Goal: Transaction & Acquisition: Download file/media

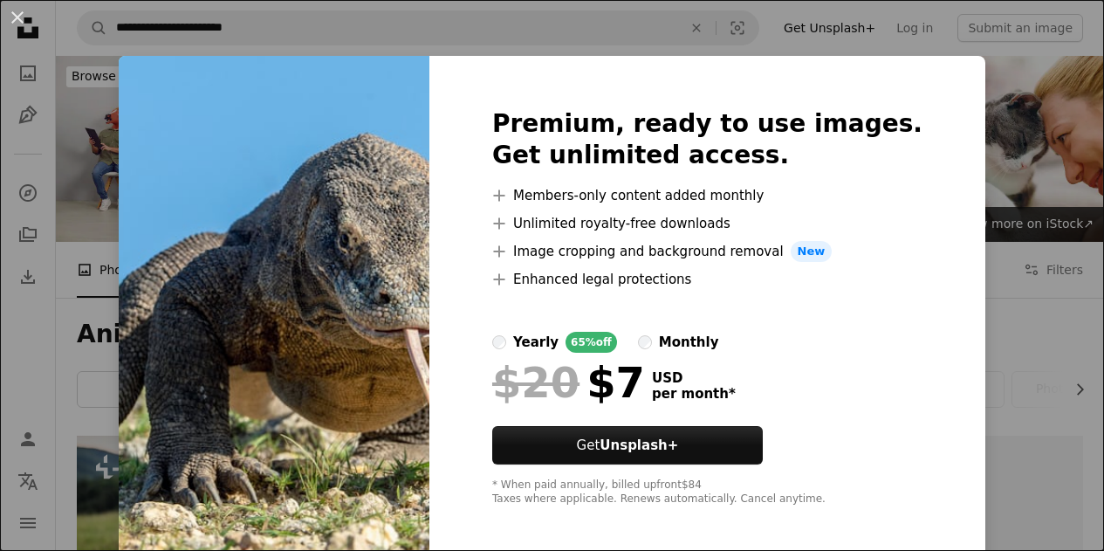
scroll to position [1570, 0]
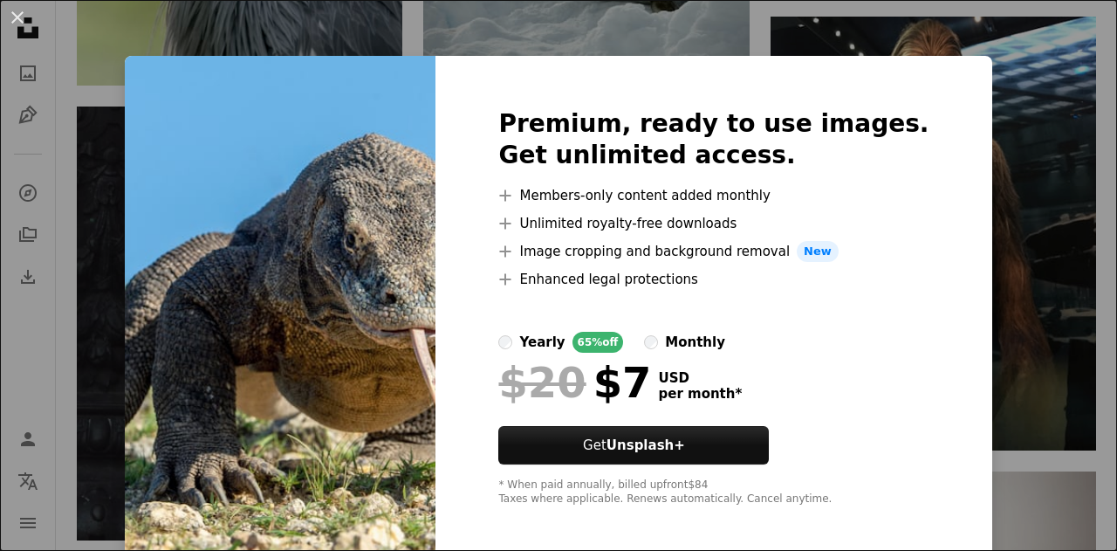
click at [982, 327] on div "An X shape Premium, ready to use images. Get unlimited access. A plus sign Memb…" at bounding box center [558, 275] width 1117 height 551
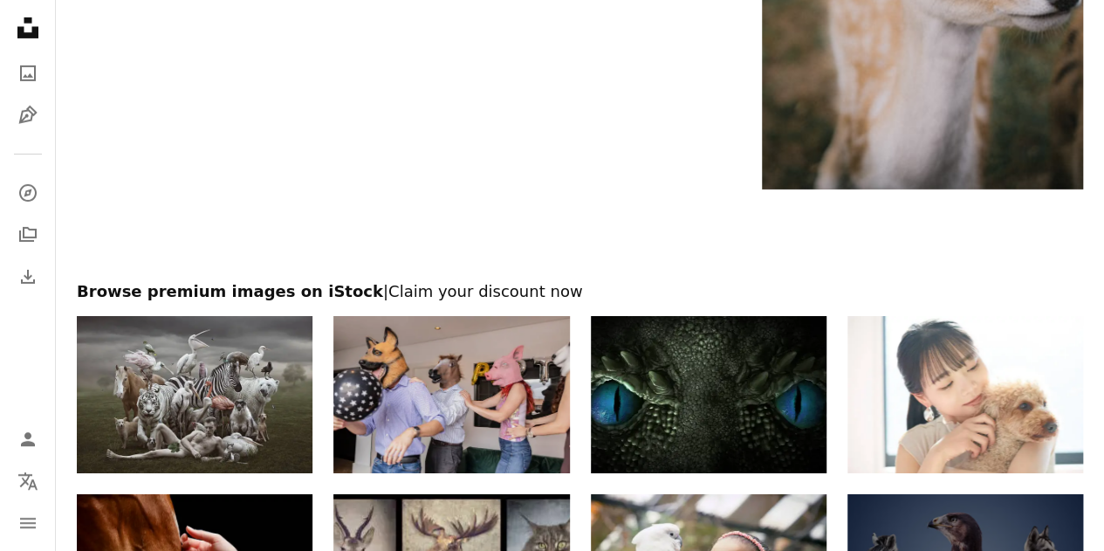
scroll to position [3391, 0]
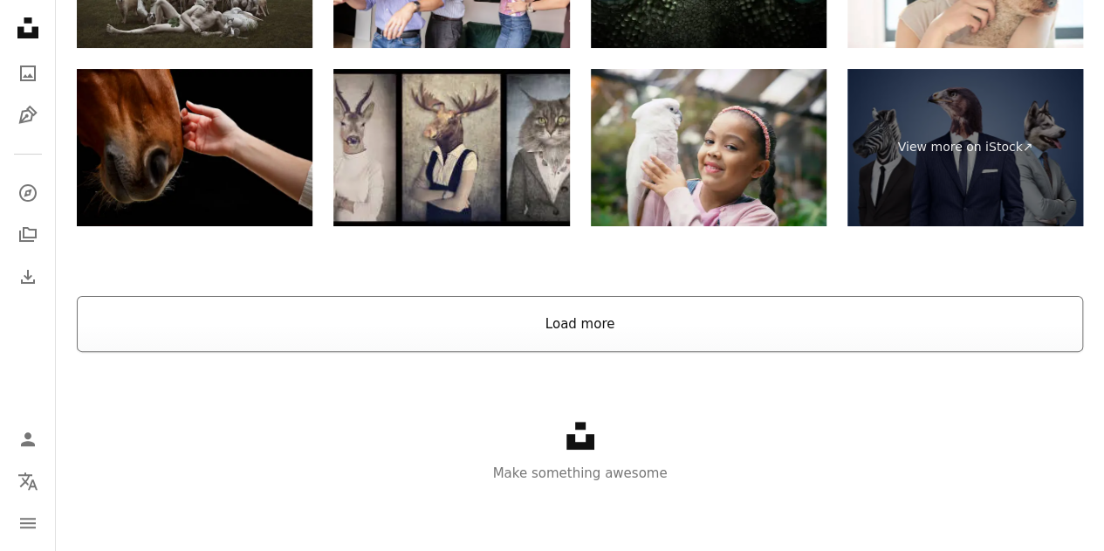
click at [457, 324] on button "Load more" at bounding box center [580, 324] width 1006 height 56
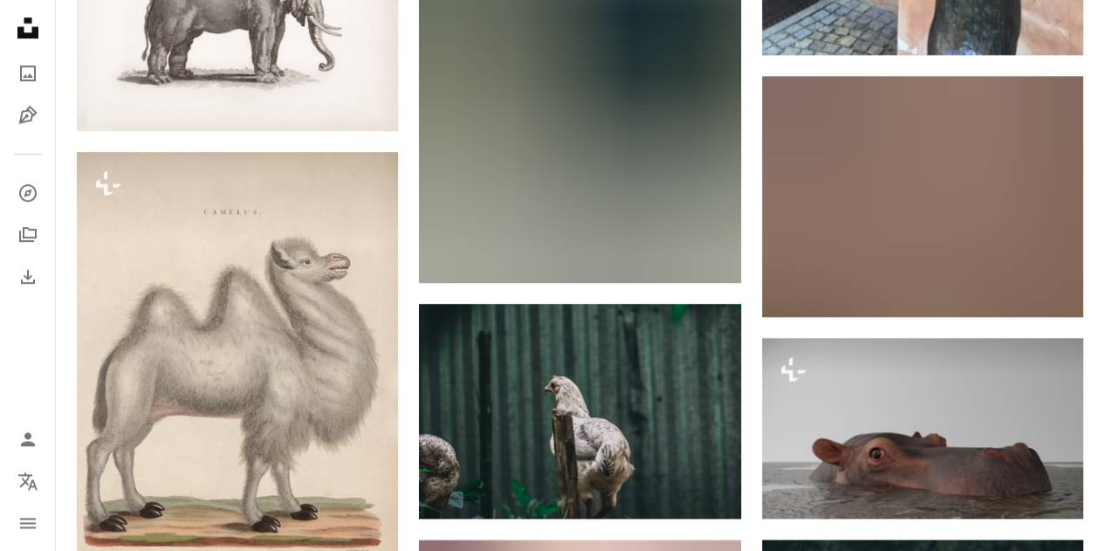
scroll to position [0, 0]
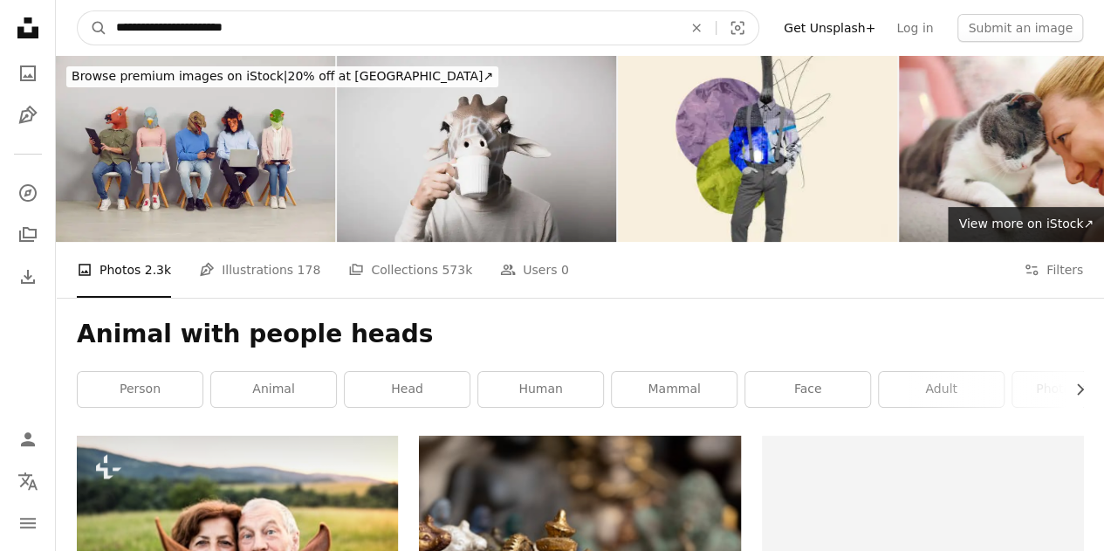
drag, startPoint x: 278, startPoint y: 31, endPoint x: 0, endPoint y: 15, distance: 278.8
type input "*********"
click button "A magnifying glass" at bounding box center [93, 27] width 30 height 33
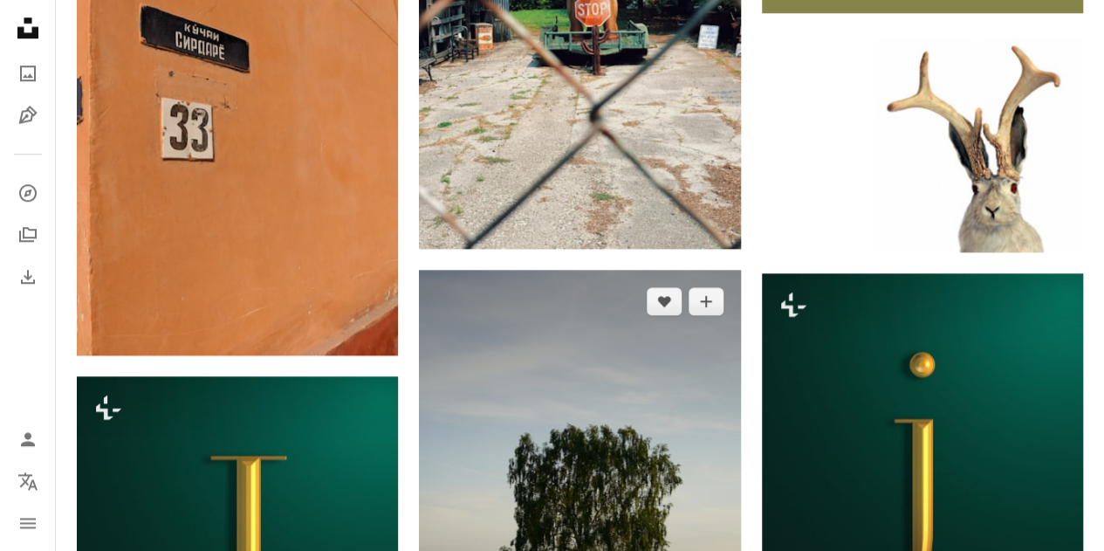
scroll to position [698, 0]
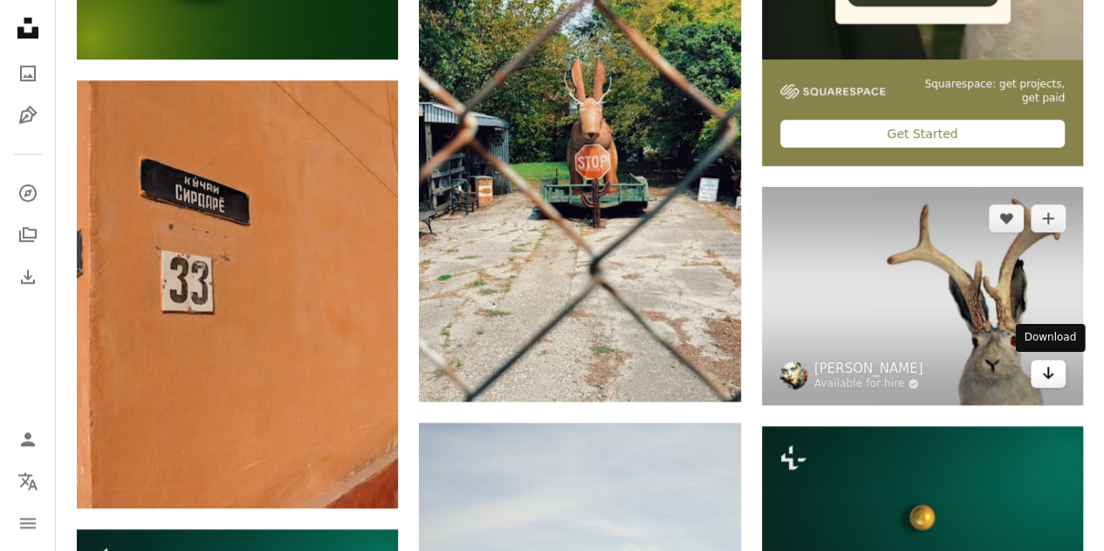
click at [1046, 379] on icon "Arrow pointing down" at bounding box center [1048, 372] width 14 height 21
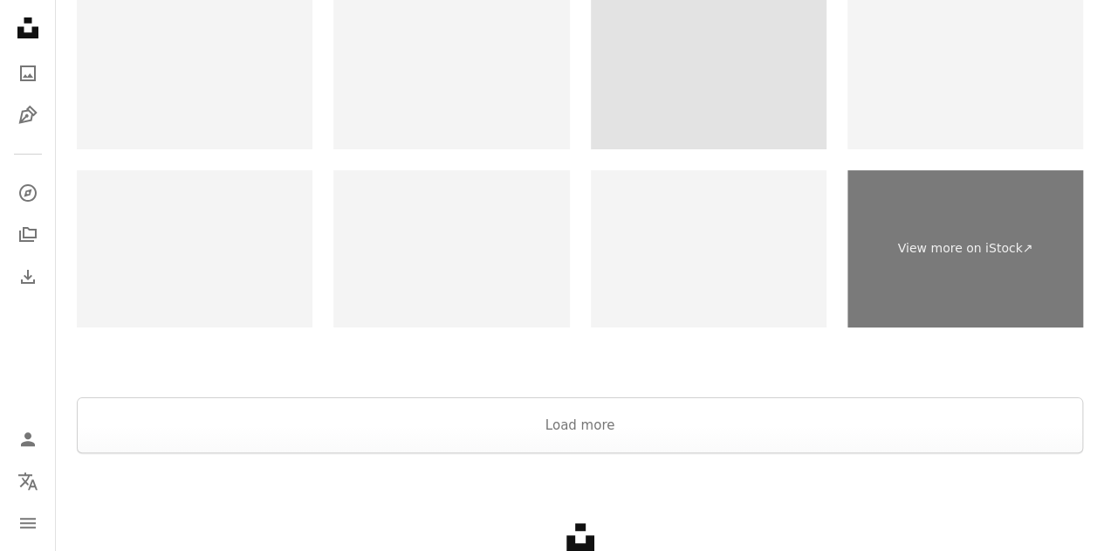
scroll to position [3404, 0]
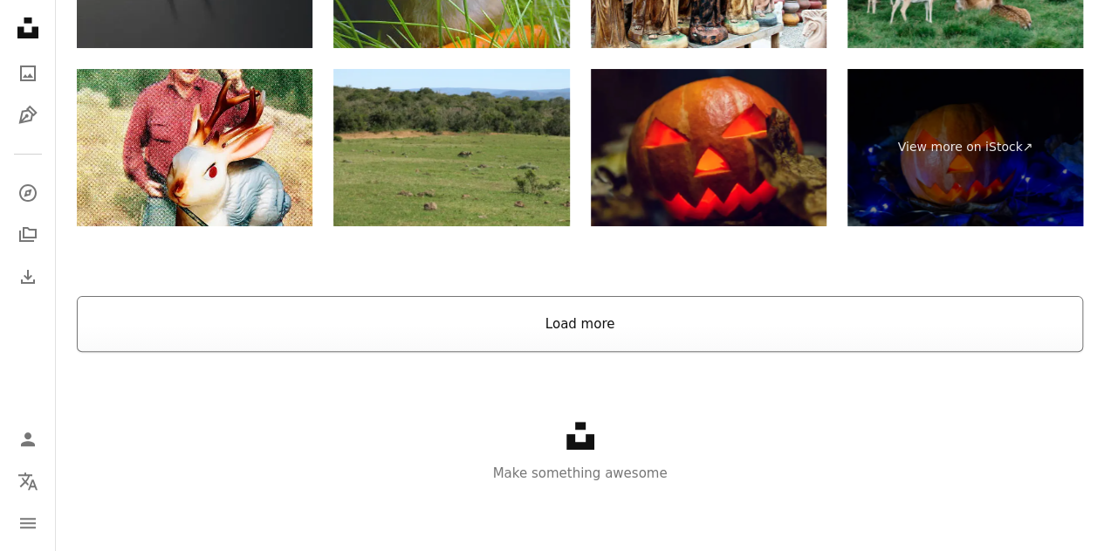
click at [650, 325] on button "Load more" at bounding box center [580, 324] width 1006 height 56
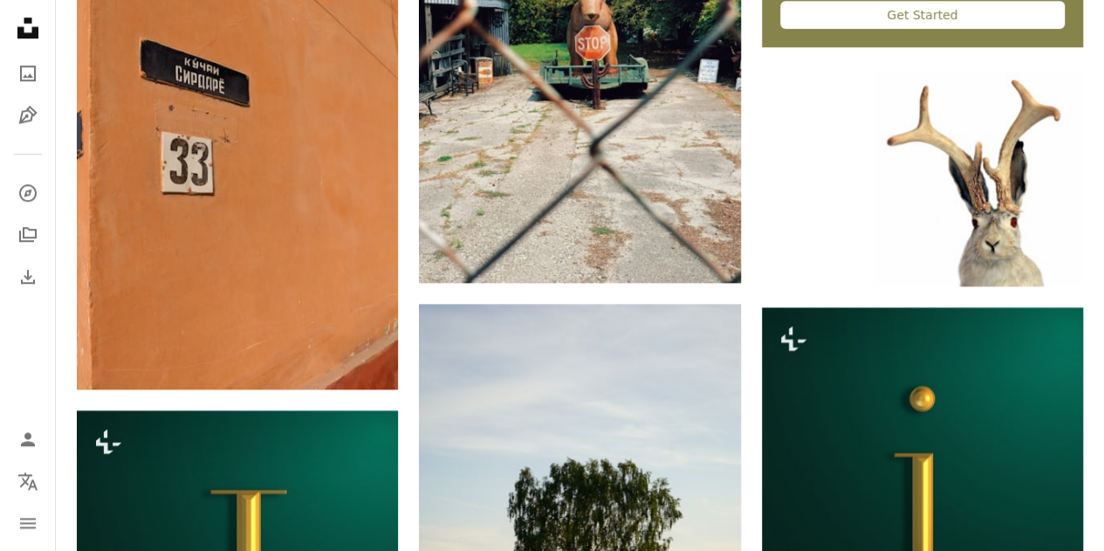
scroll to position [0, 0]
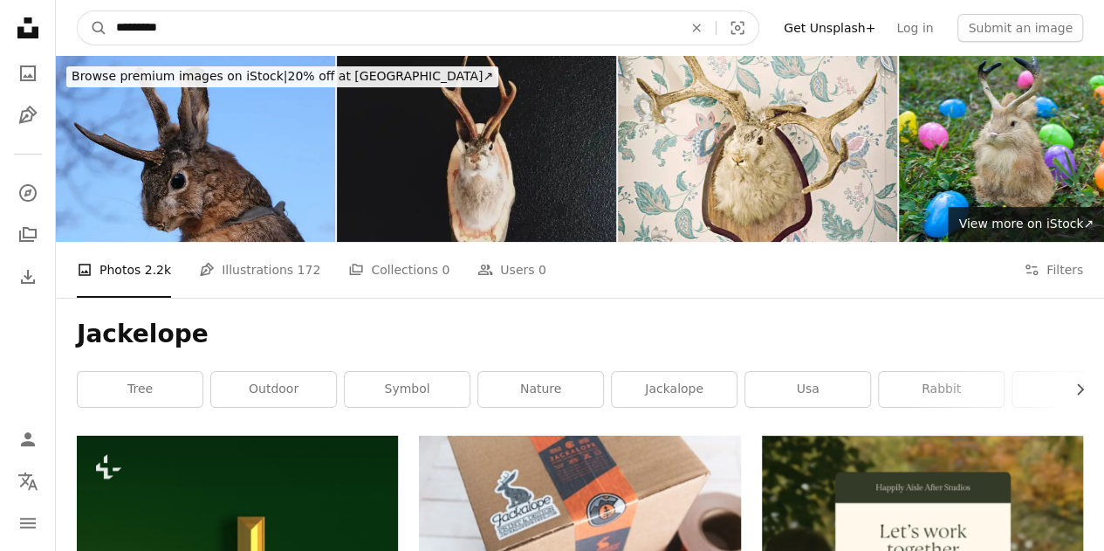
drag, startPoint x: 339, startPoint y: 35, endPoint x: 13, endPoint y: 4, distance: 327.7
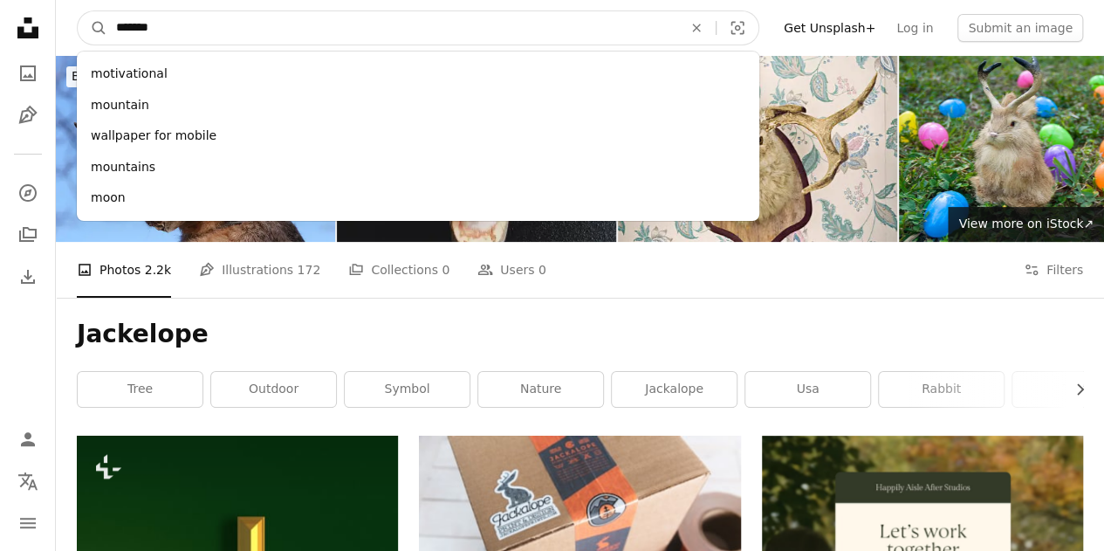
type input "********"
click button "A magnifying glass" at bounding box center [93, 27] width 30 height 33
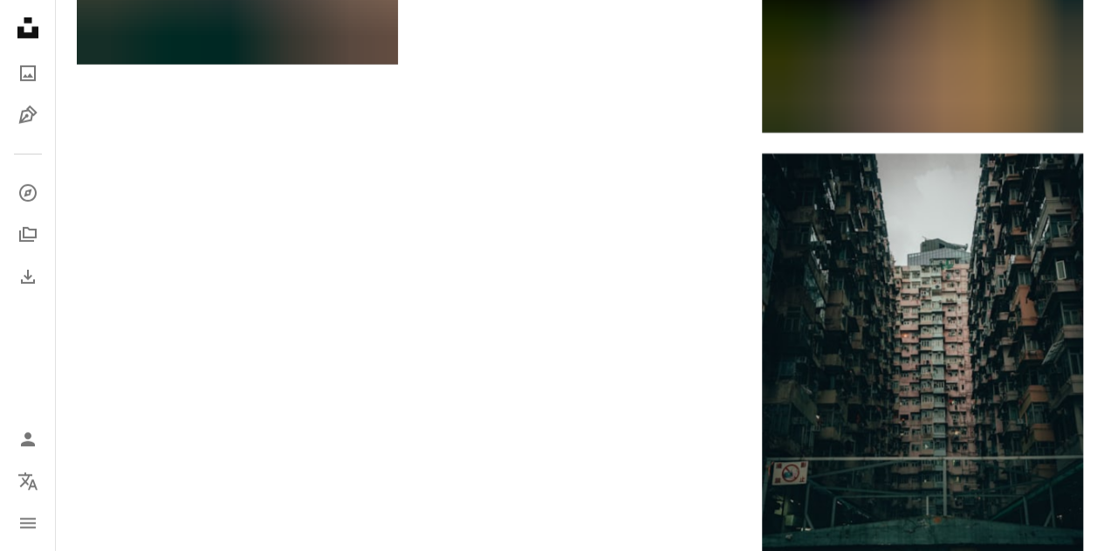
scroll to position [3490, 0]
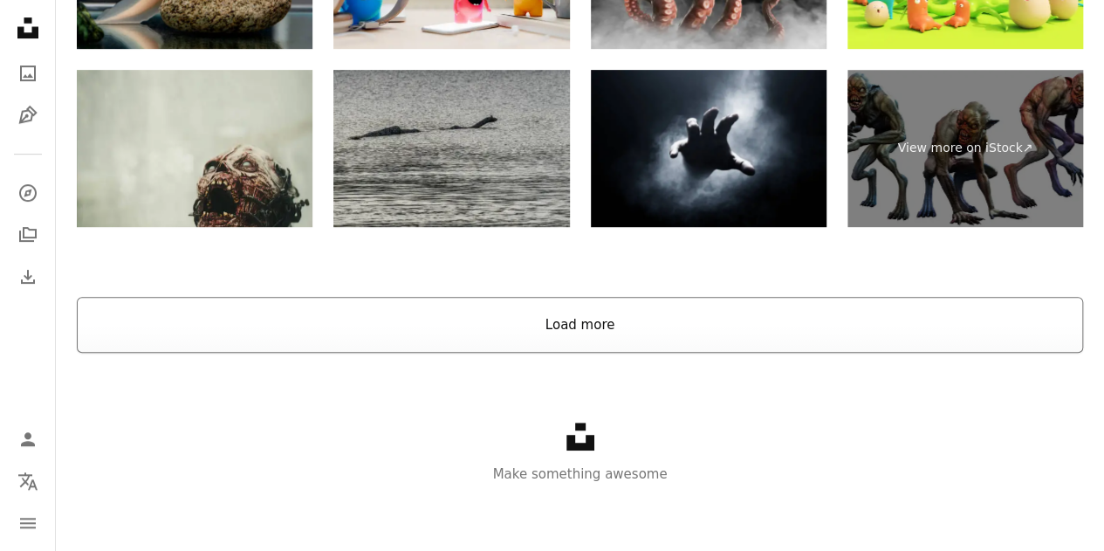
click at [599, 315] on button "Load more" at bounding box center [580, 325] width 1006 height 56
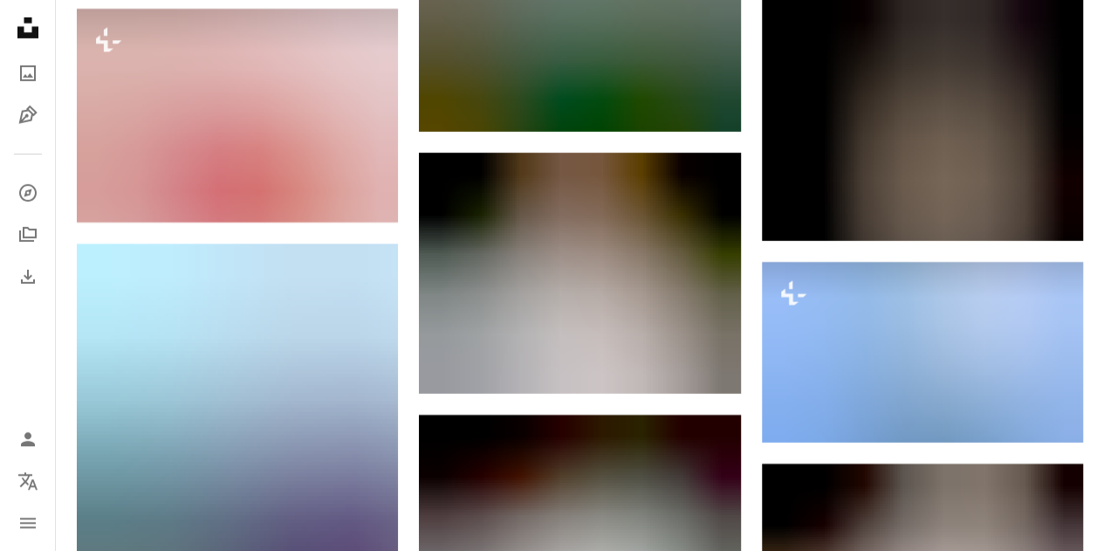
scroll to position [0, 0]
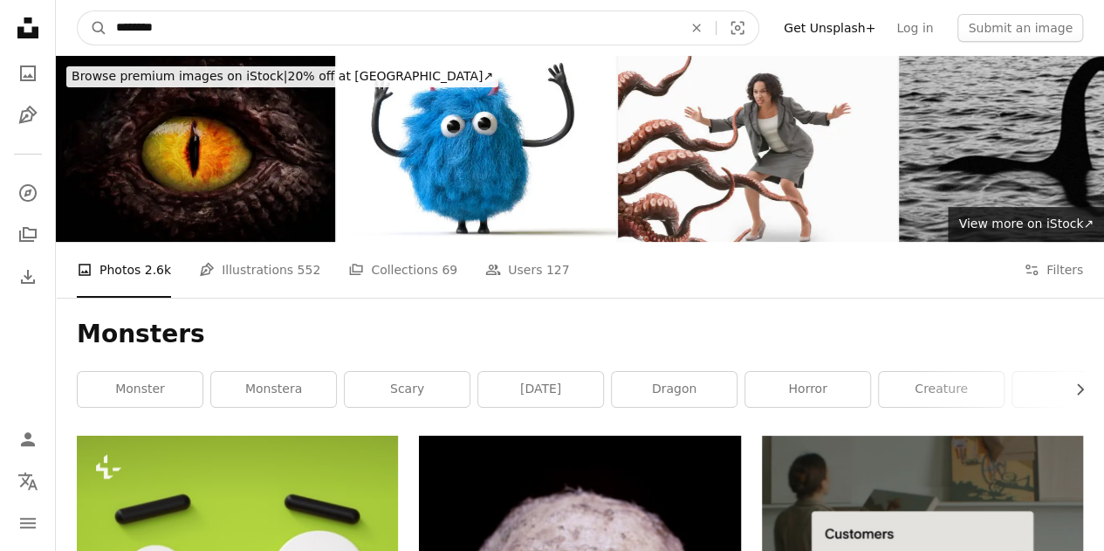
drag, startPoint x: 469, startPoint y: 20, endPoint x: 122, endPoint y: 17, distance: 347.3
click at [122, 17] on input "********" at bounding box center [392, 27] width 570 height 33
type input "*"
type input "**********"
click button "A magnifying glass" at bounding box center [93, 27] width 30 height 33
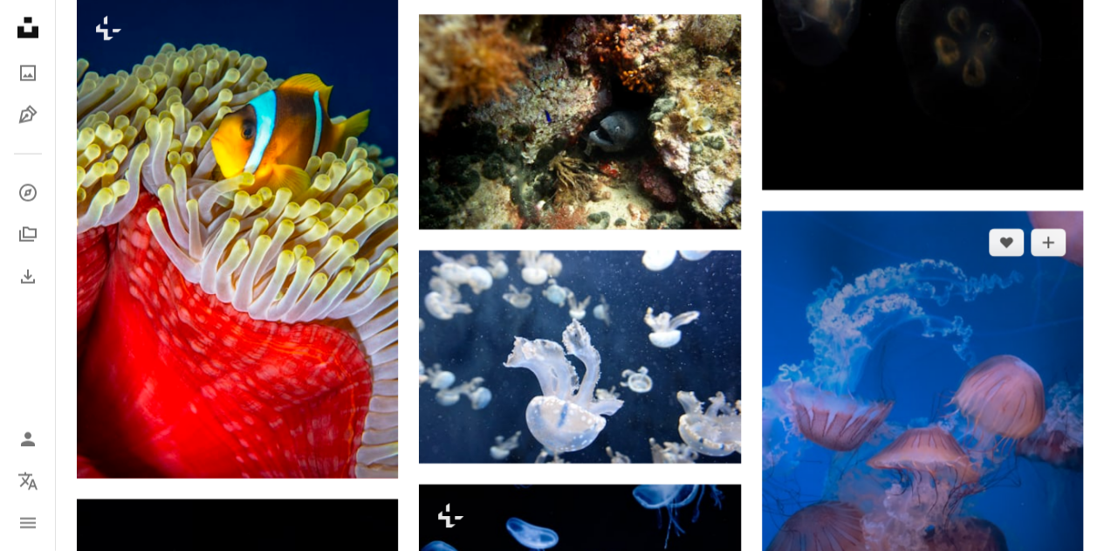
scroll to position [1832, 0]
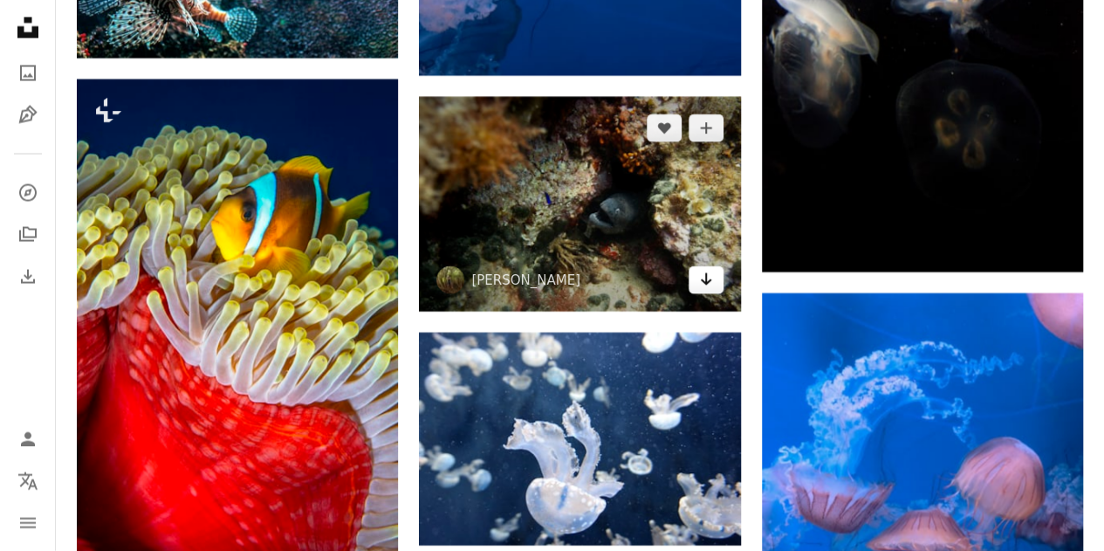
click at [707, 280] on icon "Download" at bounding box center [705, 279] width 11 height 12
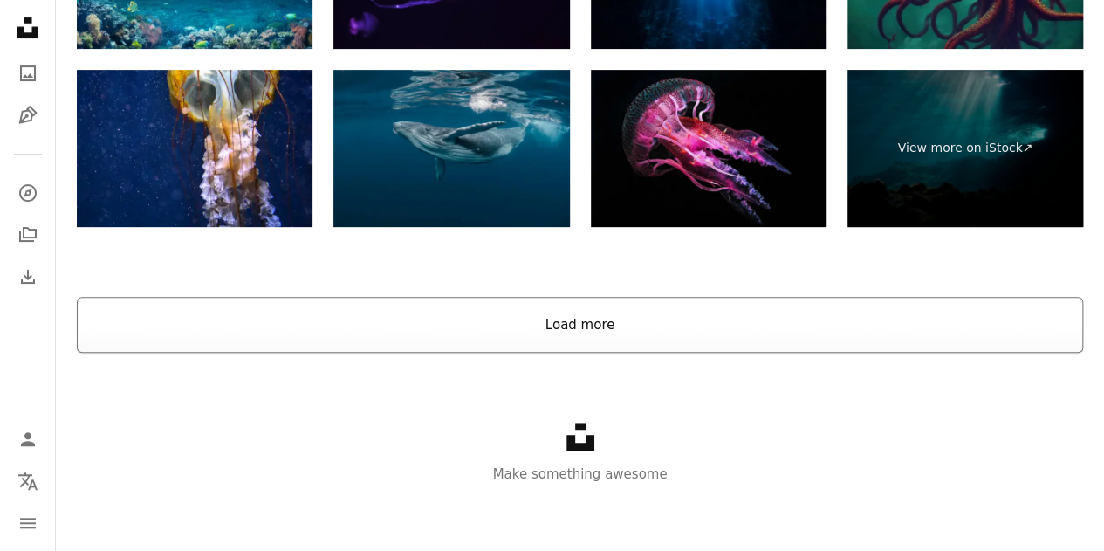
click at [606, 336] on button "Load more" at bounding box center [580, 325] width 1006 height 56
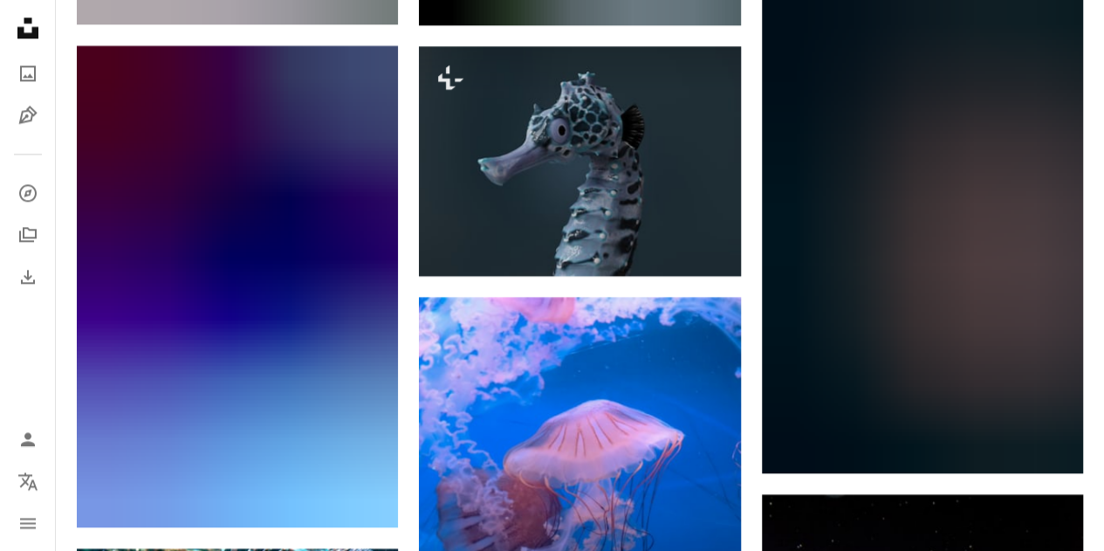
scroll to position [0, 0]
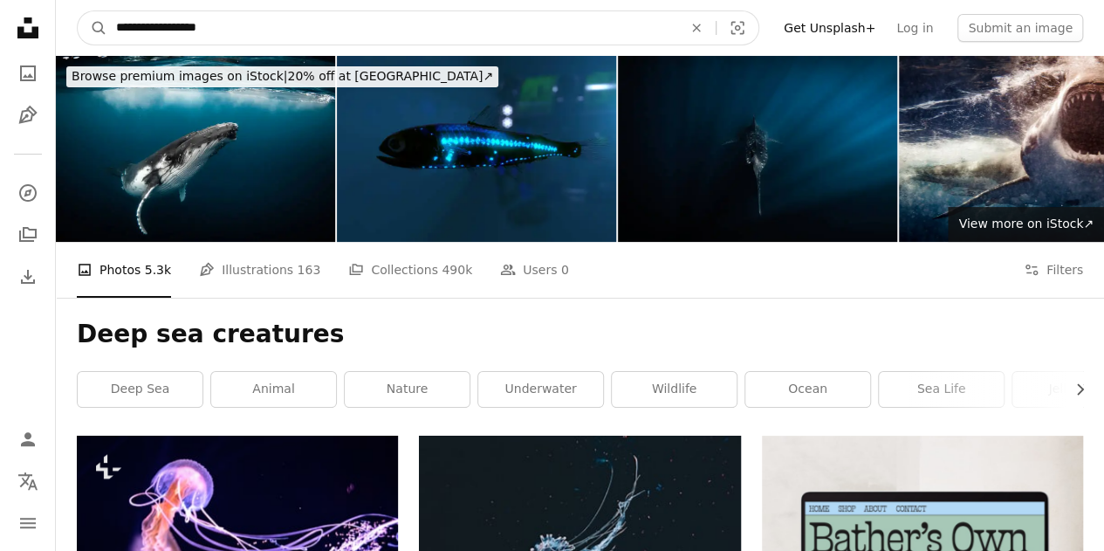
drag, startPoint x: 226, startPoint y: 32, endPoint x: 0, endPoint y: -46, distance: 239.2
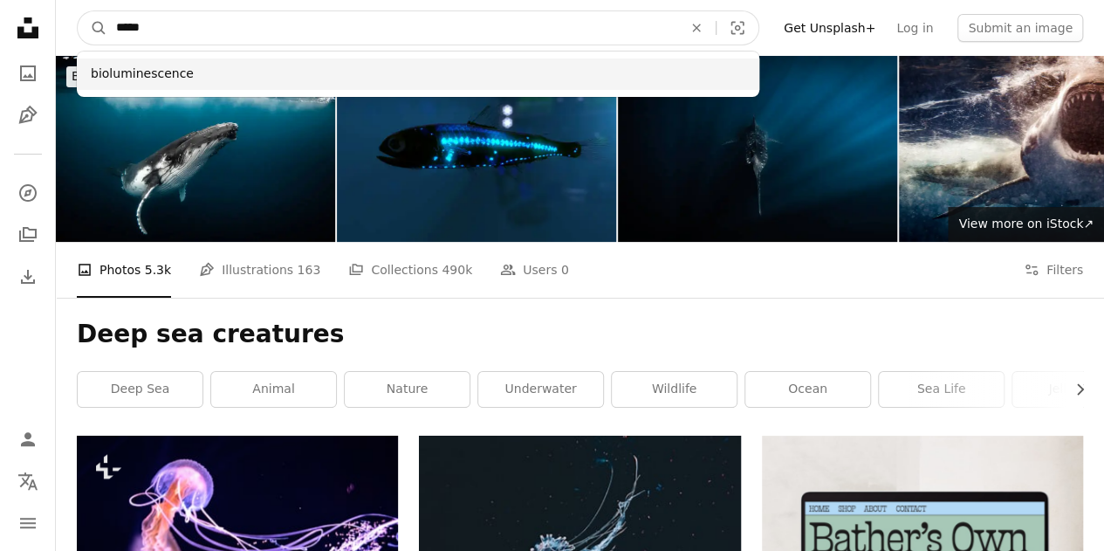
type input "*****"
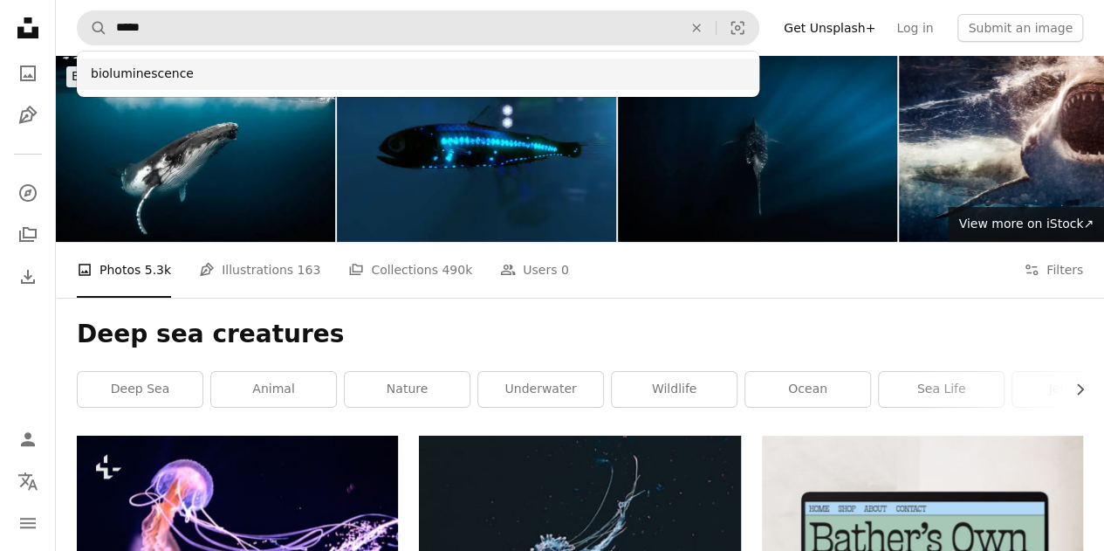
click at [211, 74] on div "bioluminescence" at bounding box center [418, 73] width 682 height 31
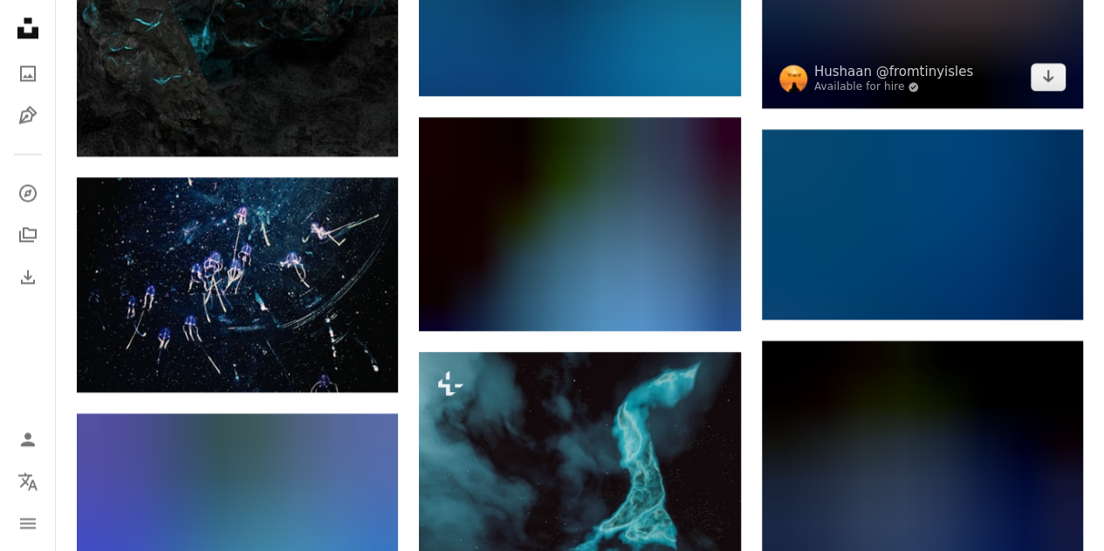
scroll to position [1309, 0]
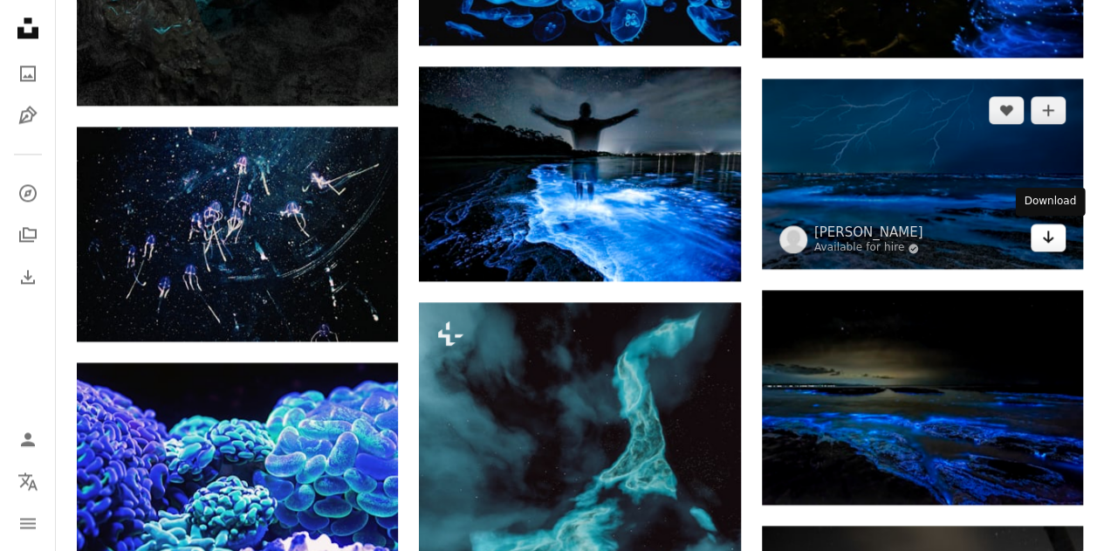
click at [1050, 233] on icon "Arrow pointing down" at bounding box center [1048, 236] width 14 height 21
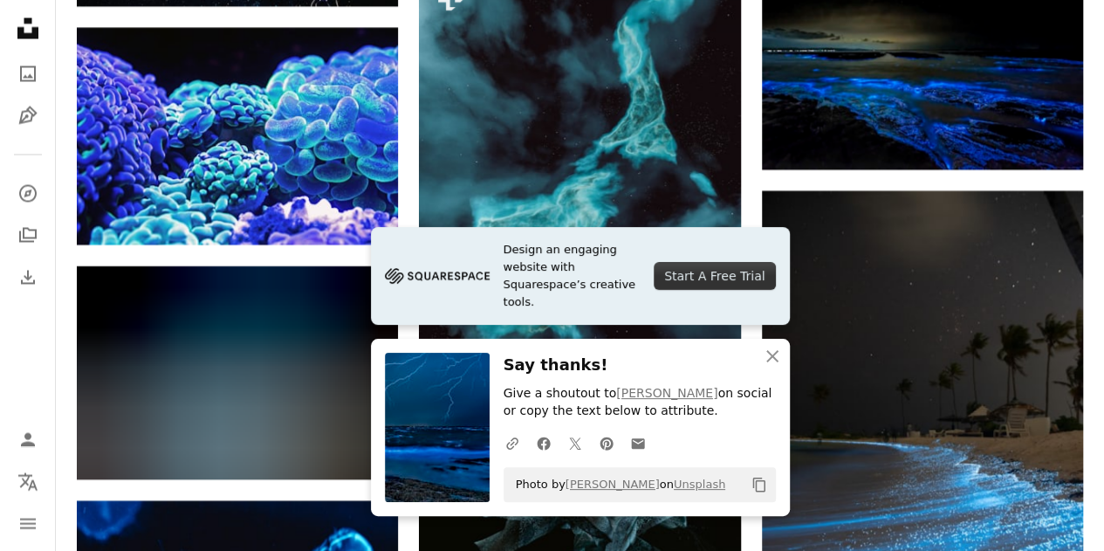
scroll to position [1658, 0]
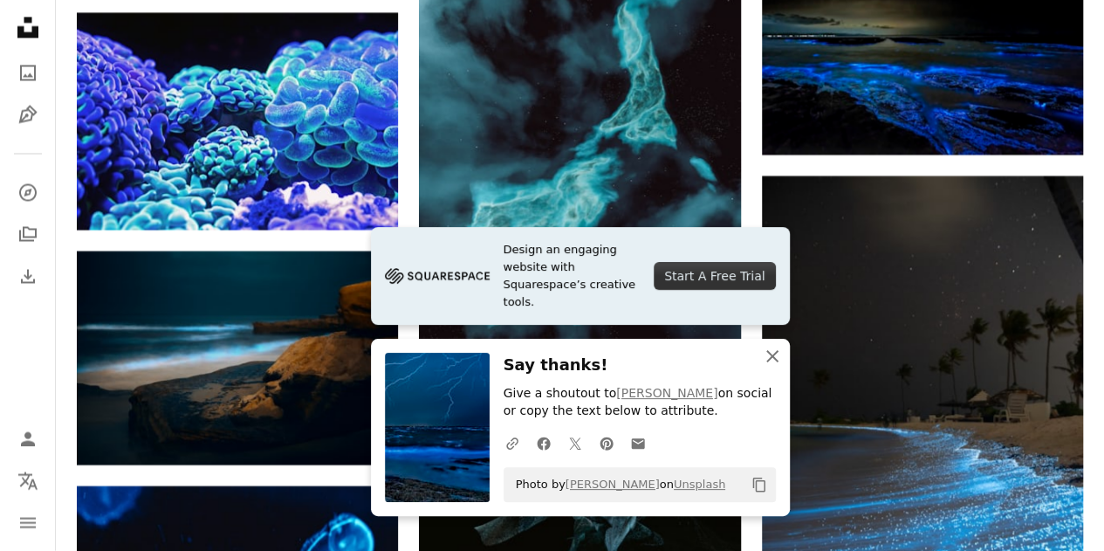
click at [773, 353] on icon "button" at bounding box center [772, 356] width 12 height 12
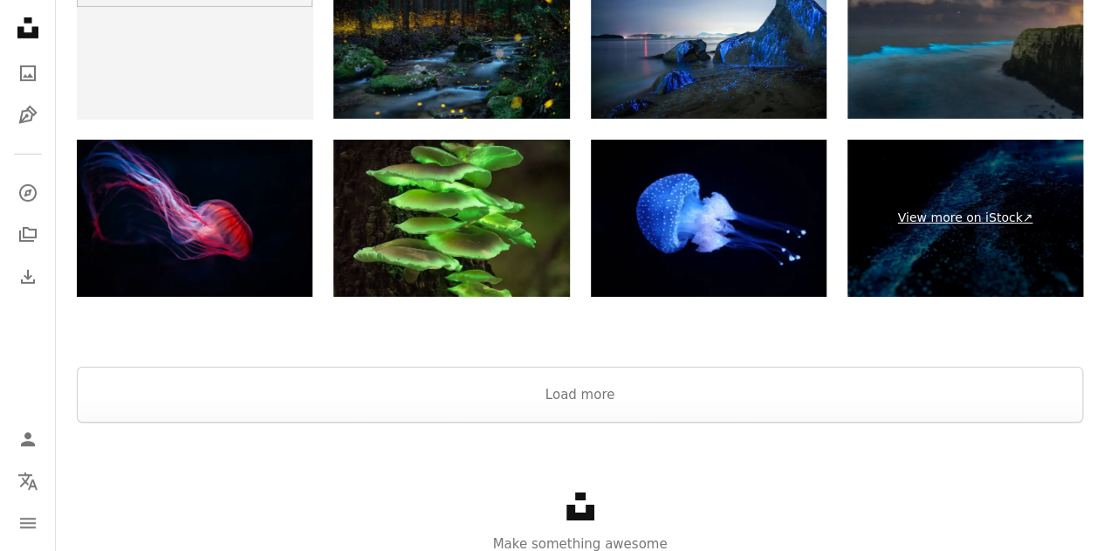
scroll to position [3021, 0]
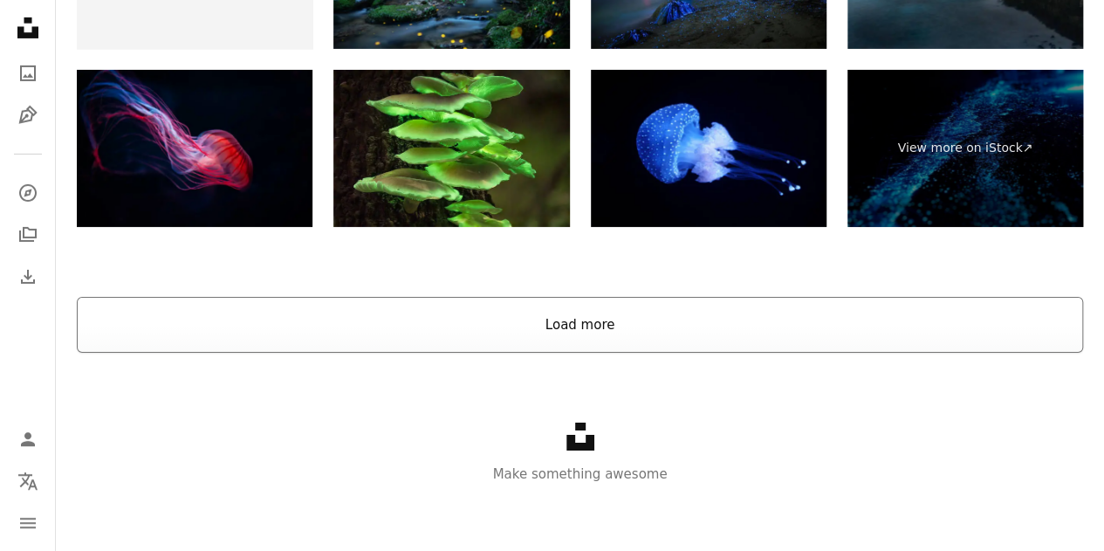
click at [517, 324] on button "Load more" at bounding box center [580, 325] width 1006 height 56
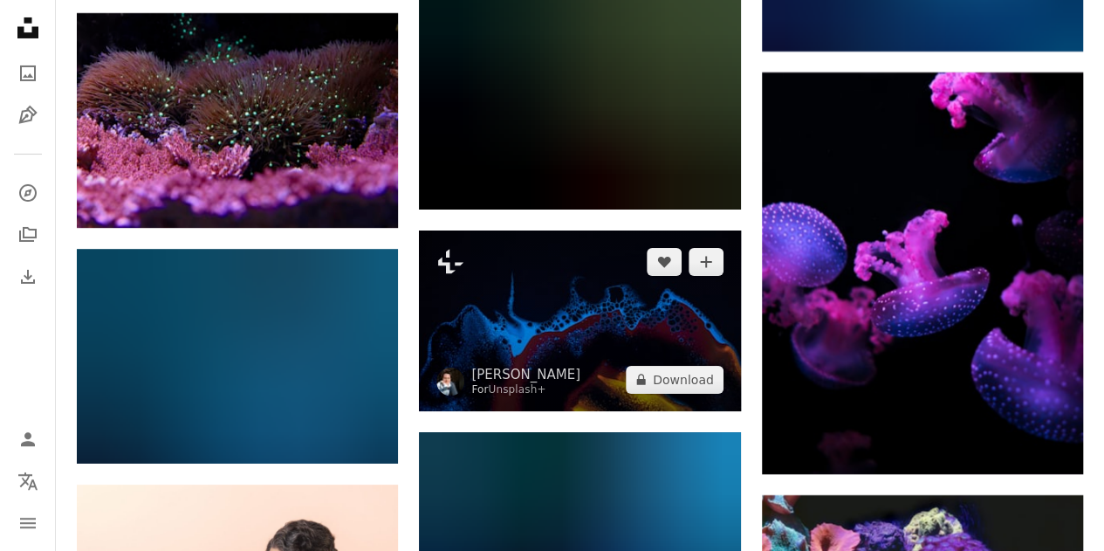
scroll to position [3195, 0]
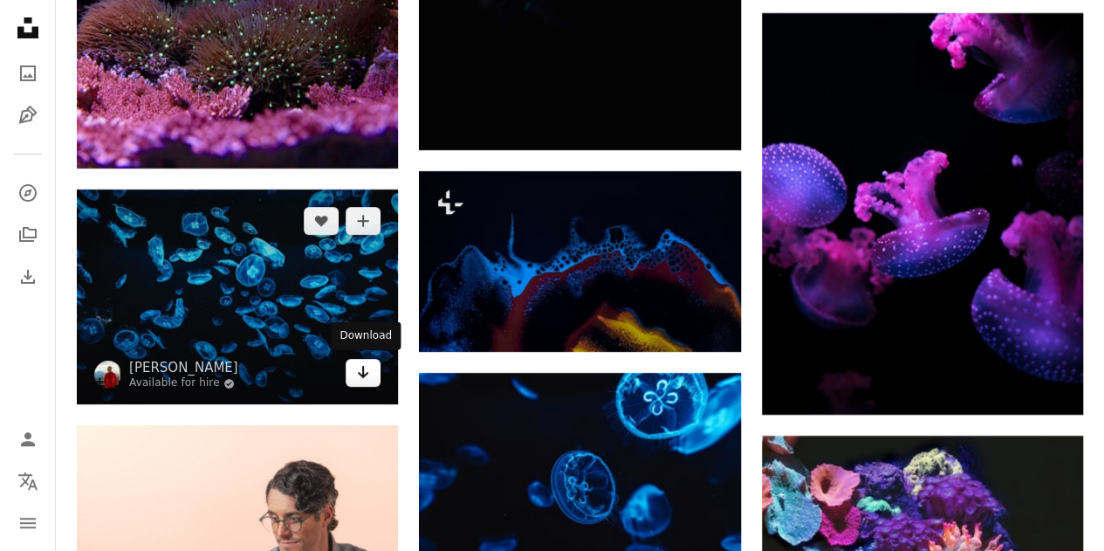
click at [362, 376] on icon "Arrow pointing down" at bounding box center [363, 371] width 14 height 21
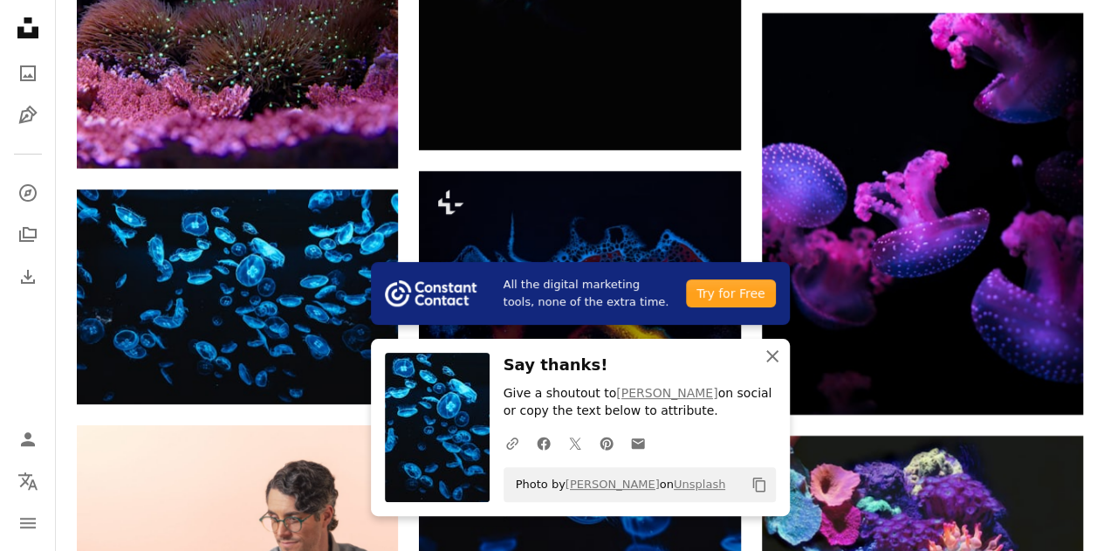
click at [775, 355] on icon "An X shape" at bounding box center [772, 356] width 21 height 21
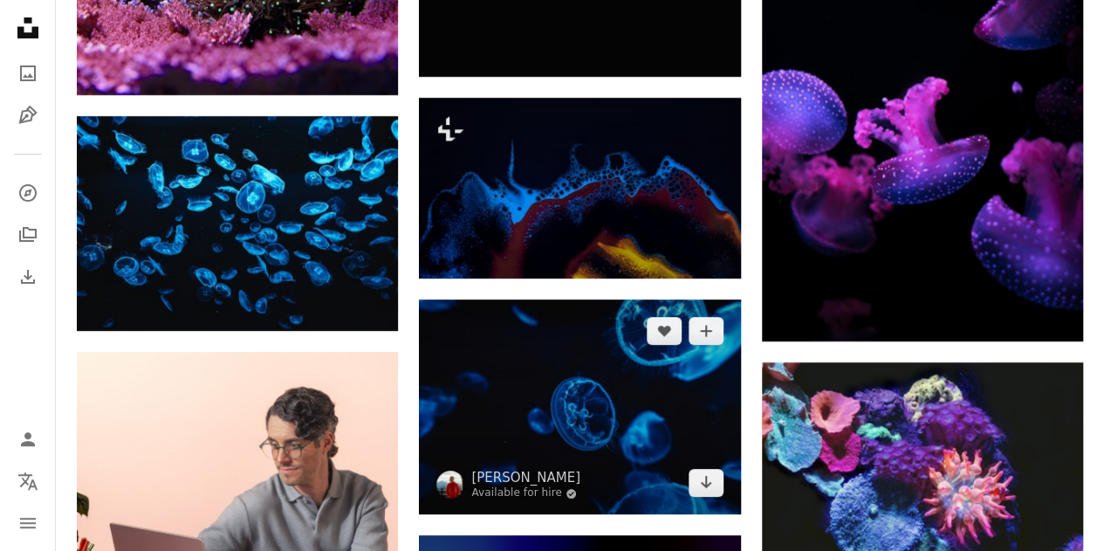
scroll to position [3370, 0]
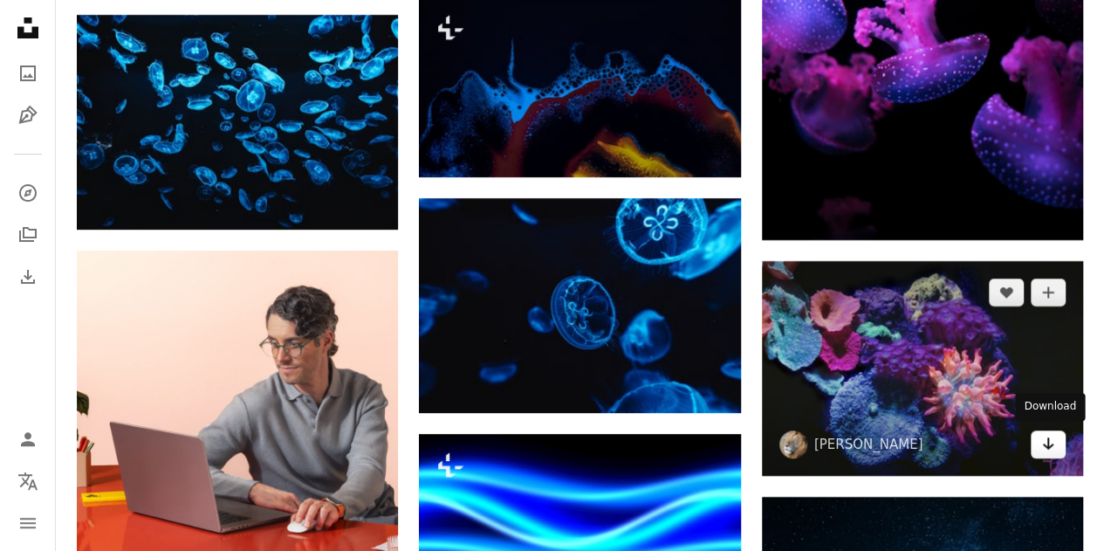
click at [1049, 444] on icon "Arrow pointing down" at bounding box center [1048, 443] width 14 height 21
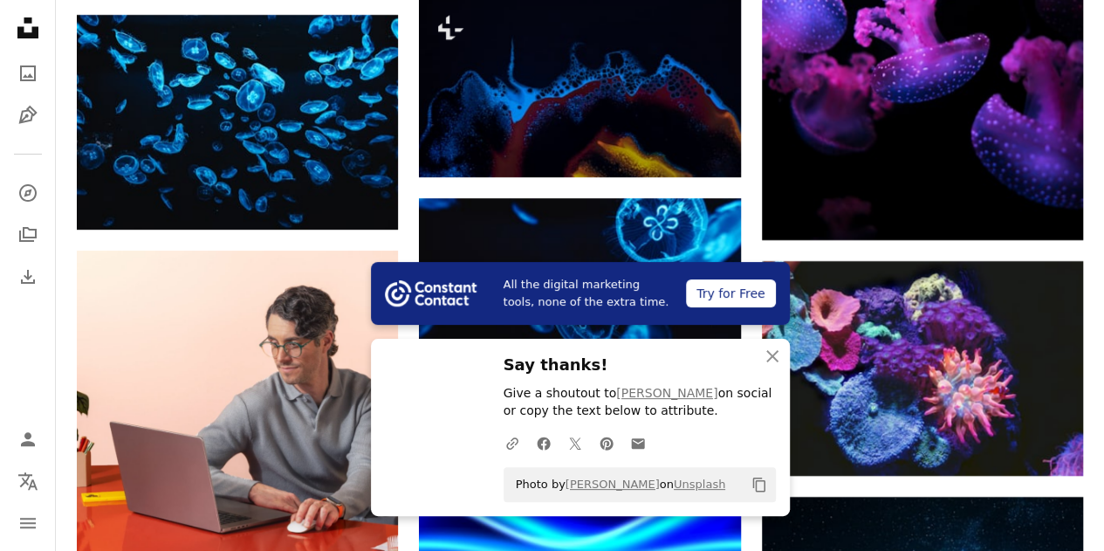
scroll to position [3719, 0]
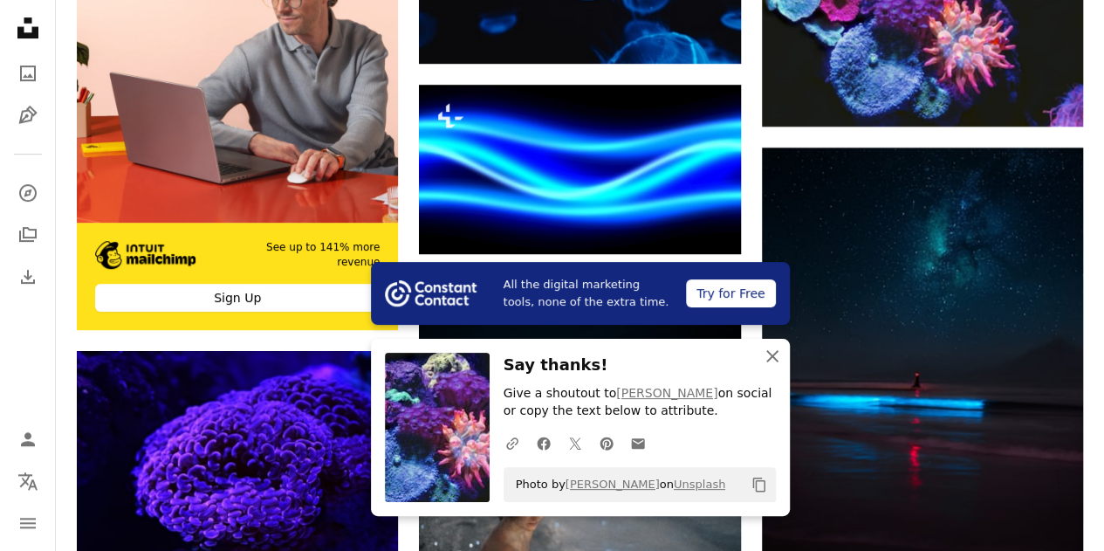
click at [766, 360] on icon "An X shape" at bounding box center [772, 356] width 21 height 21
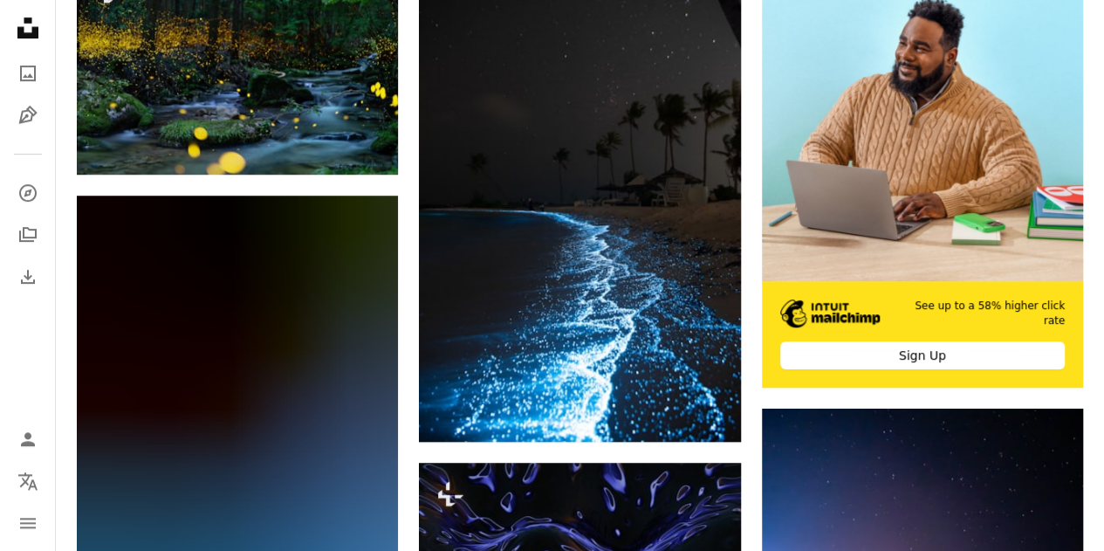
scroll to position [0, 0]
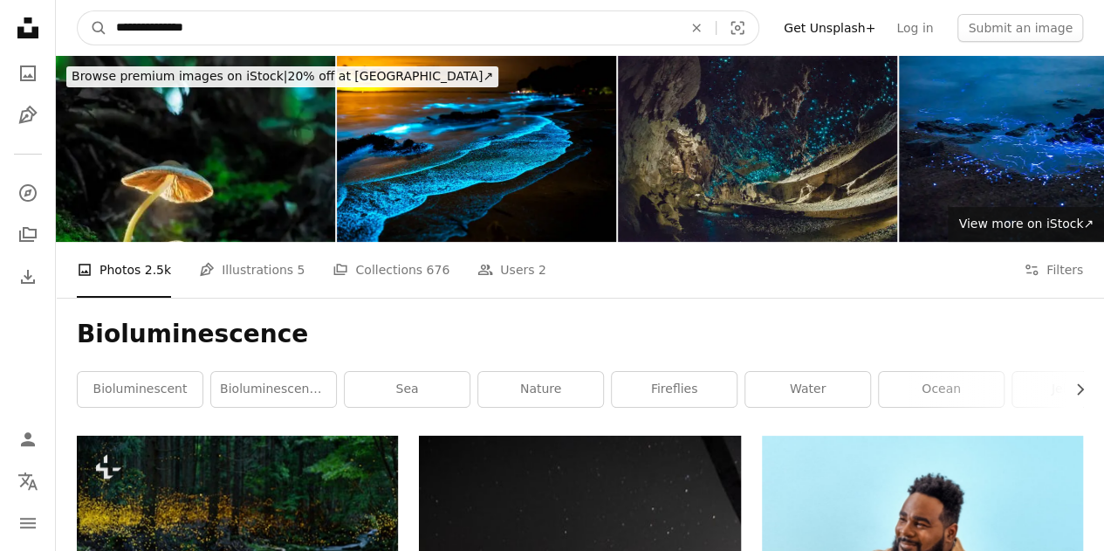
drag, startPoint x: 244, startPoint y: 24, endPoint x: 0, endPoint y: -48, distance: 254.6
type input "**********"
click at [78, 11] on button "A magnifying glass" at bounding box center [93, 27] width 30 height 33
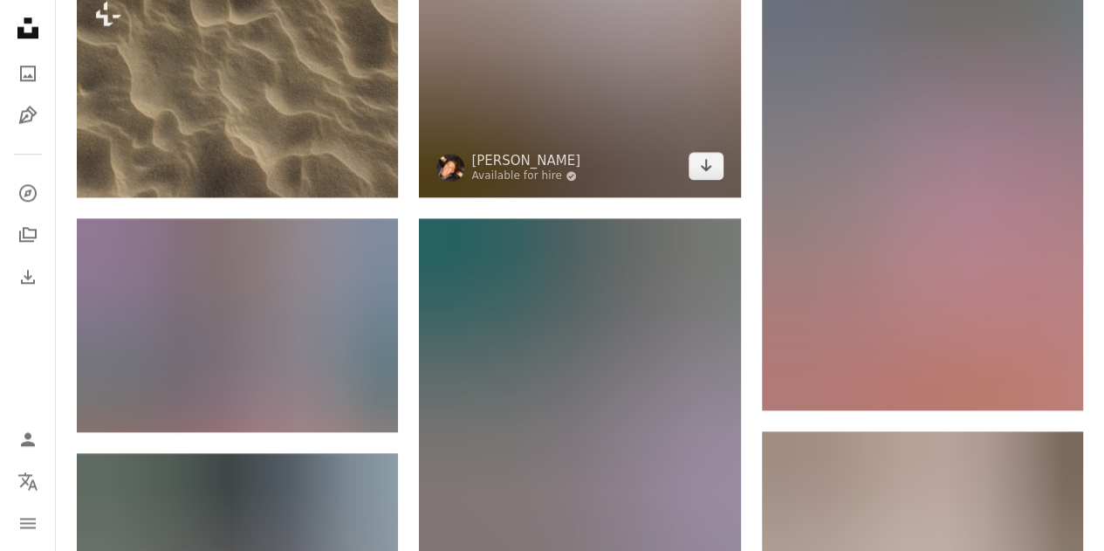
scroll to position [960, 0]
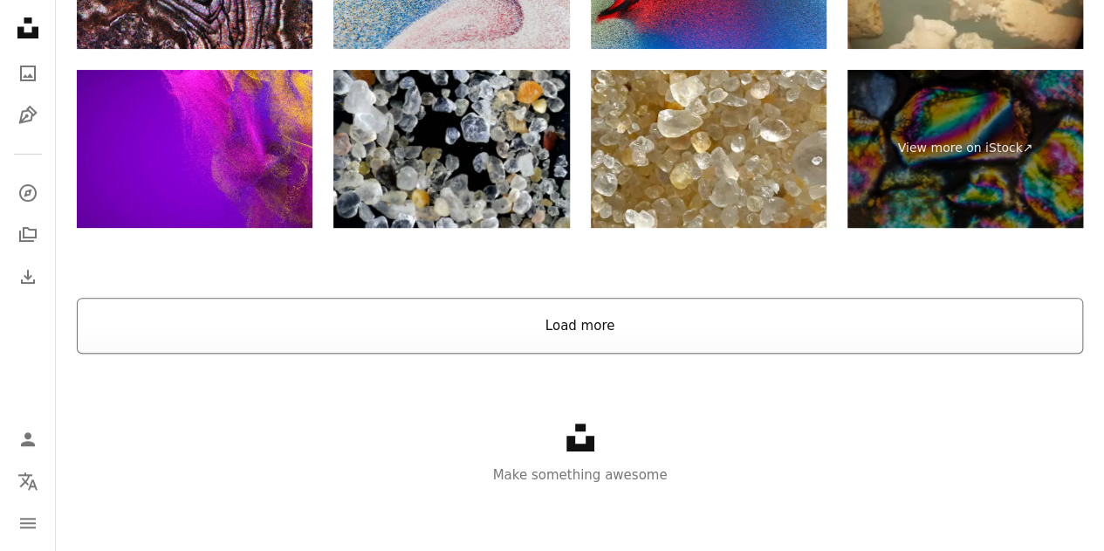
click at [682, 325] on button "Load more" at bounding box center [580, 326] width 1006 height 56
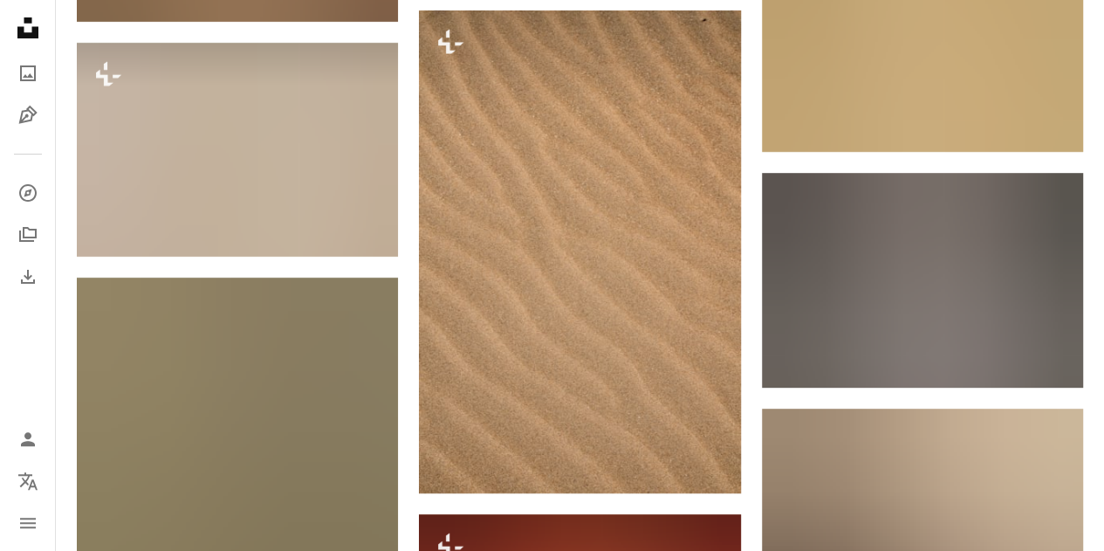
scroll to position [0, 0]
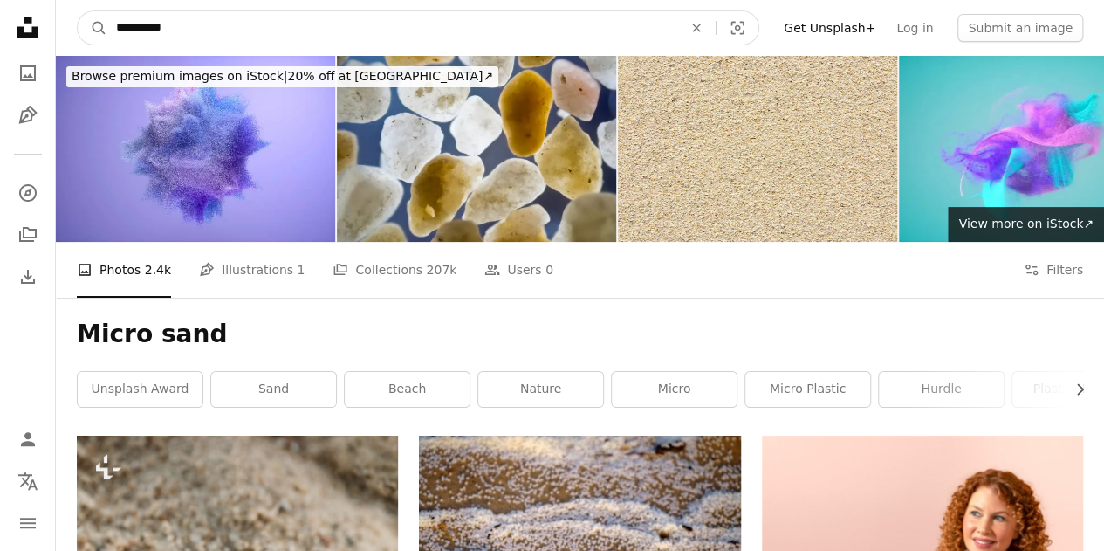
click at [146, 27] on input "**********" at bounding box center [392, 27] width 570 height 33
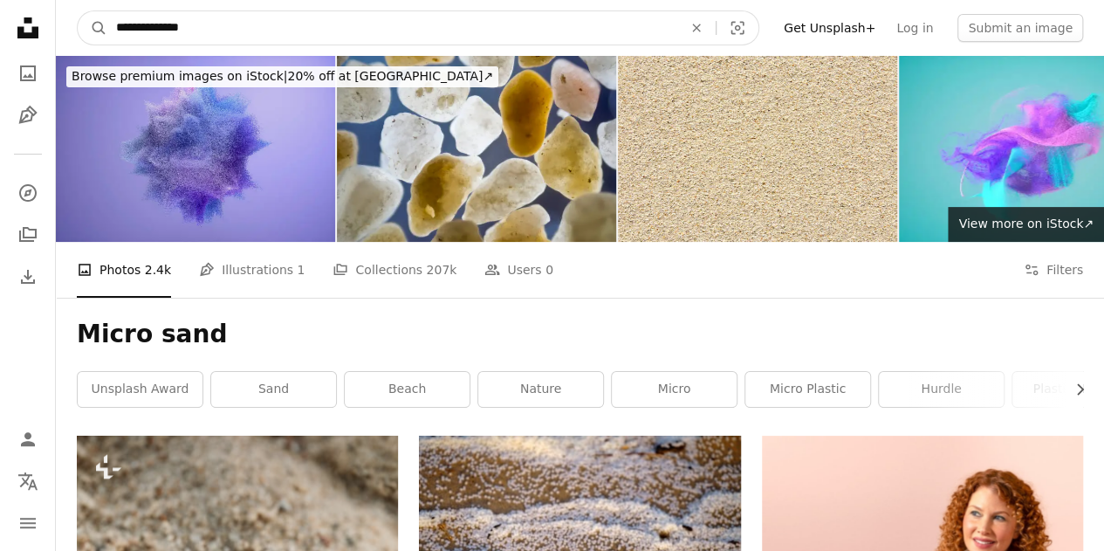
type input "**********"
click button "A magnifying glass" at bounding box center [93, 27] width 30 height 33
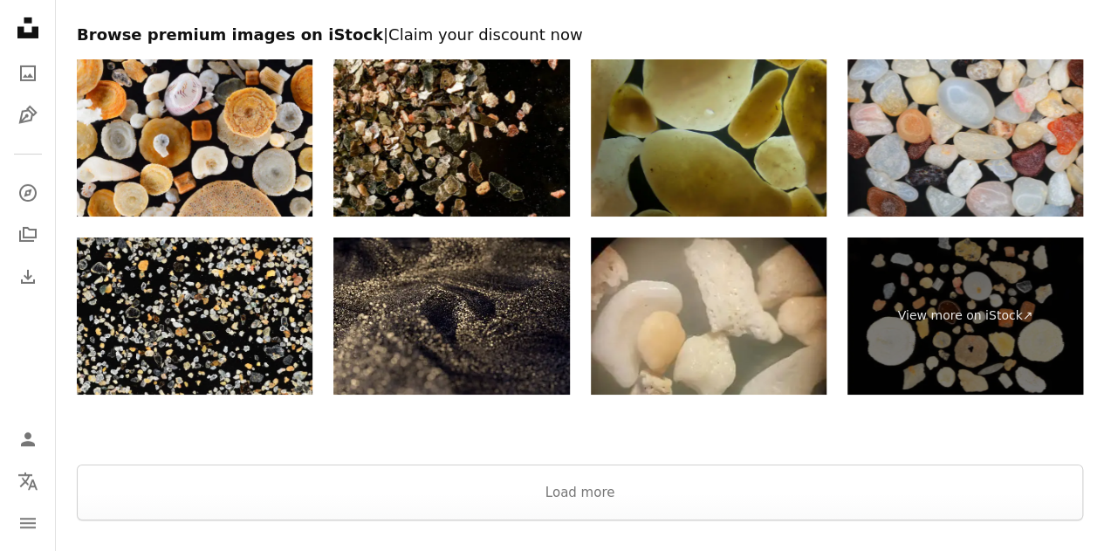
scroll to position [3054, 0]
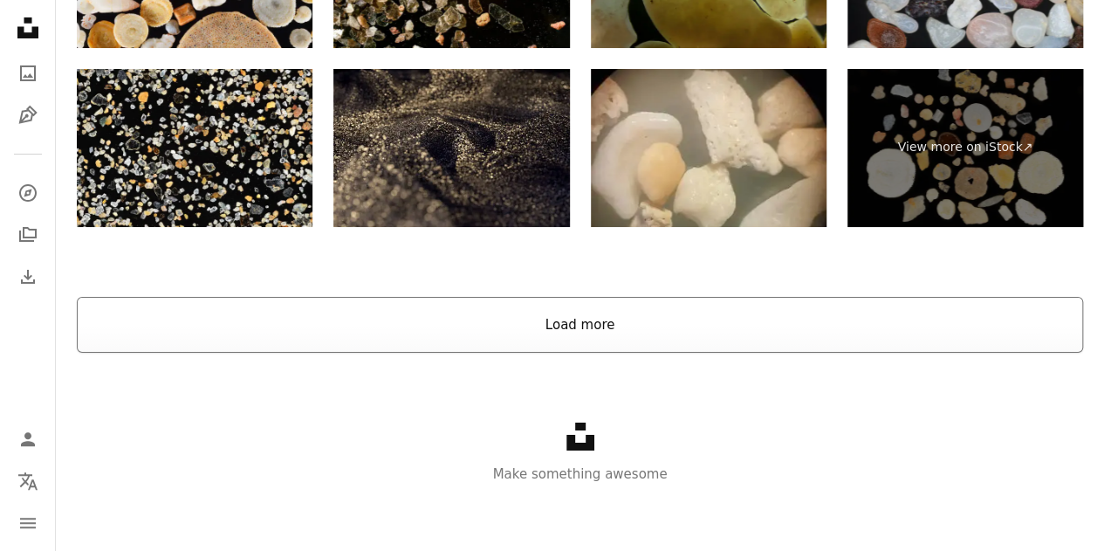
click at [614, 325] on button "Load more" at bounding box center [580, 325] width 1006 height 56
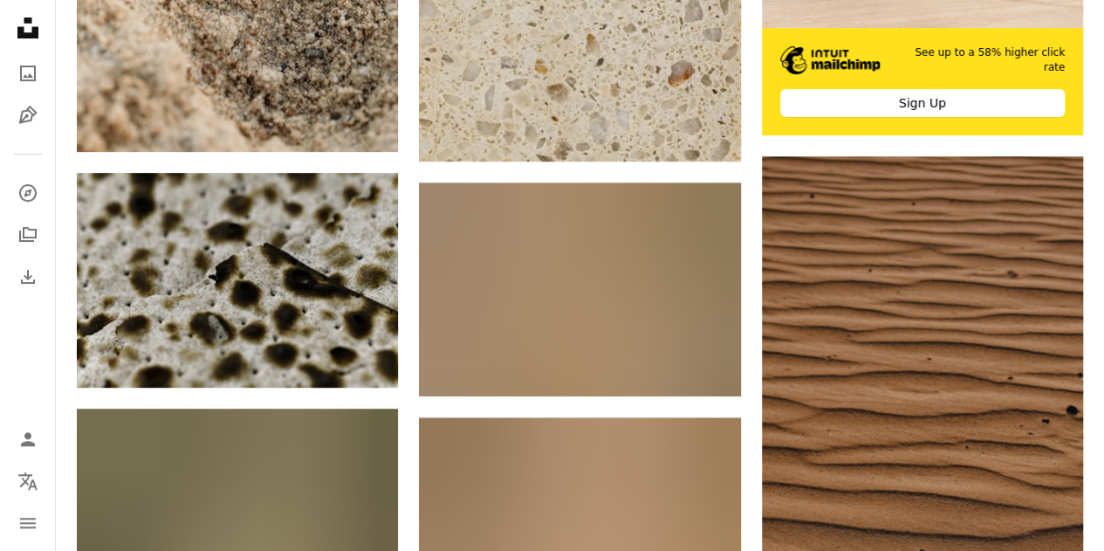
scroll to position [0, 0]
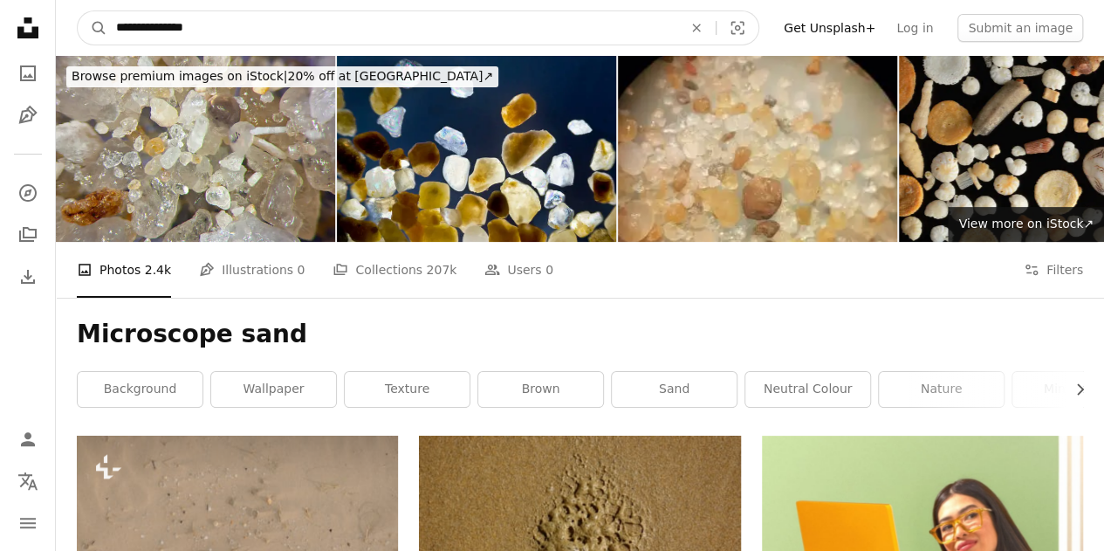
drag, startPoint x: 269, startPoint y: 28, endPoint x: 0, endPoint y: 43, distance: 269.1
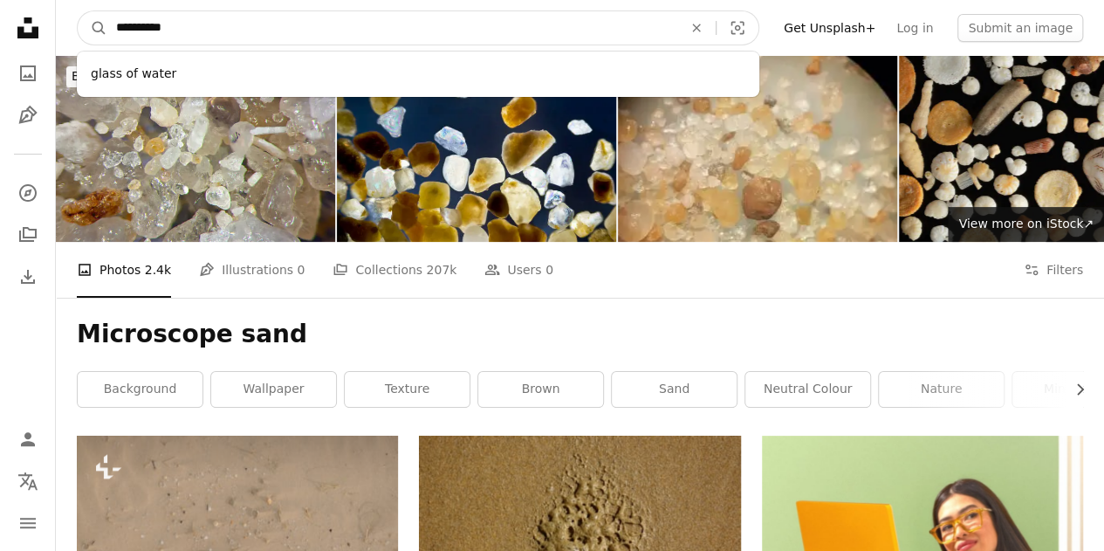
type input "**********"
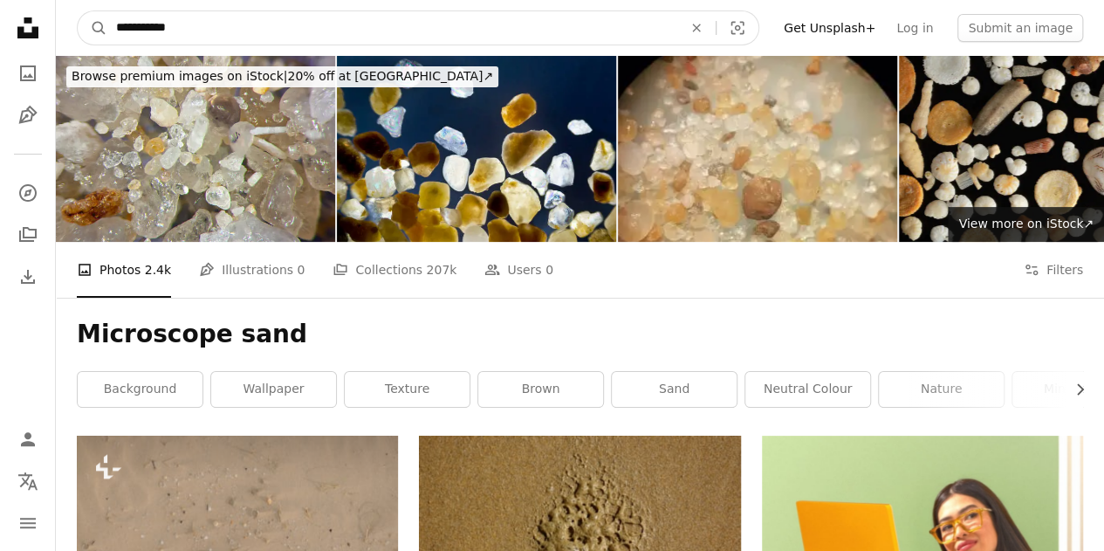
click button "A magnifying glass" at bounding box center [93, 27] width 30 height 33
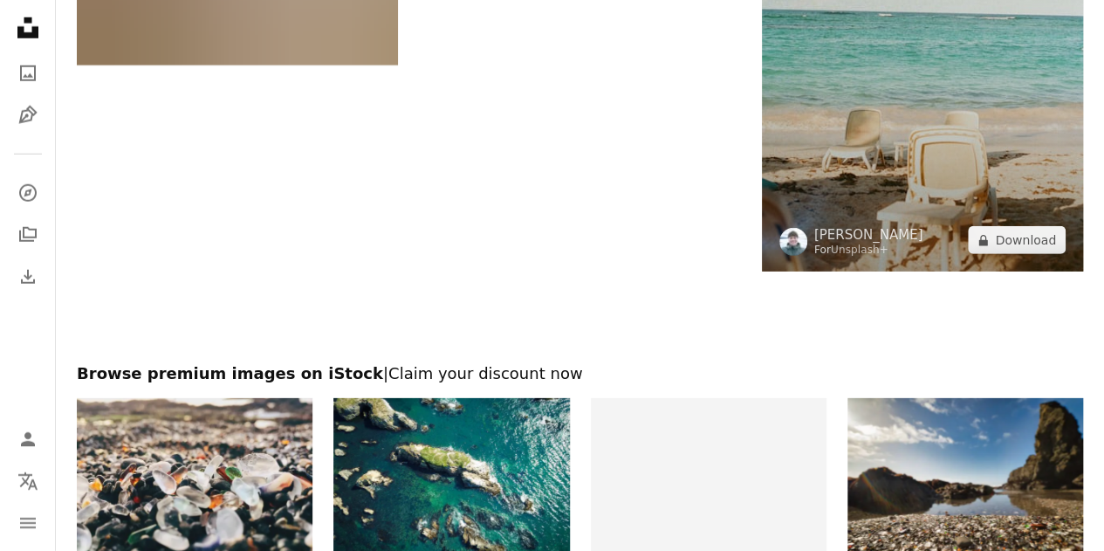
scroll to position [2530, 0]
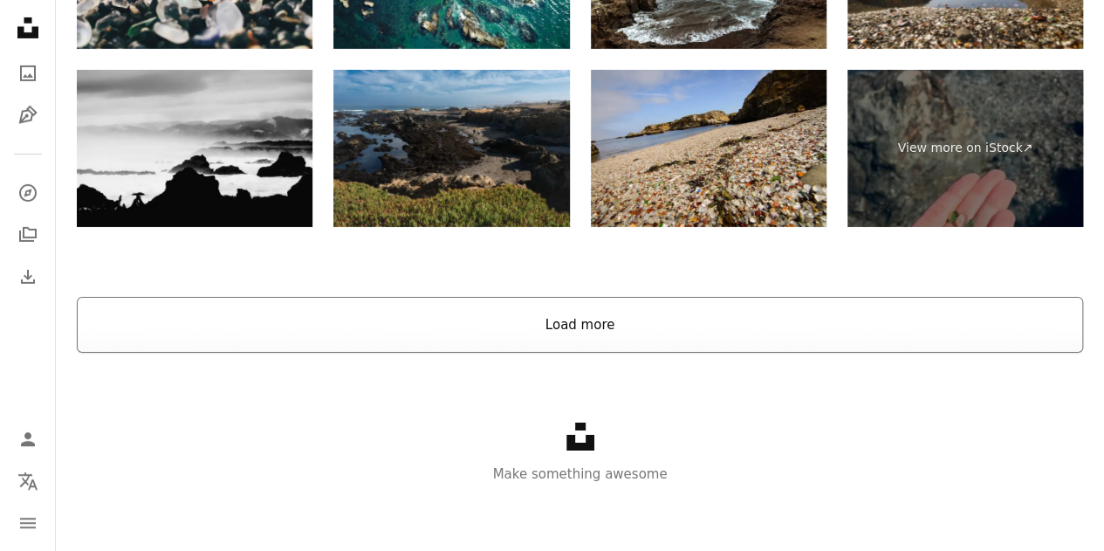
click at [799, 332] on button "Load more" at bounding box center [580, 325] width 1006 height 56
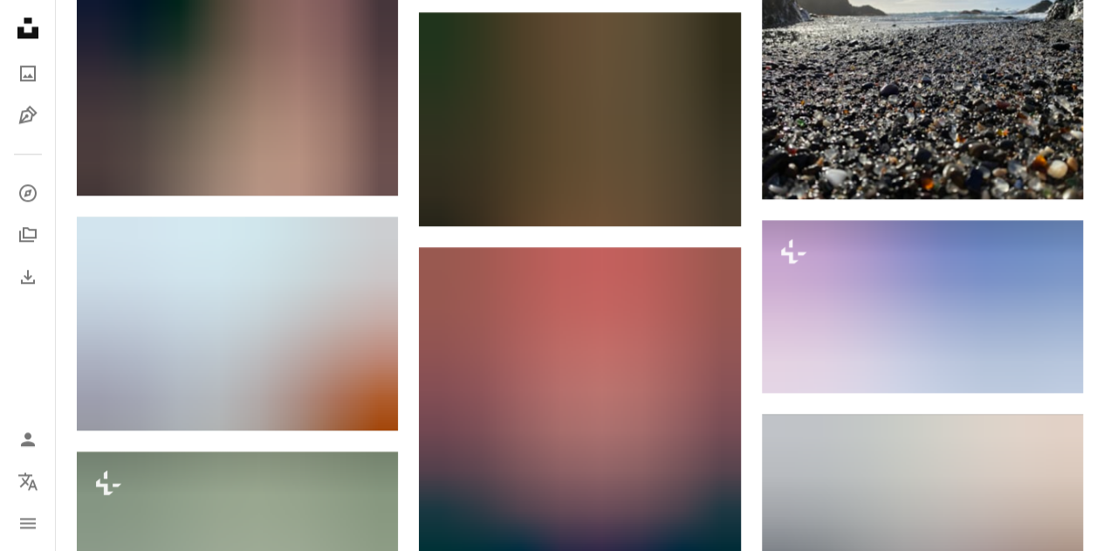
scroll to position [0, 0]
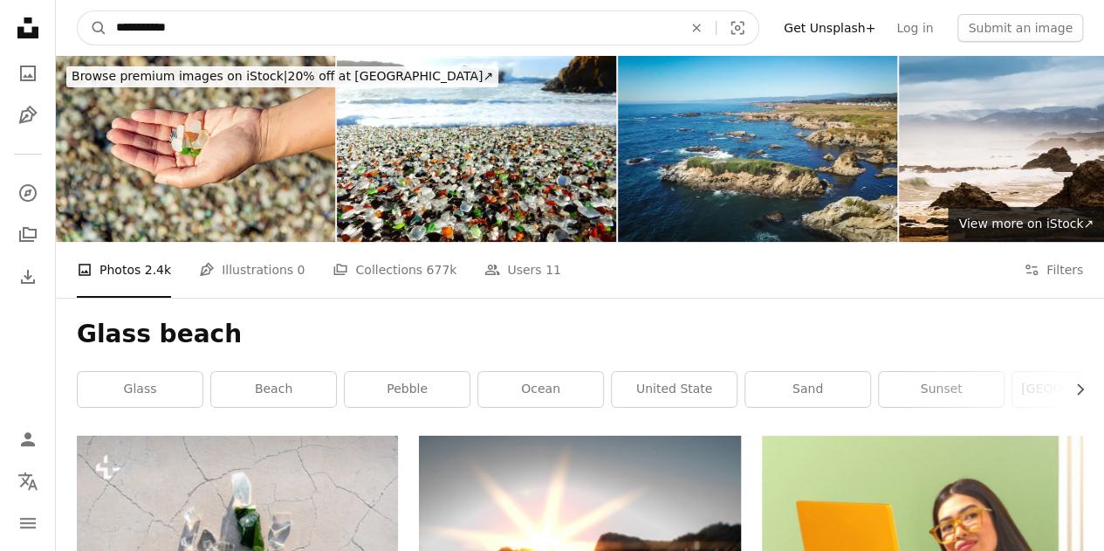
drag, startPoint x: 206, startPoint y: 31, endPoint x: 0, endPoint y: 26, distance: 206.0
type input "**********"
click button "A magnifying glass" at bounding box center [93, 27] width 30 height 33
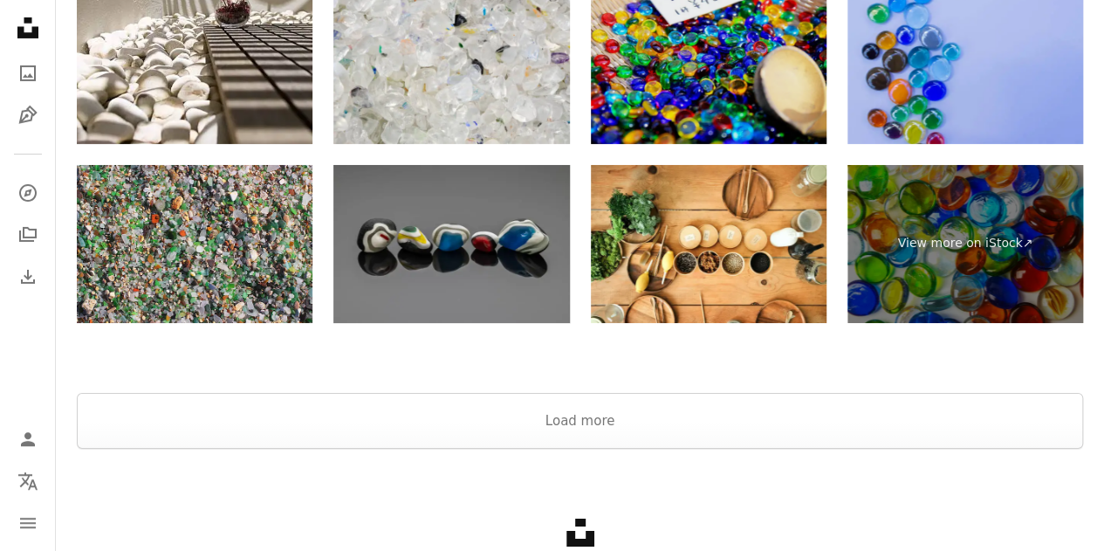
scroll to position [3143, 0]
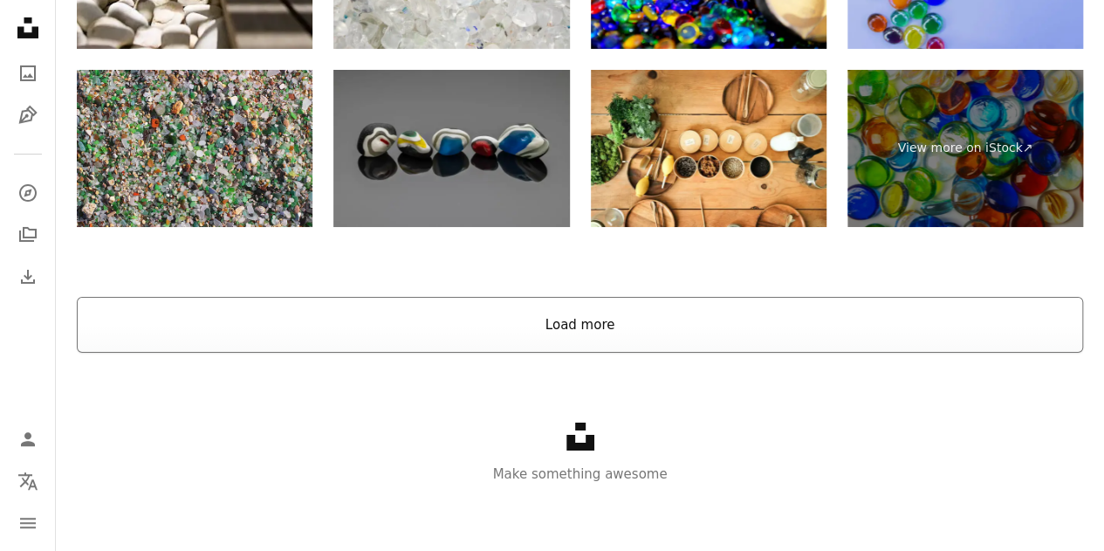
click at [595, 331] on button "Load more" at bounding box center [580, 325] width 1006 height 56
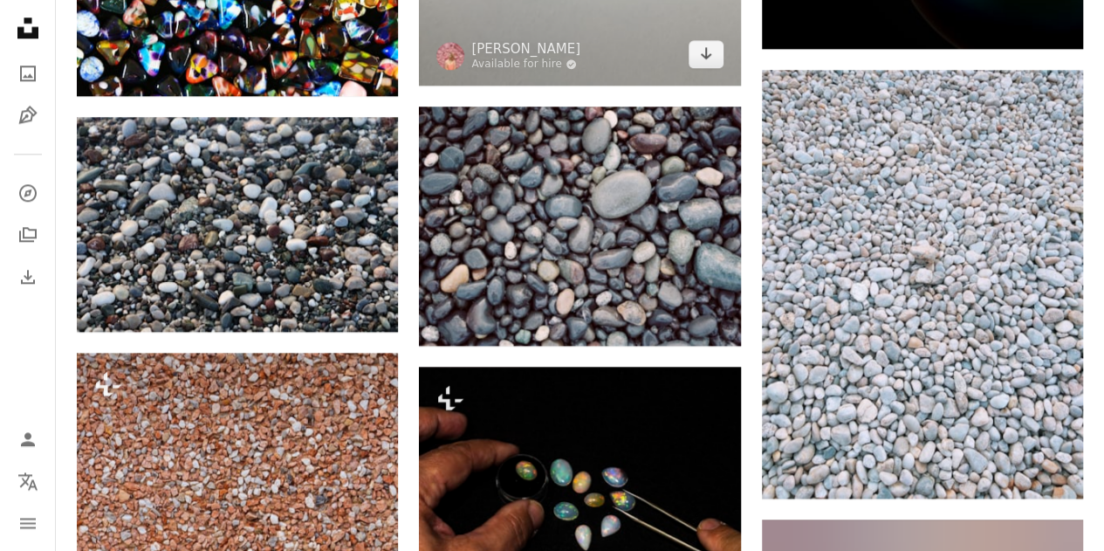
scroll to position [4190, 0]
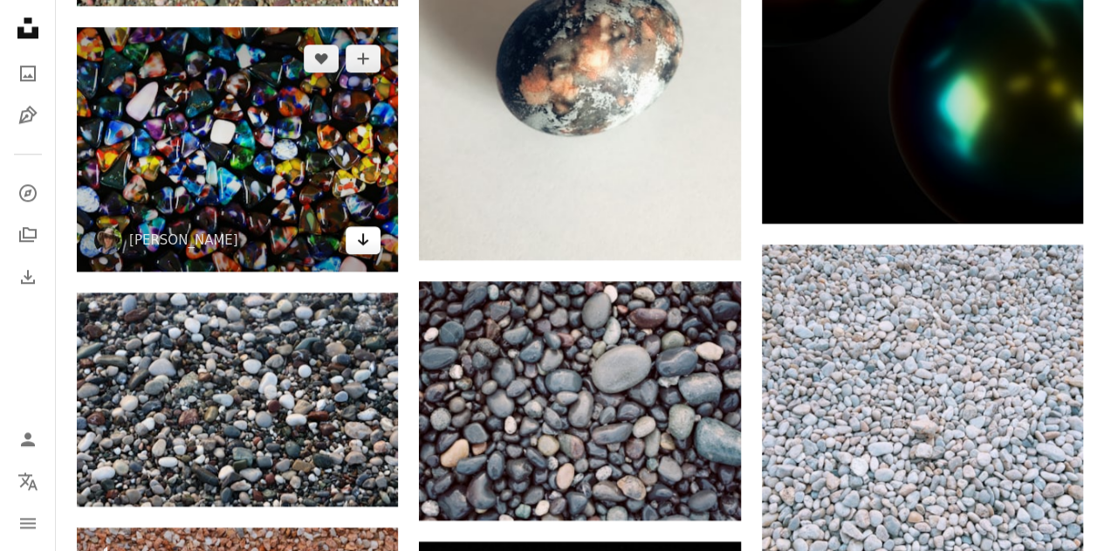
click at [366, 239] on icon "Download" at bounding box center [363, 239] width 11 height 12
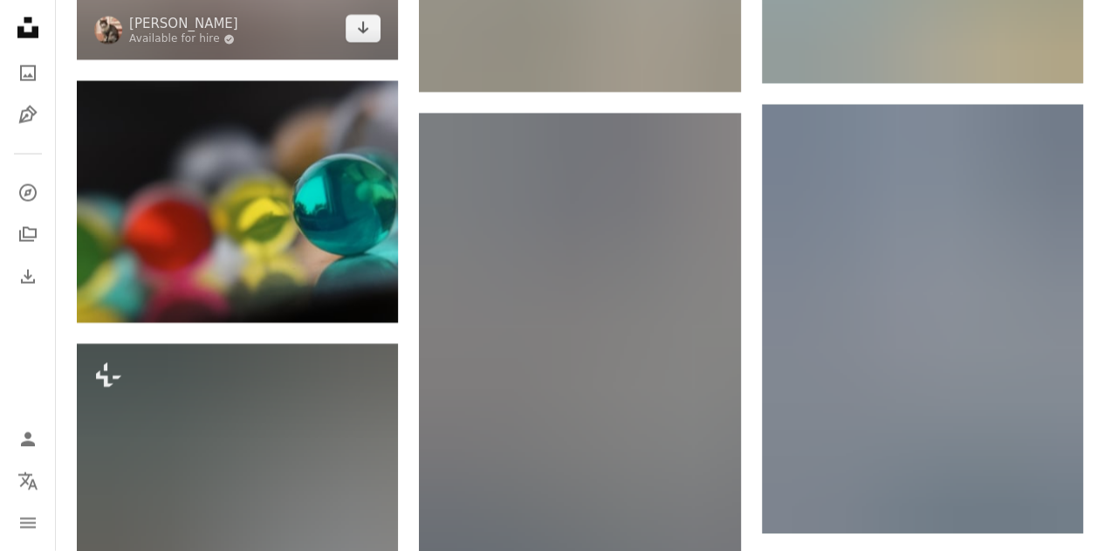
scroll to position [8378, 0]
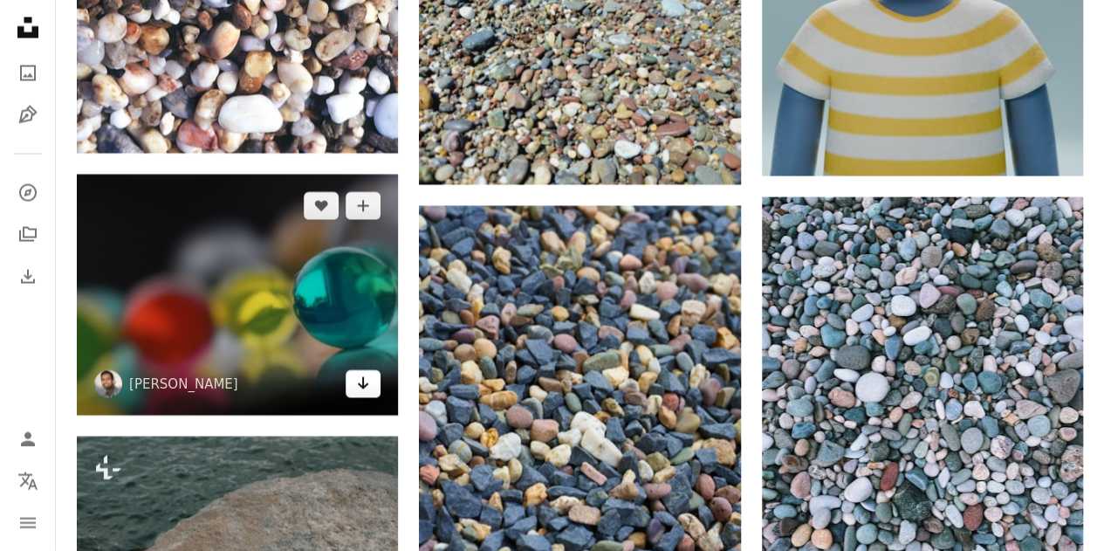
click at [357, 391] on link "Arrow pointing down" at bounding box center [363, 384] width 35 height 28
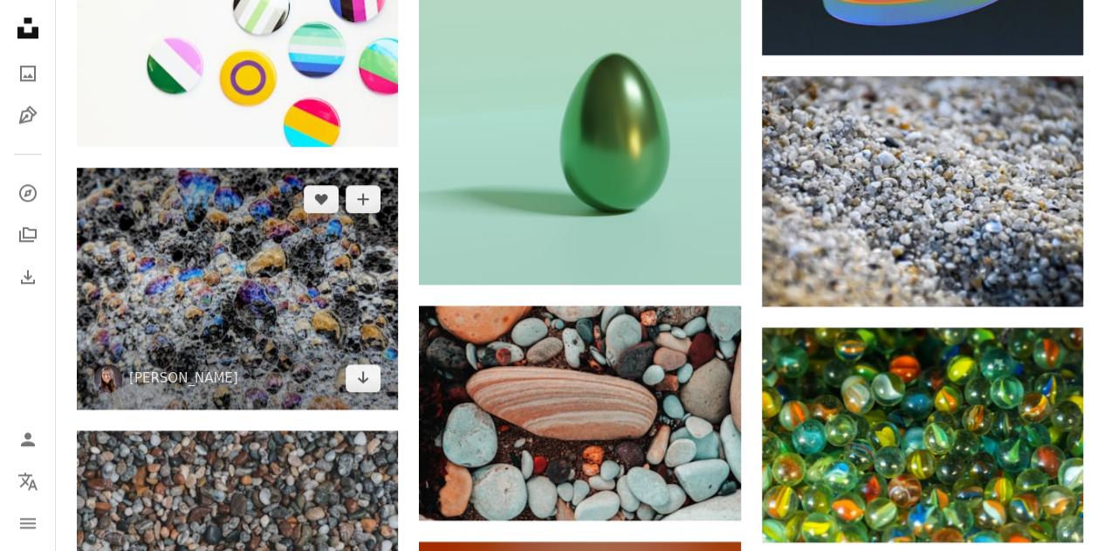
scroll to position [10908, 0]
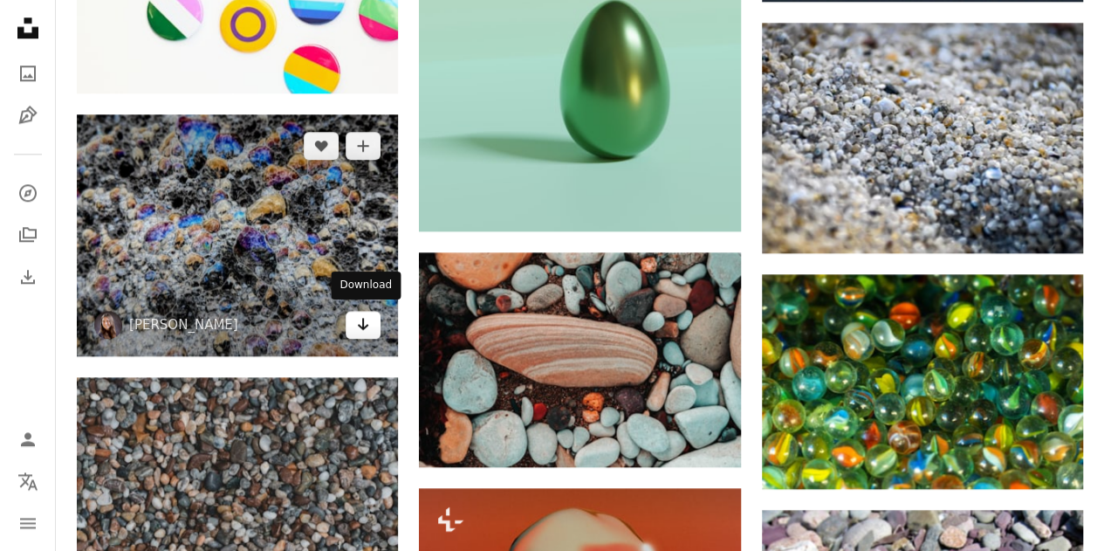
click at [356, 320] on icon "Arrow pointing down" at bounding box center [363, 323] width 14 height 21
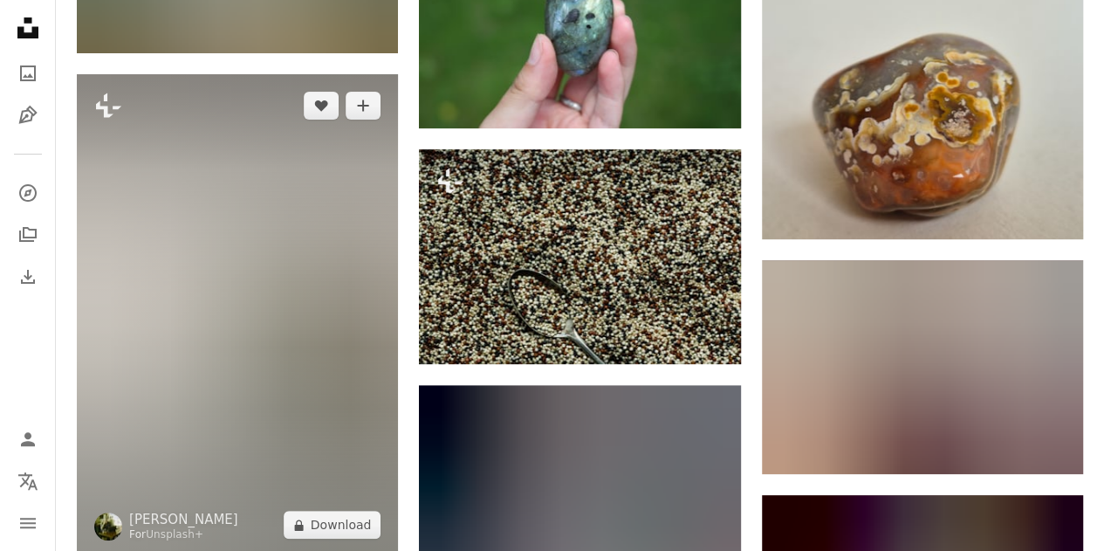
scroll to position [13613, 0]
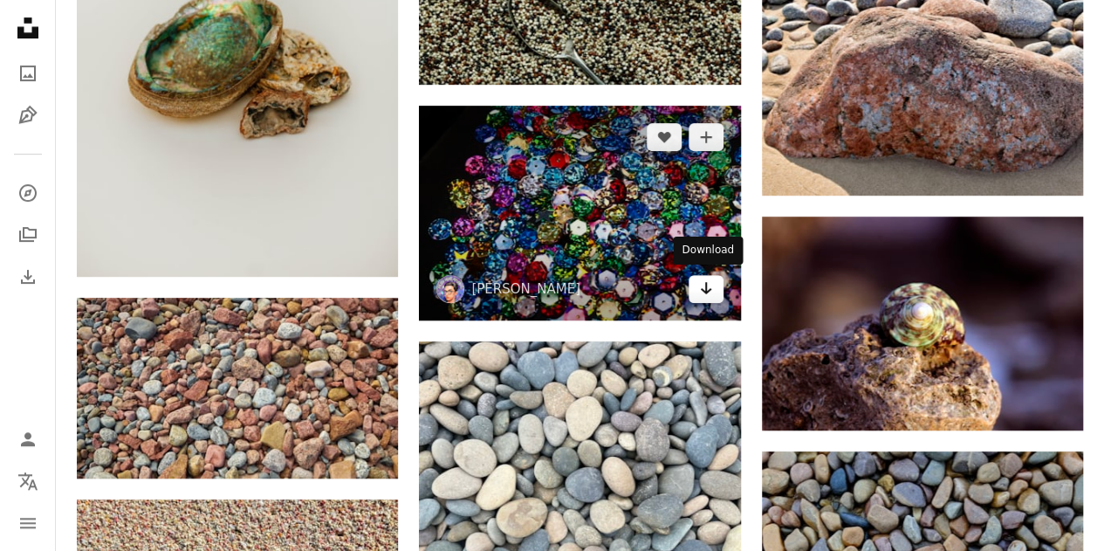
click at [701, 292] on icon "Arrow pointing down" at bounding box center [706, 287] width 14 height 21
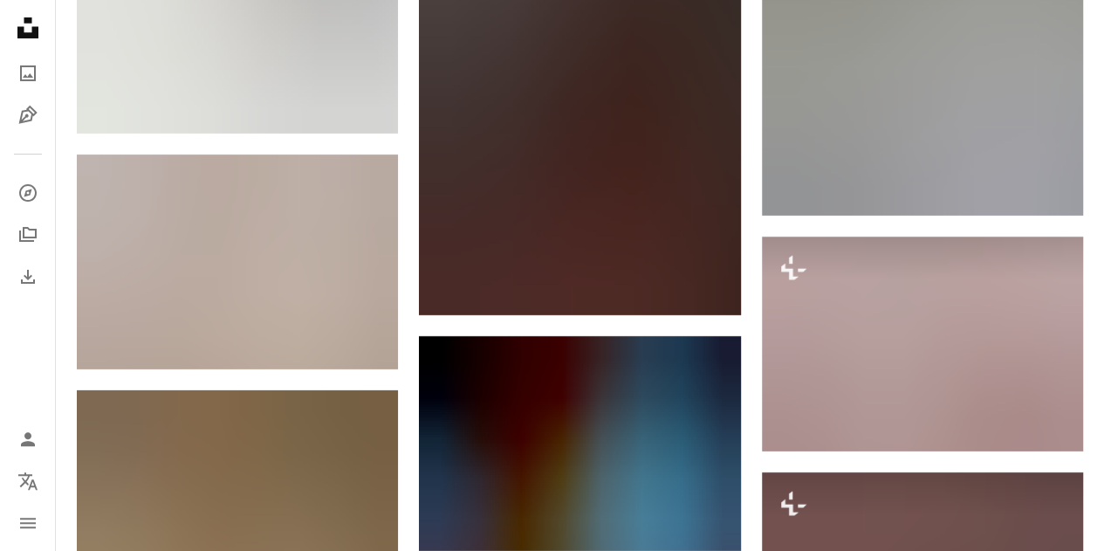
scroll to position [19895, 0]
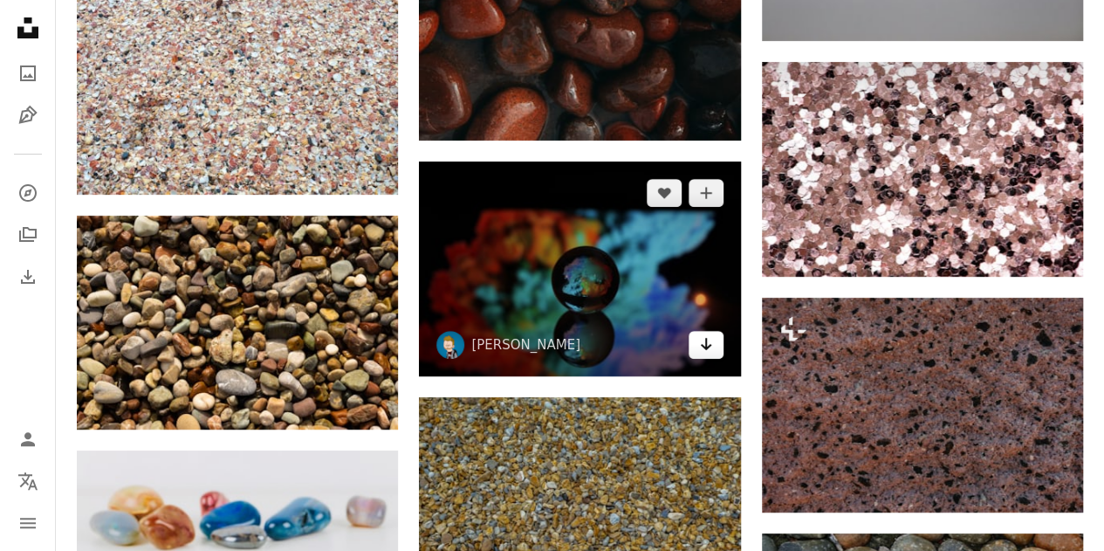
click at [705, 346] on icon "Arrow pointing down" at bounding box center [706, 343] width 14 height 21
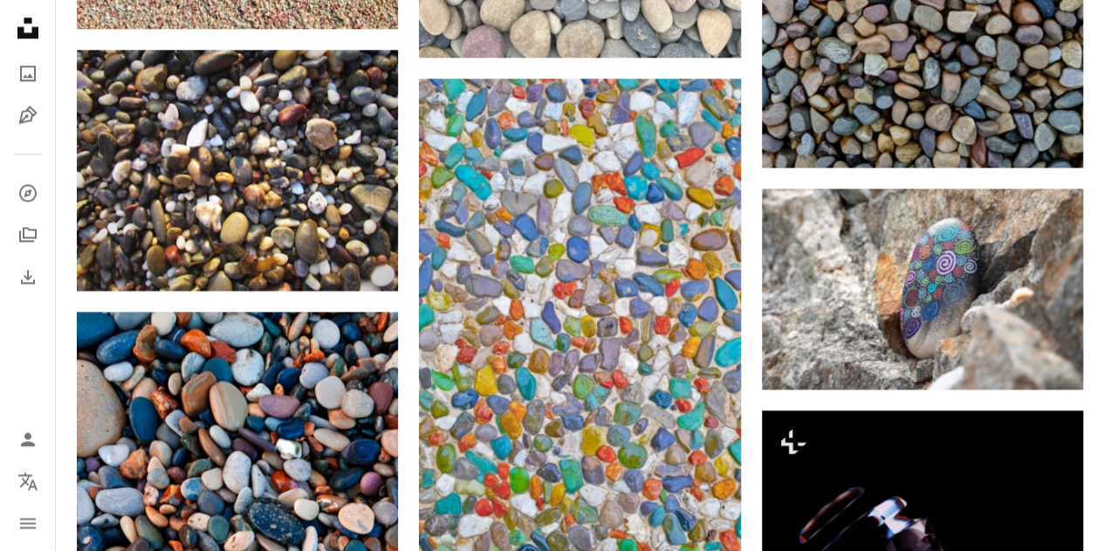
scroll to position [0, 0]
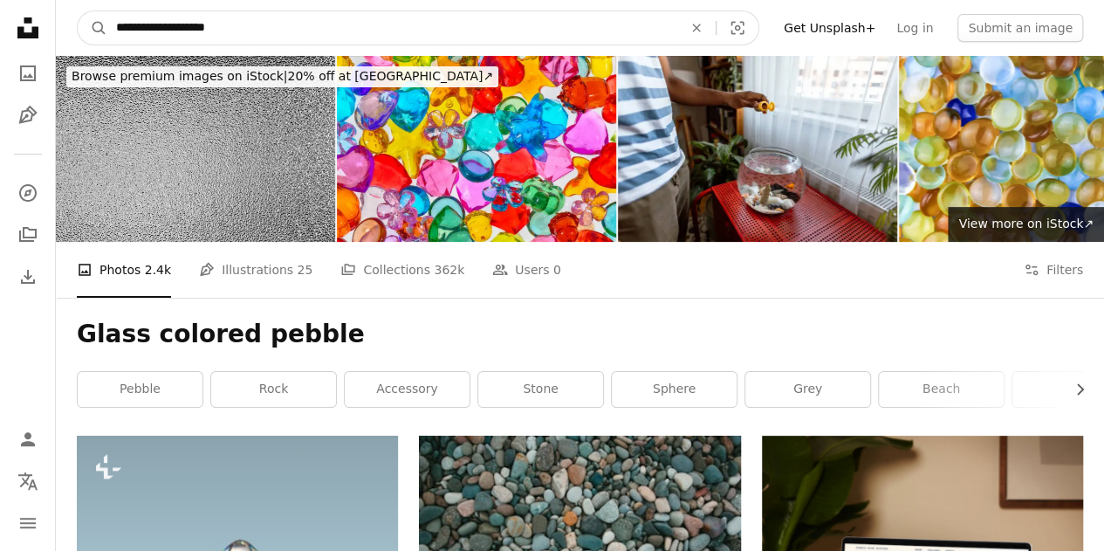
drag, startPoint x: 291, startPoint y: 31, endPoint x: 0, endPoint y: 30, distance: 291.4
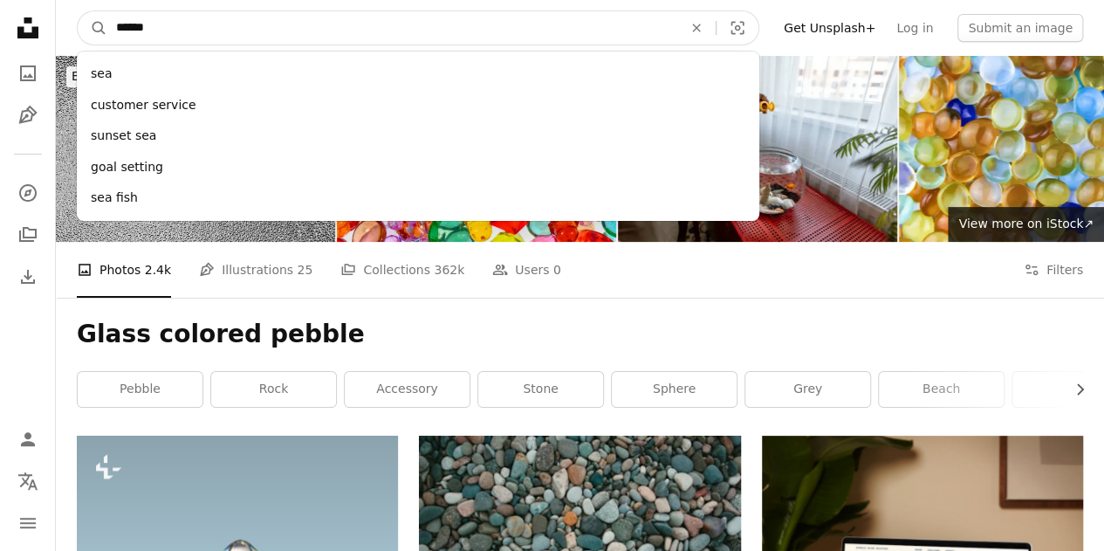
type input "*******"
click button "A magnifying glass" at bounding box center [93, 27] width 30 height 33
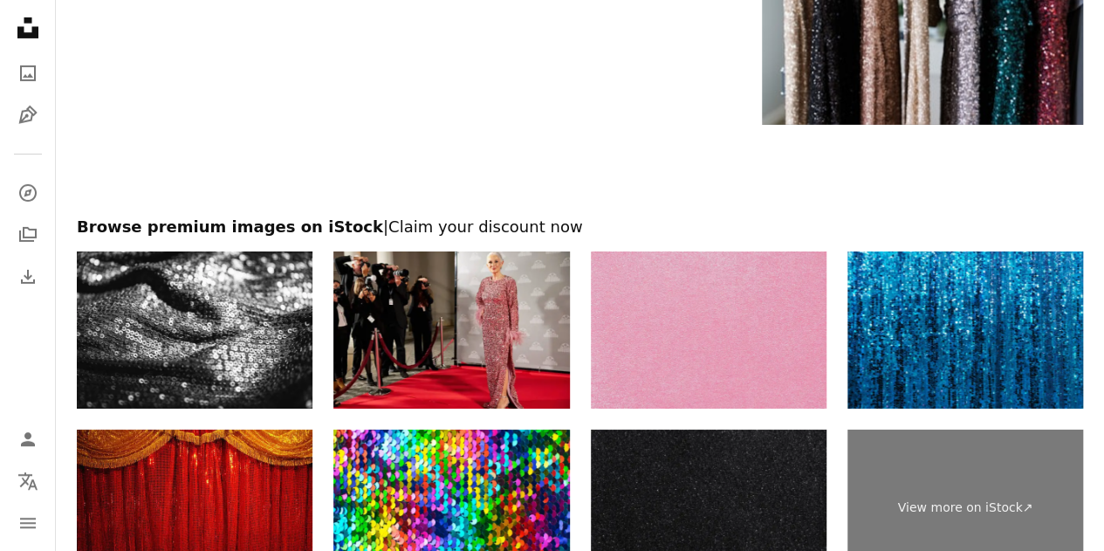
scroll to position [3315, 0]
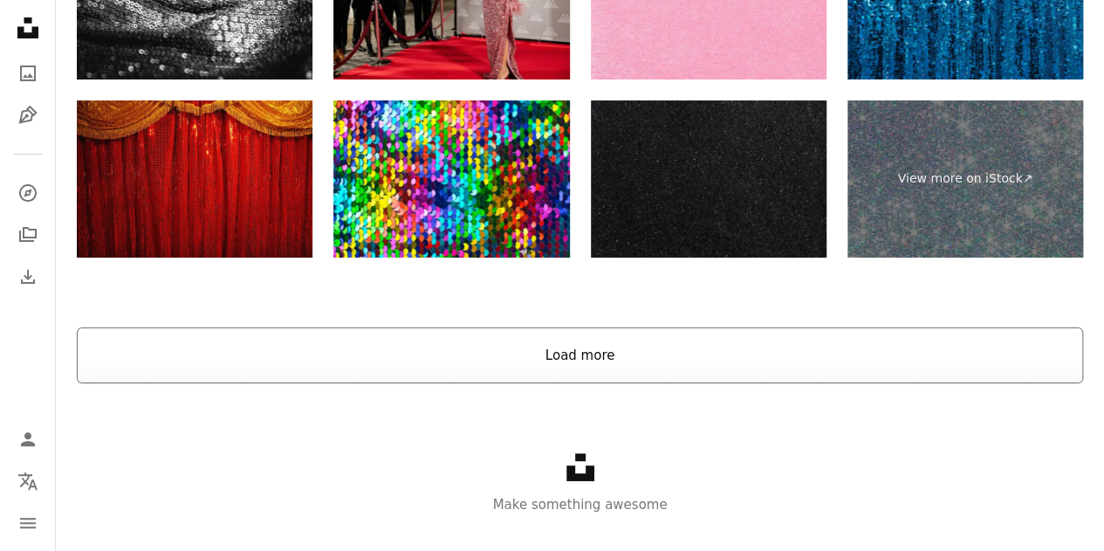
click at [656, 352] on button "Load more" at bounding box center [580, 355] width 1006 height 56
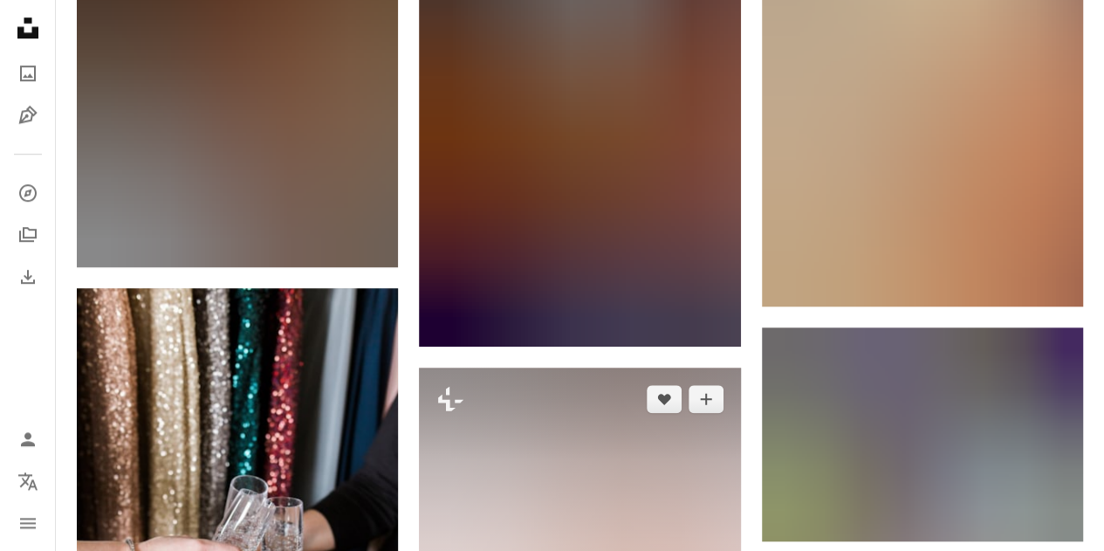
scroll to position [4144, 0]
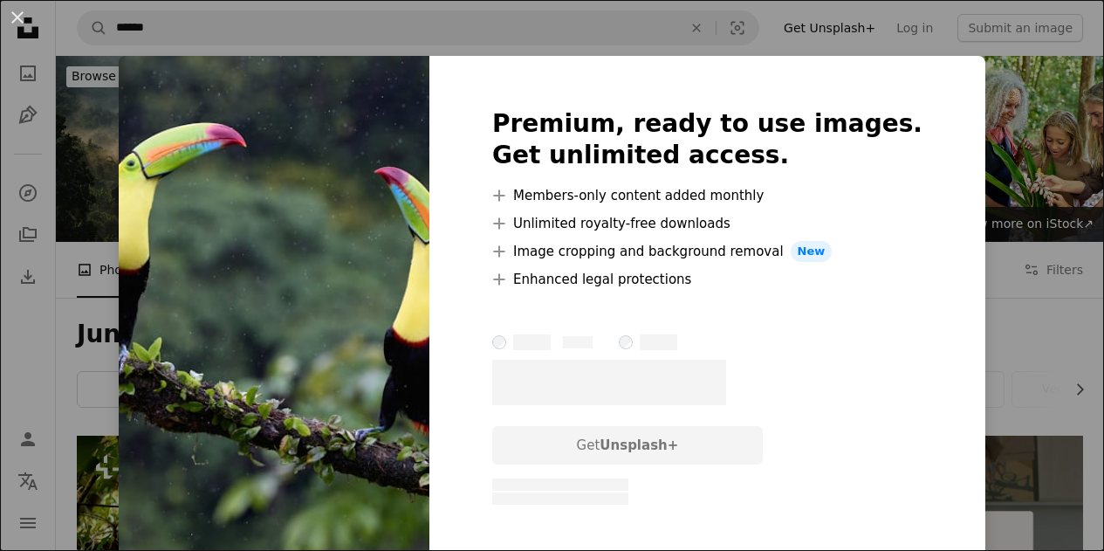
scroll to position [8204, 0]
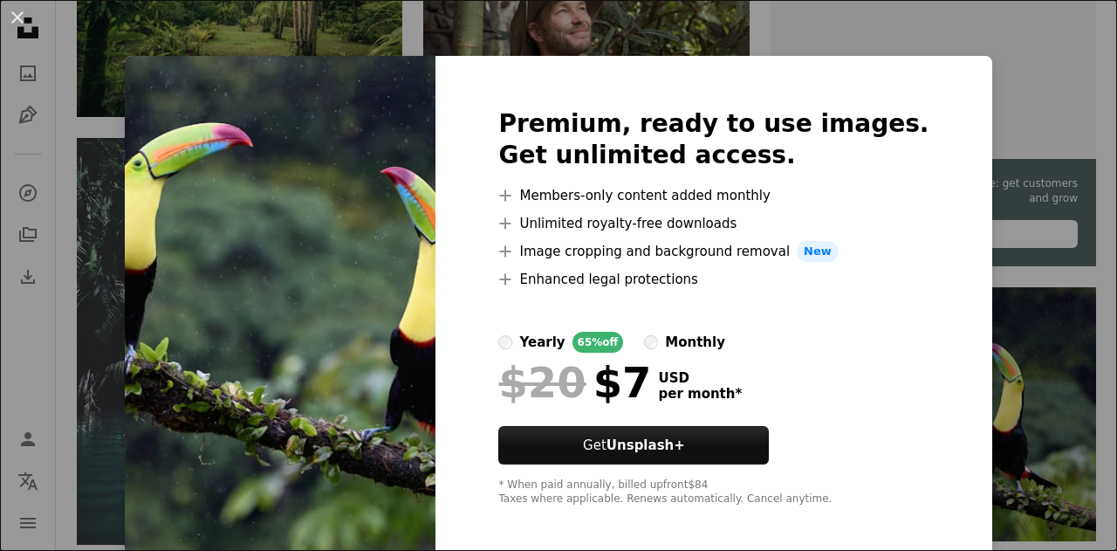
click at [1015, 312] on div "An X shape Premium, ready to use images. Get unlimited access. A plus sign Memb…" at bounding box center [558, 275] width 1117 height 551
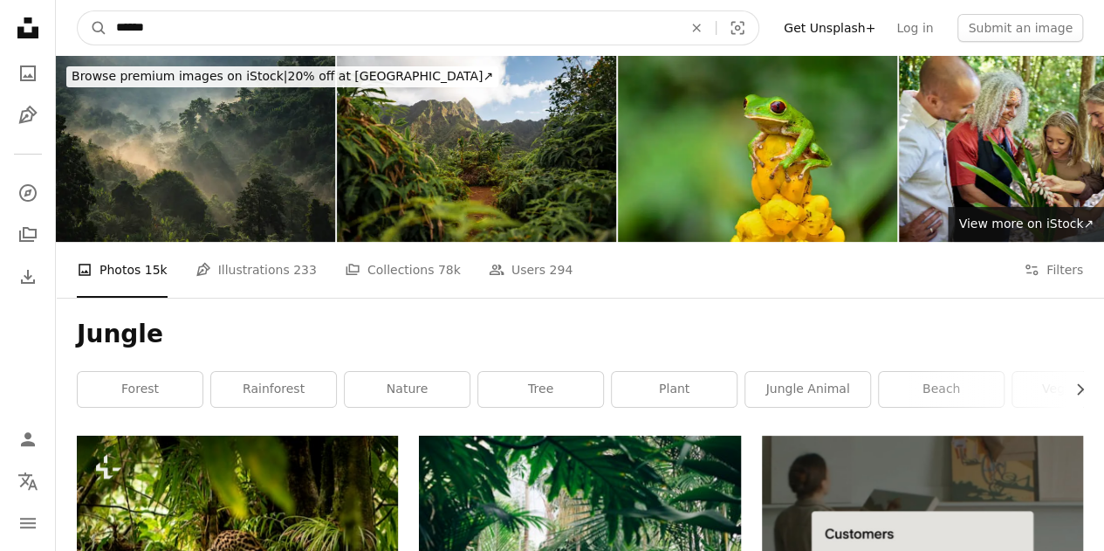
drag, startPoint x: 160, startPoint y: 26, endPoint x: 19, endPoint y: 17, distance: 140.8
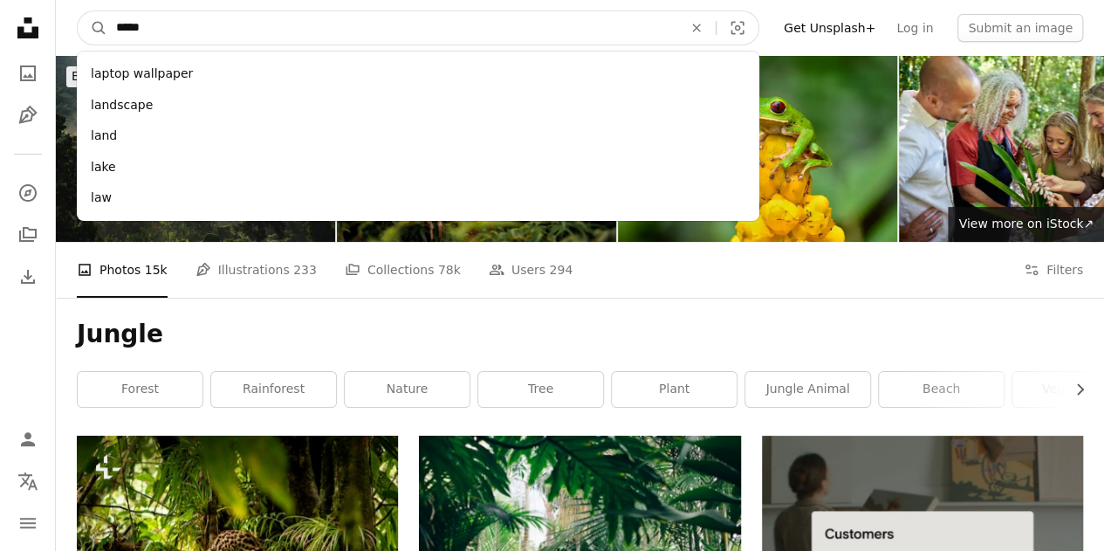
type input "******"
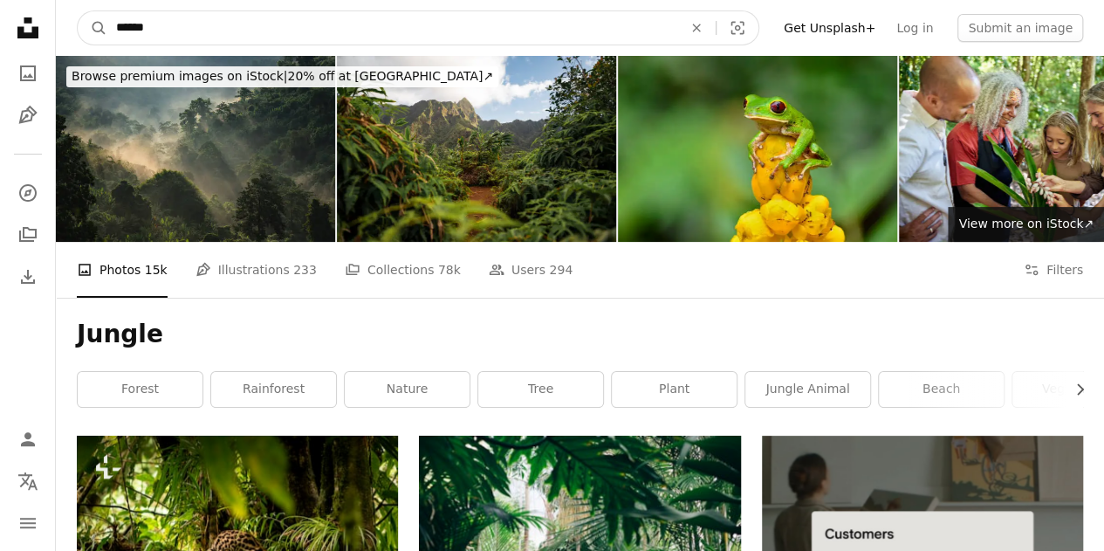
click button "A magnifying glass" at bounding box center [93, 27] width 30 height 33
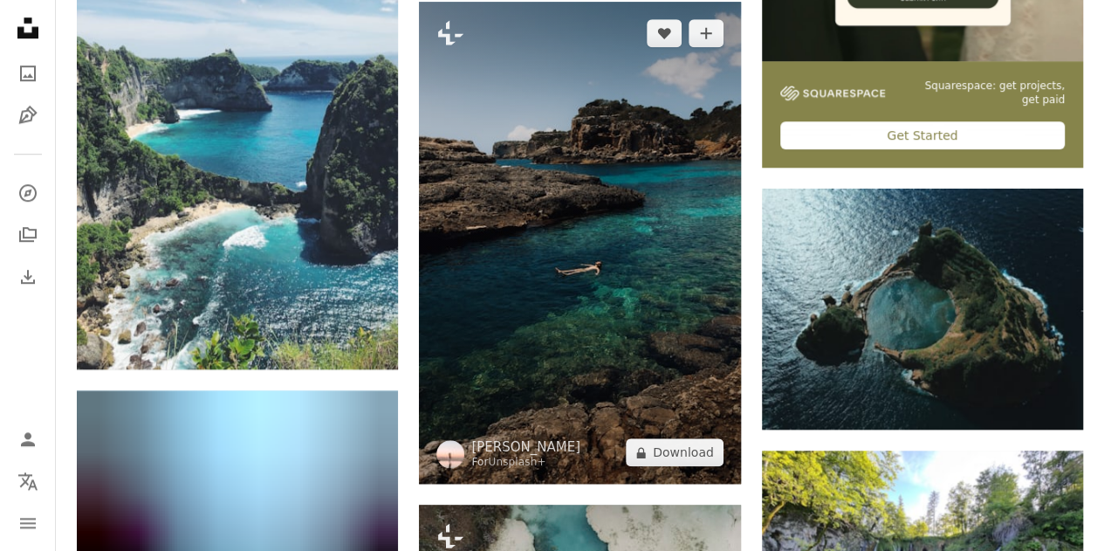
scroll to position [698, 0]
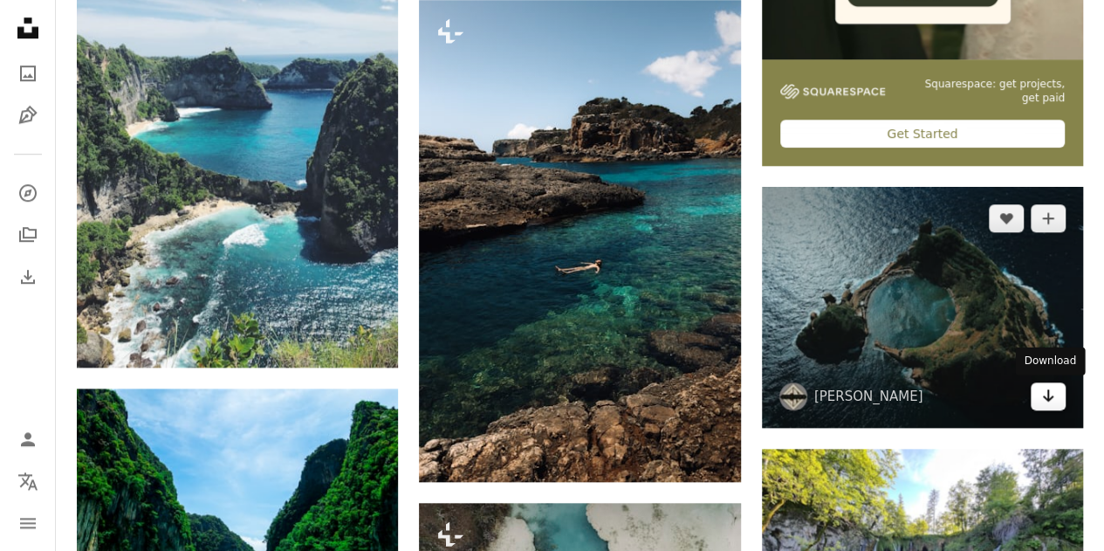
click at [1047, 396] on icon "Download" at bounding box center [1048, 395] width 11 height 12
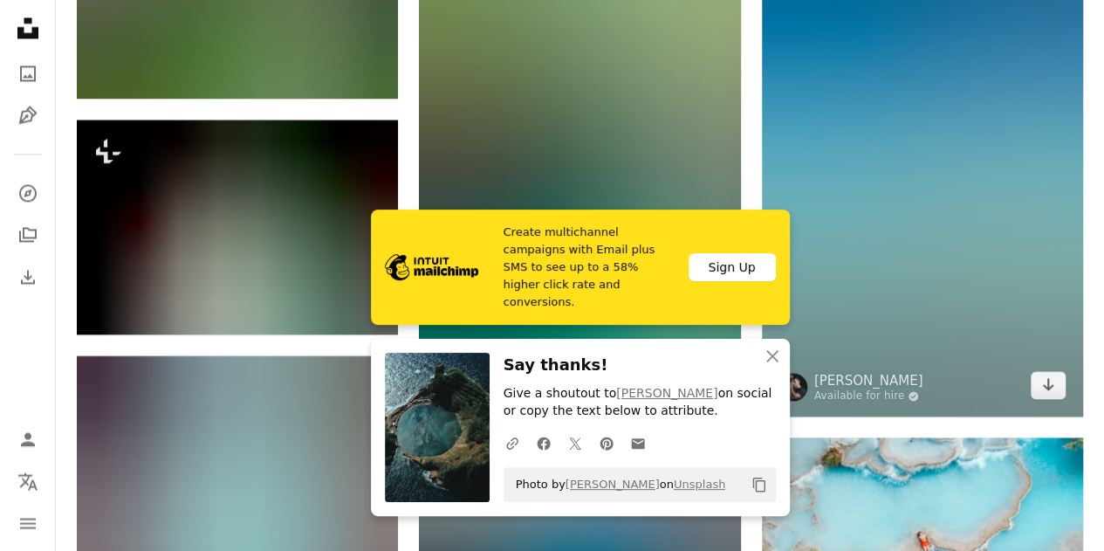
scroll to position [1483, 0]
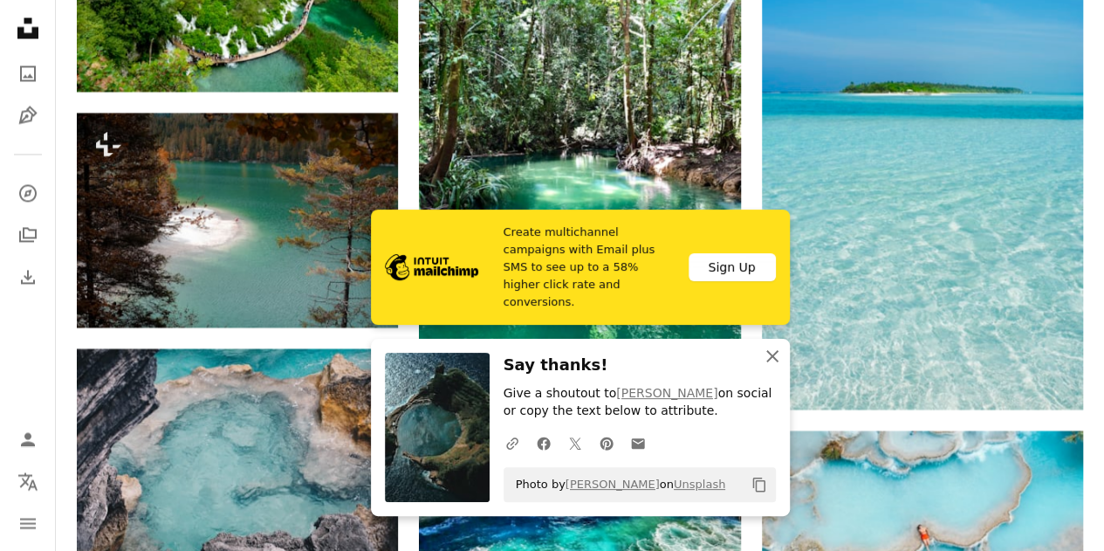
click at [764, 360] on icon "An X shape" at bounding box center [772, 356] width 21 height 21
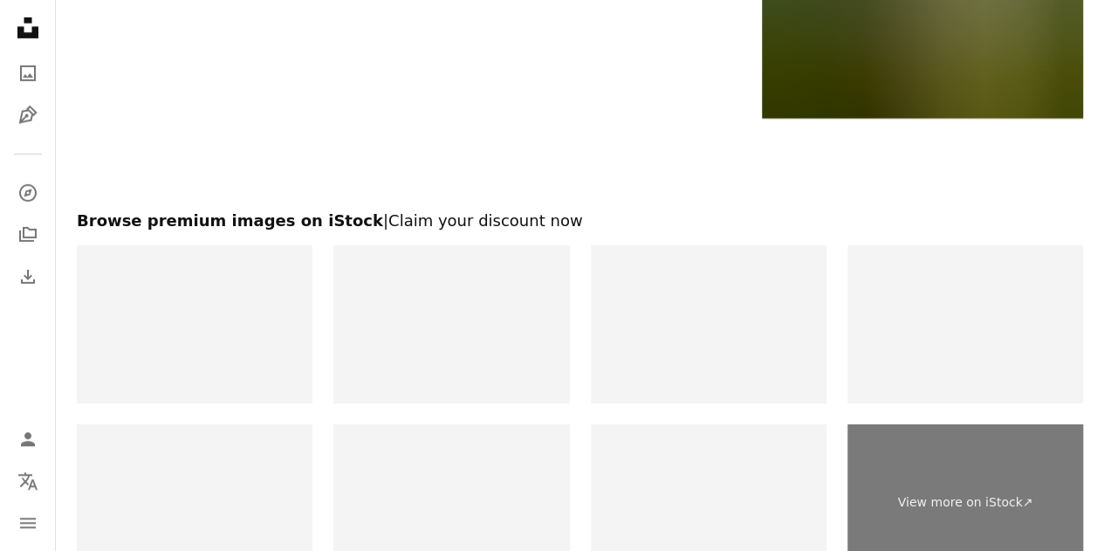
scroll to position [3054, 0]
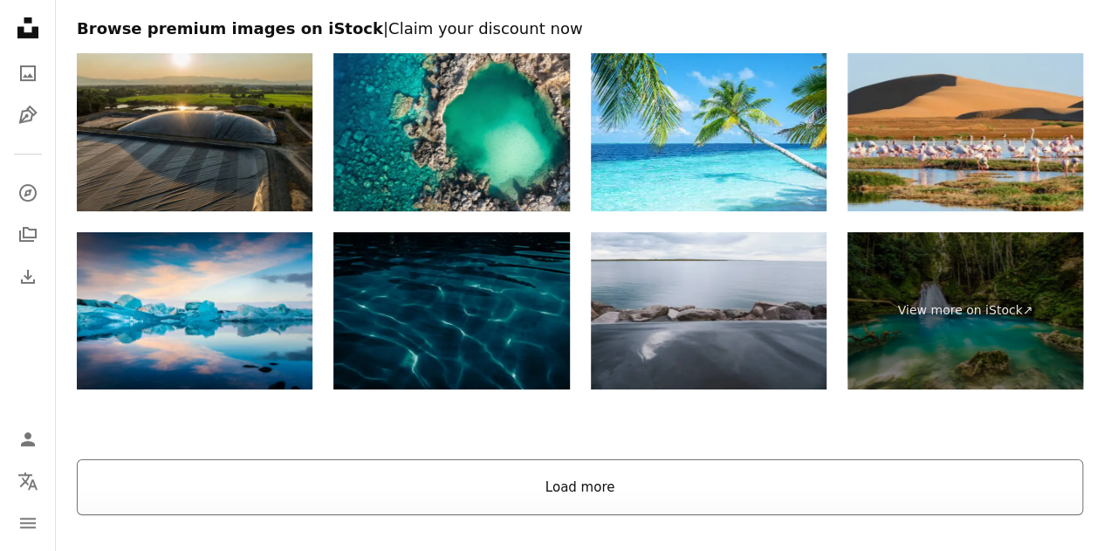
click at [527, 490] on button "Load more" at bounding box center [580, 487] width 1006 height 56
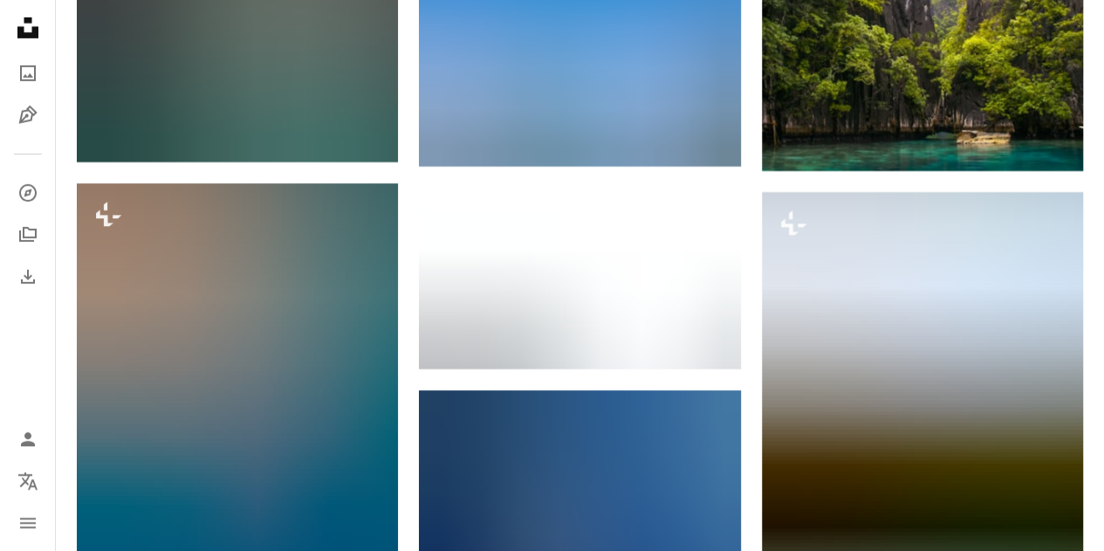
scroll to position [0, 0]
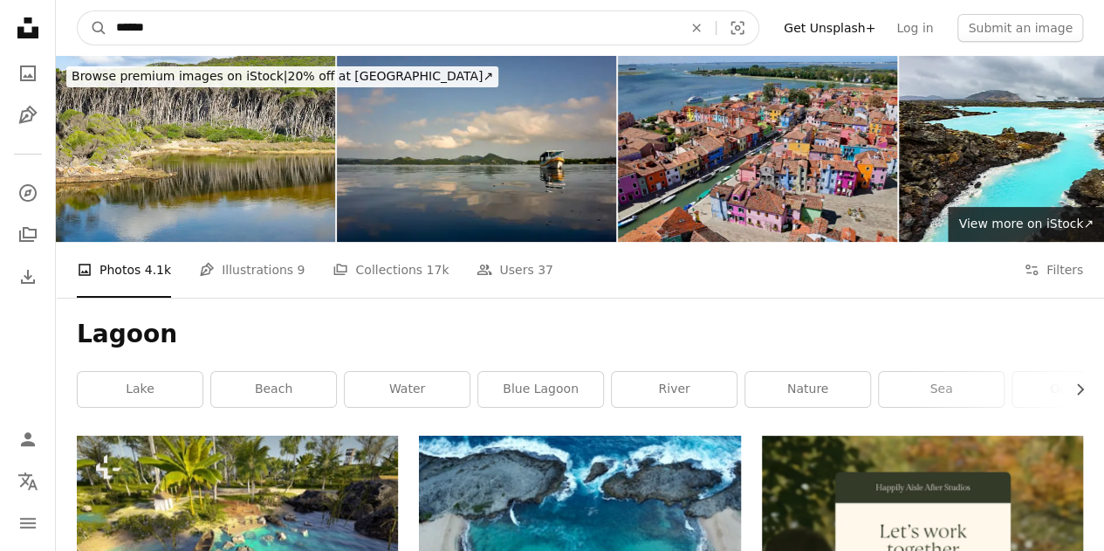
drag, startPoint x: 176, startPoint y: 33, endPoint x: 1, endPoint y: 15, distance: 176.3
type input "**********"
click button "A magnifying glass" at bounding box center [93, 27] width 30 height 33
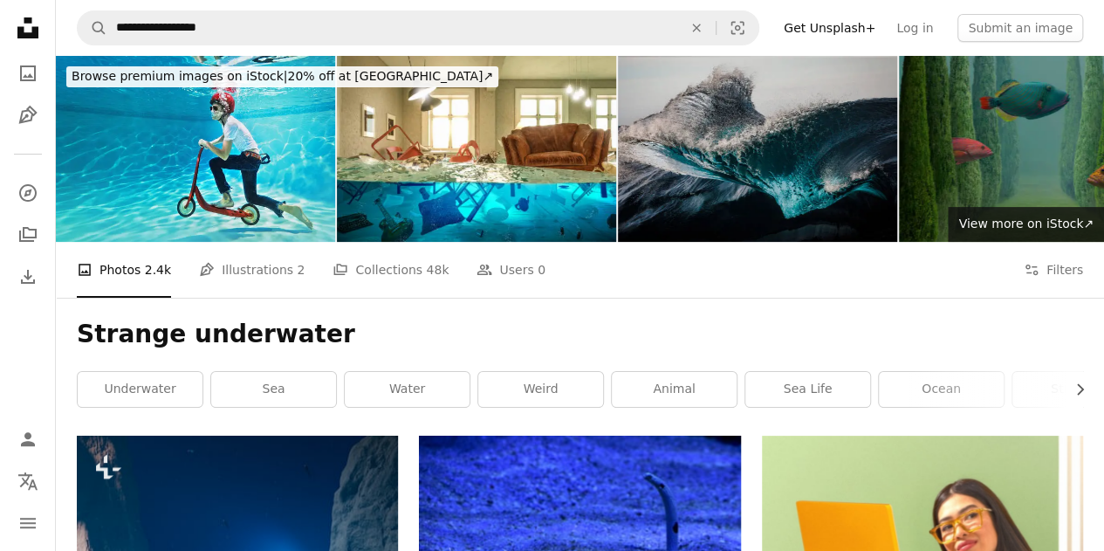
scroll to position [262, 0]
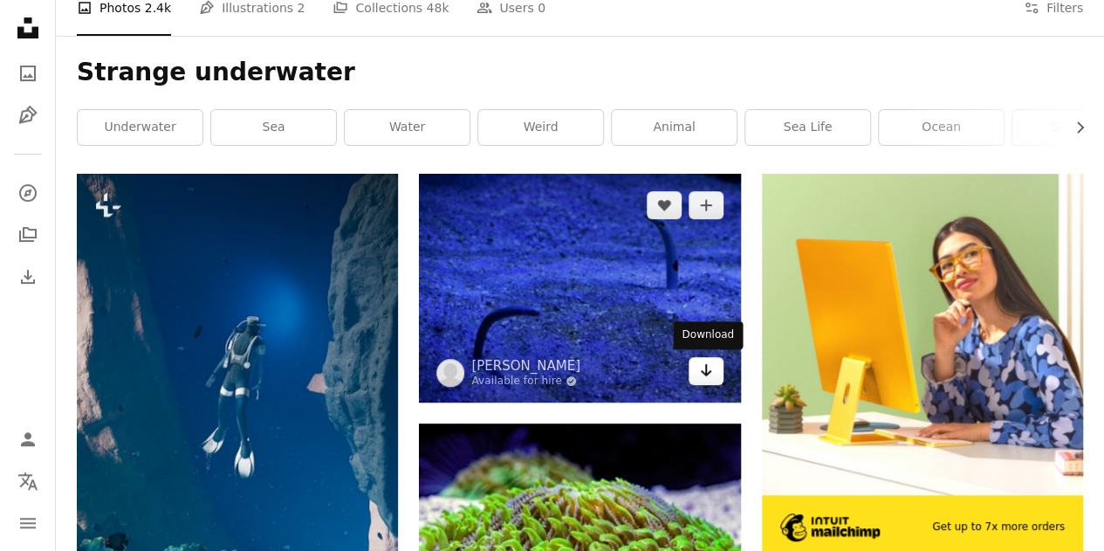
click at [706, 374] on icon "Arrow pointing down" at bounding box center [706, 369] width 14 height 21
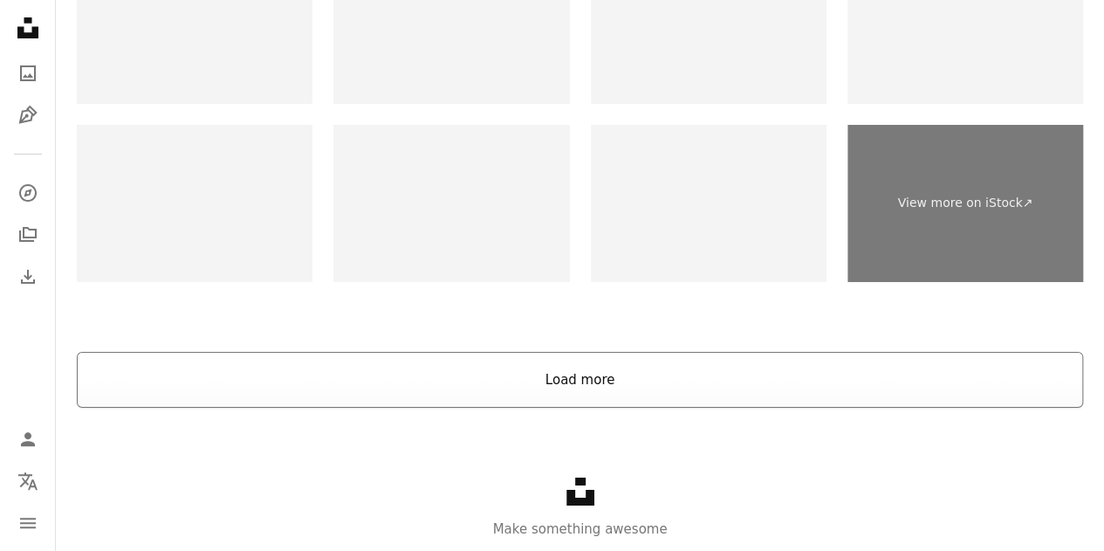
scroll to position [3141, 0]
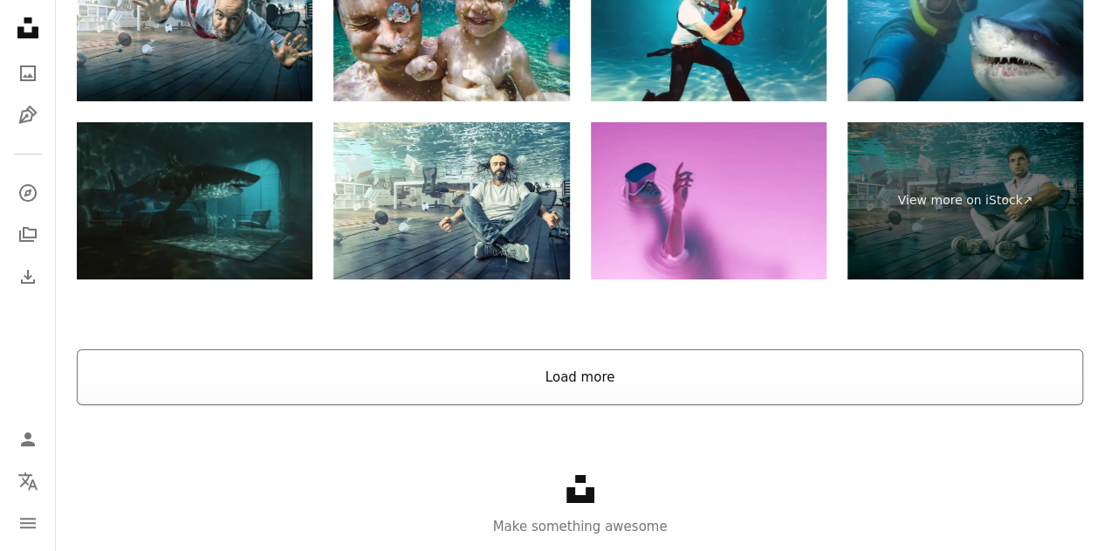
click at [626, 381] on button "Load more" at bounding box center [580, 377] width 1006 height 56
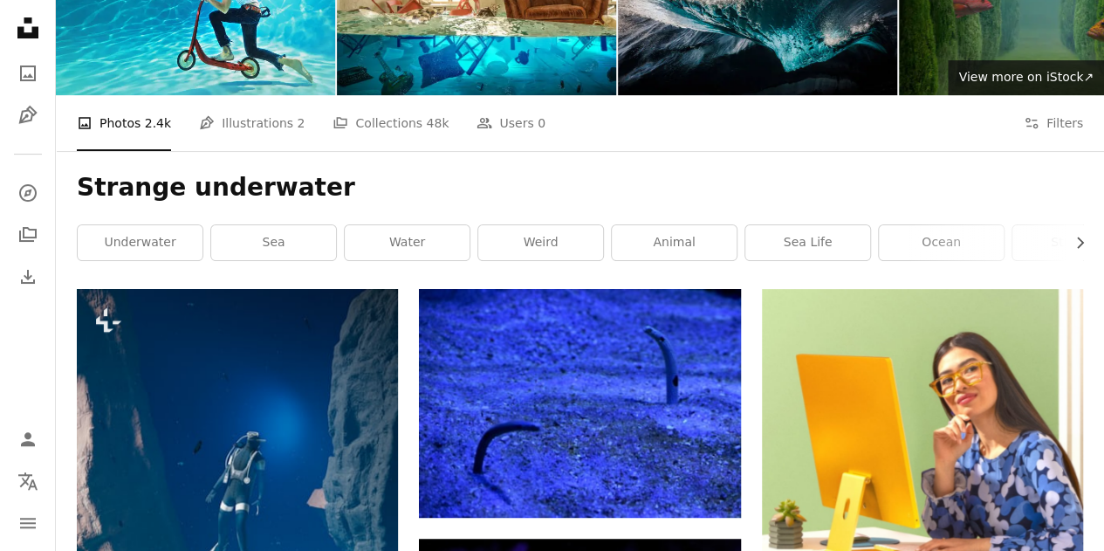
scroll to position [0, 0]
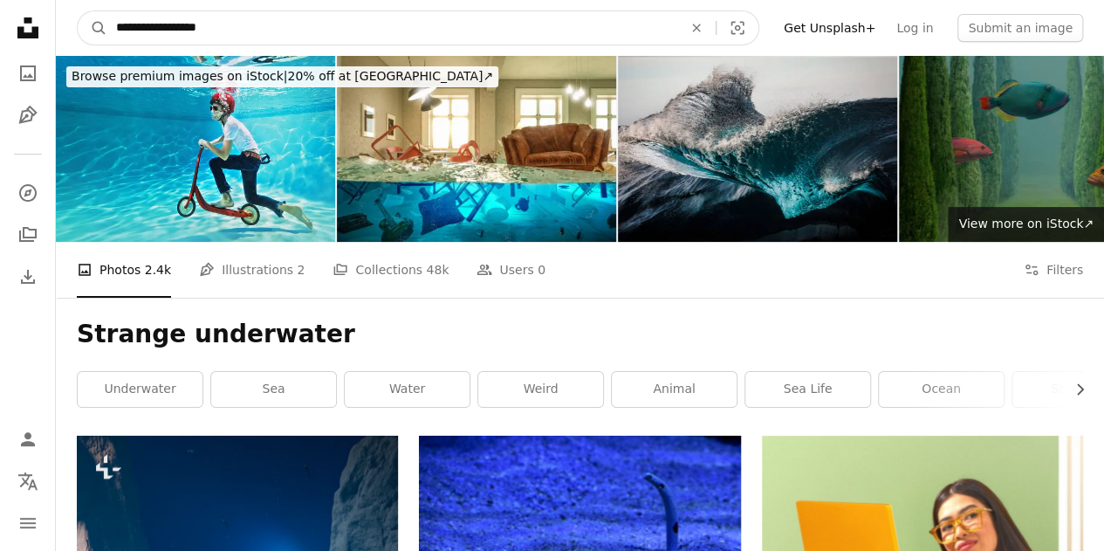
click at [267, 25] on input "**********" at bounding box center [392, 27] width 570 height 33
type input "**********"
click button "A magnifying glass" at bounding box center [93, 27] width 30 height 33
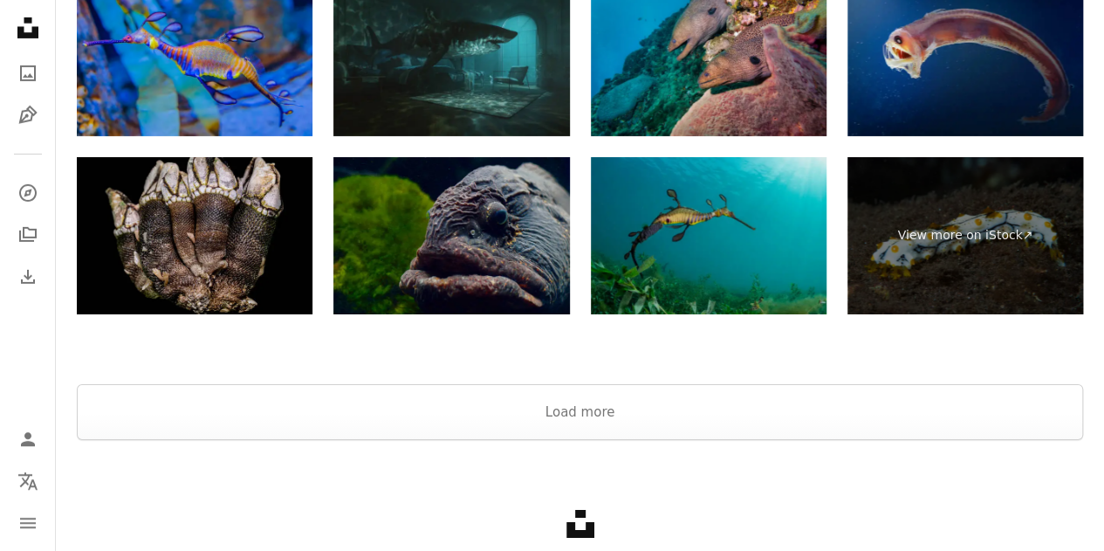
scroll to position [2879, 0]
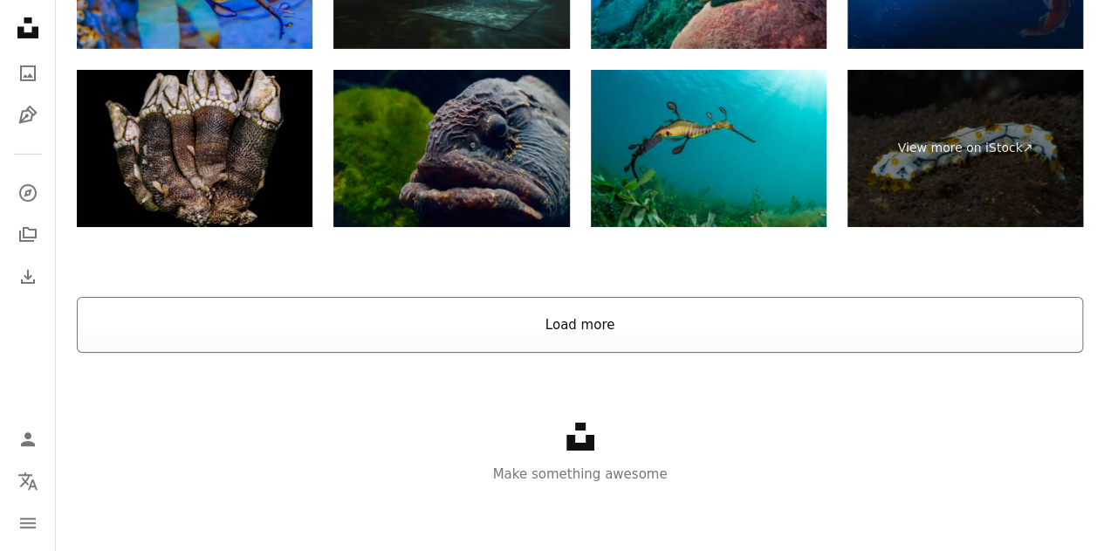
click at [607, 316] on button "Load more" at bounding box center [580, 325] width 1006 height 56
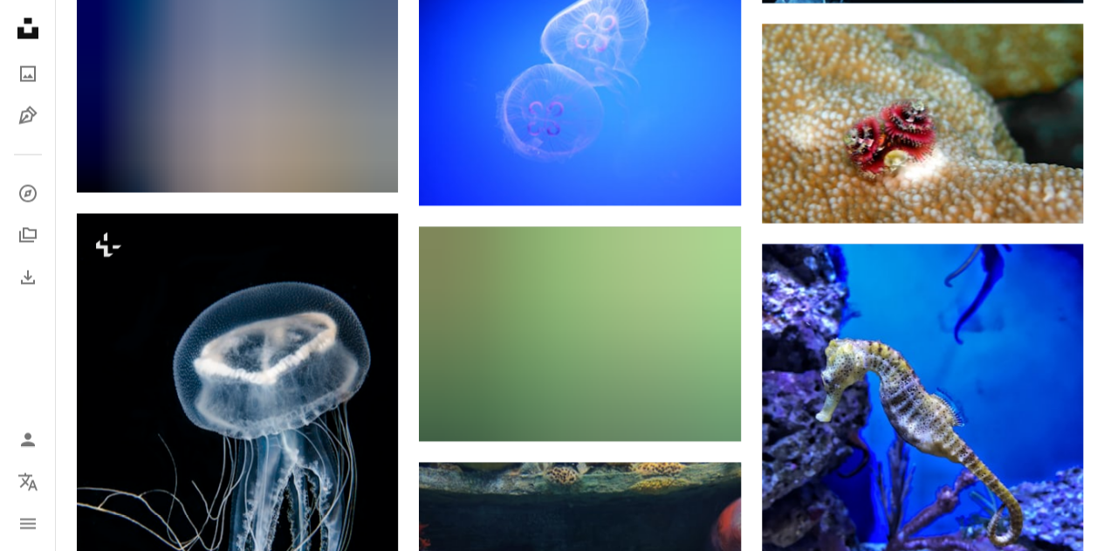
scroll to position [8550, 0]
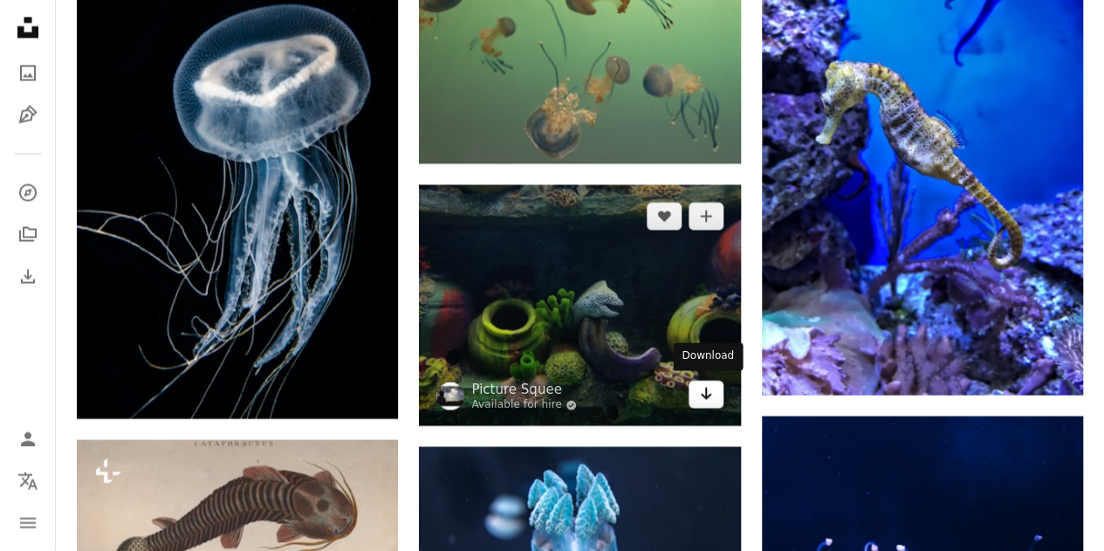
click at [695, 393] on link "Arrow pointing down" at bounding box center [705, 394] width 35 height 28
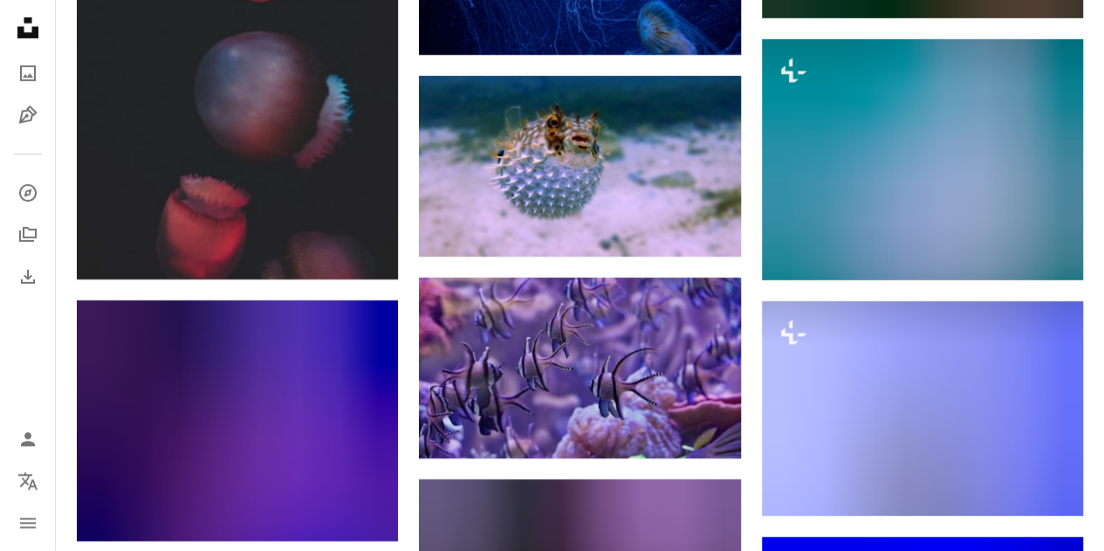
scroll to position [16141, 0]
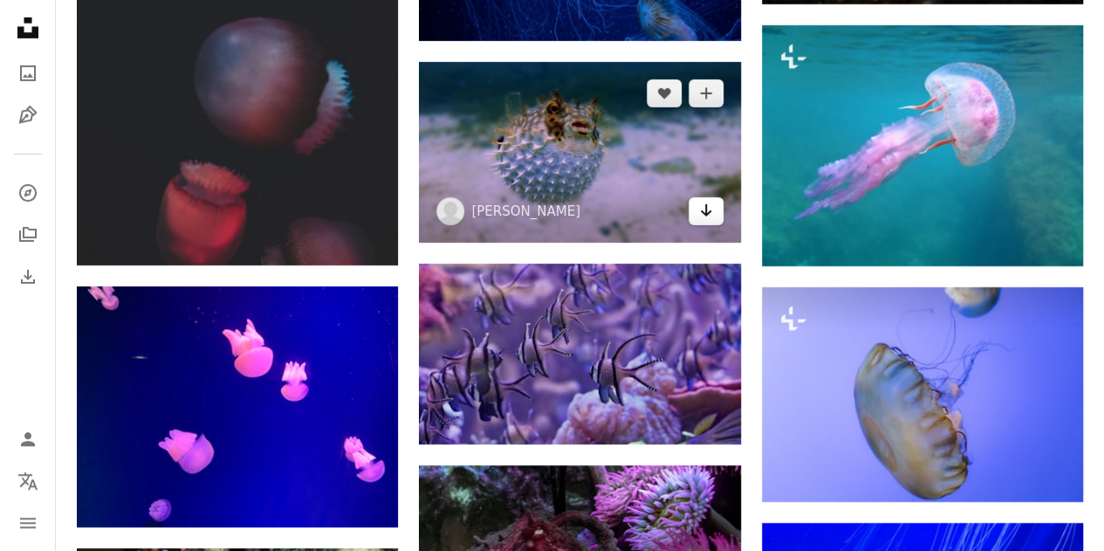
click at [700, 214] on icon "Arrow pointing down" at bounding box center [706, 210] width 14 height 21
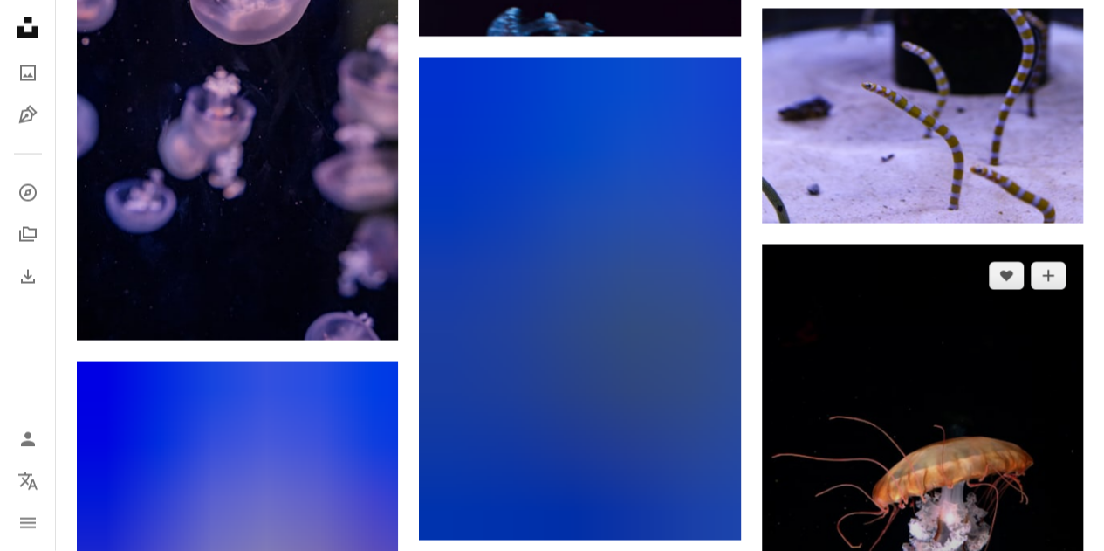
scroll to position [21551, 0]
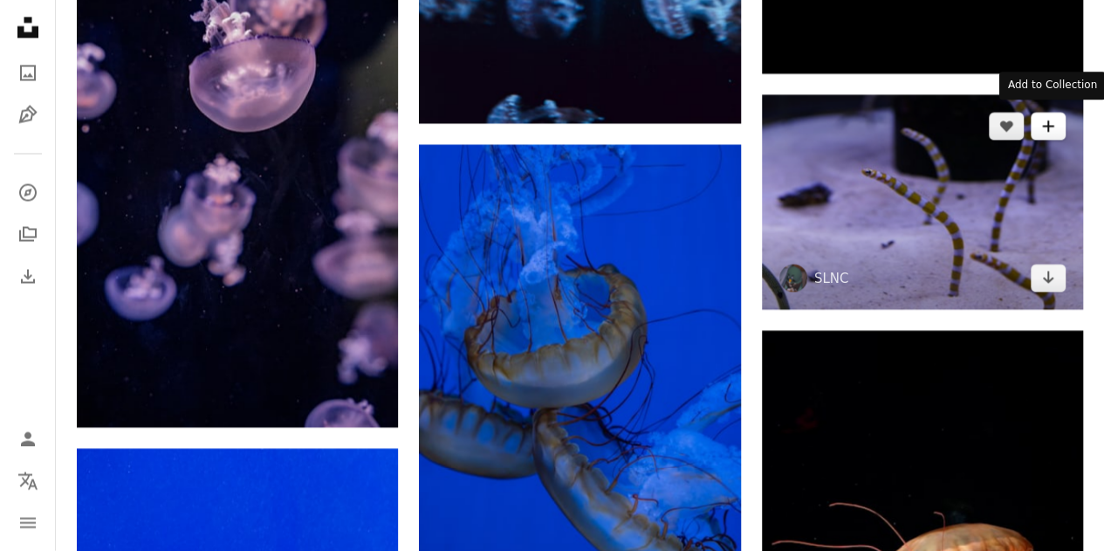
click at [1054, 121] on icon "A plus sign" at bounding box center [1048, 127] width 14 height 14
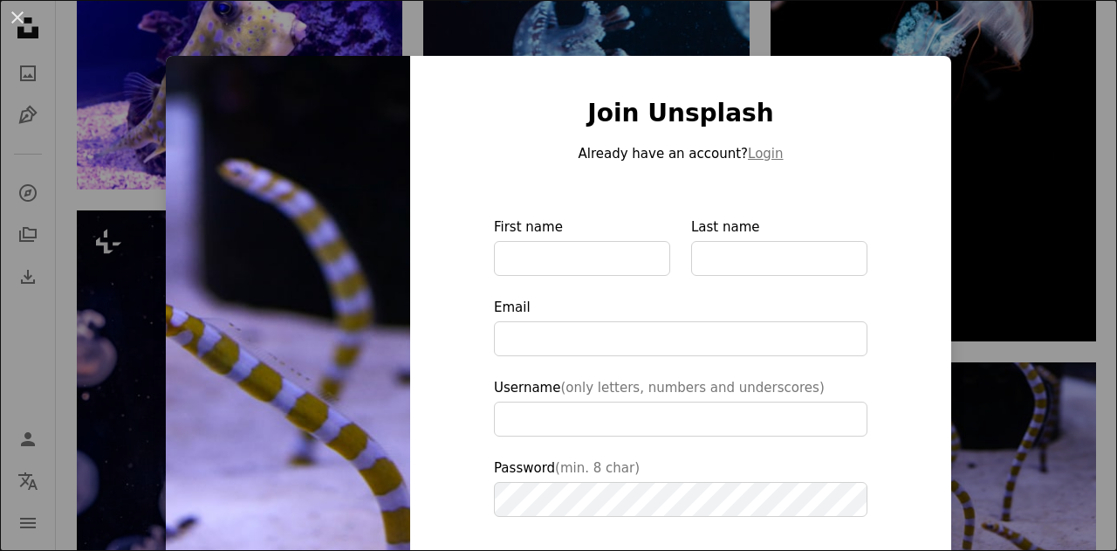
click at [992, 242] on div "An X shape Join Unsplash Already have an account? Login First name Last name Em…" at bounding box center [558, 275] width 1117 height 551
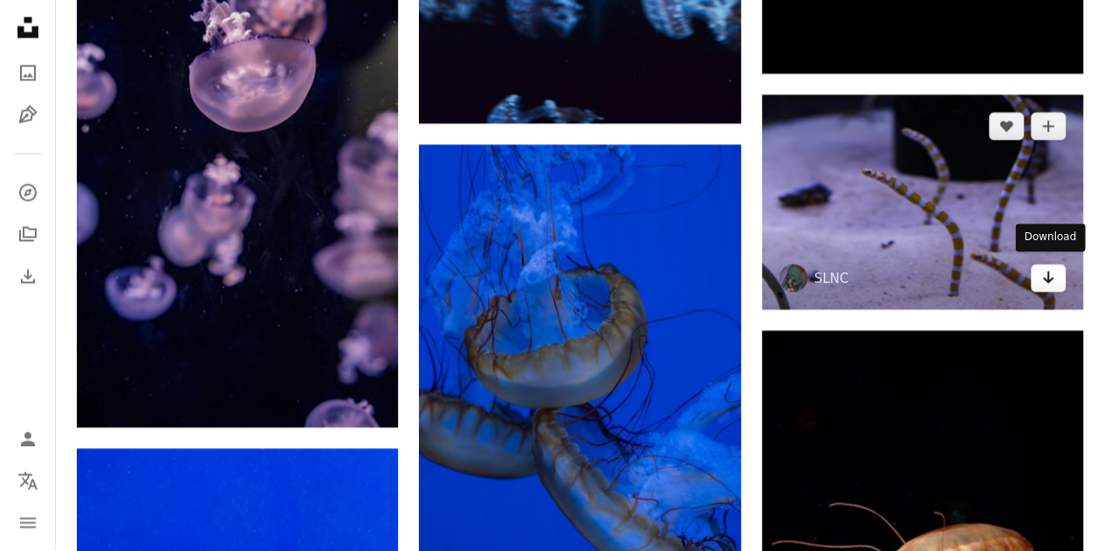
click at [1048, 280] on icon "Arrow pointing down" at bounding box center [1048, 277] width 14 height 21
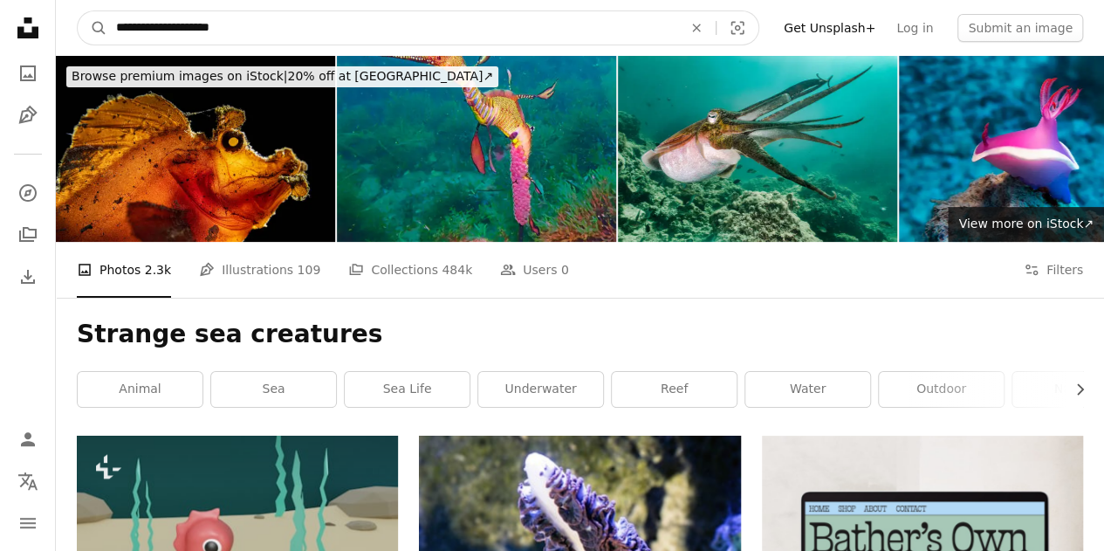
drag, startPoint x: 271, startPoint y: 34, endPoint x: 0, endPoint y: 29, distance: 271.4
type input "**********"
click button "A magnifying glass" at bounding box center [93, 27] width 30 height 33
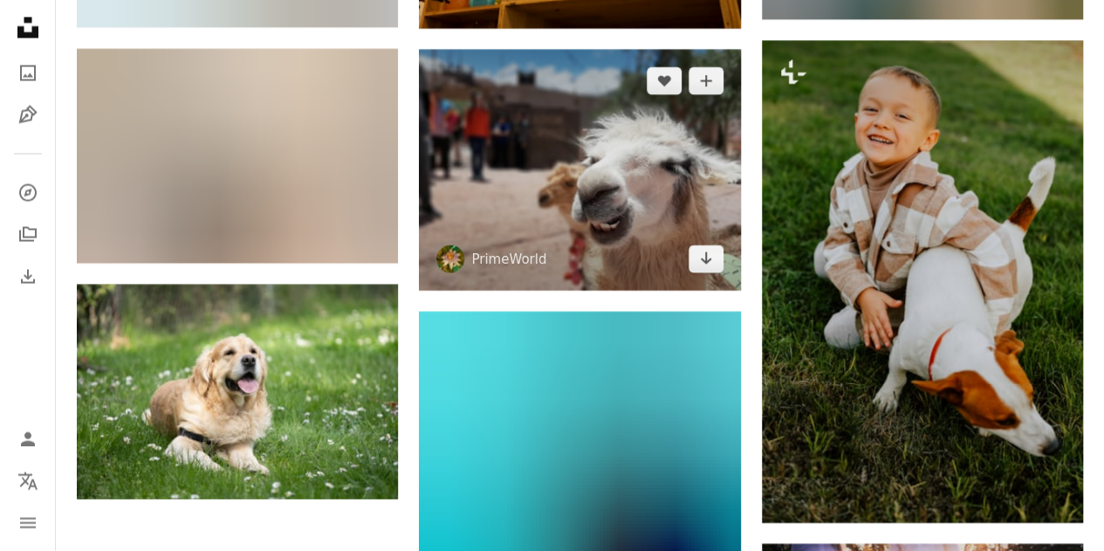
scroll to position [1832, 0]
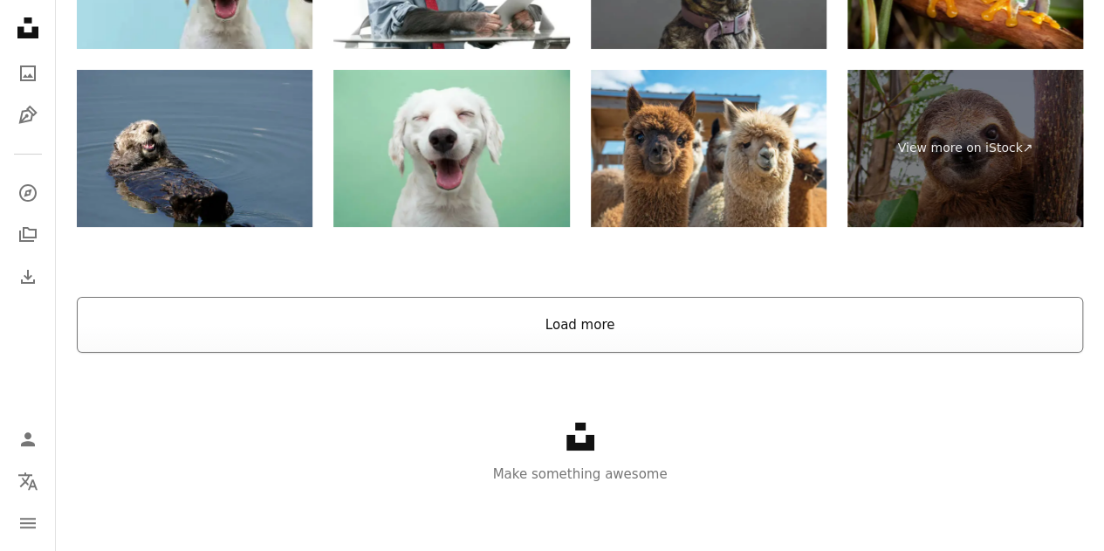
click at [583, 327] on button "Load more" at bounding box center [580, 325] width 1006 height 56
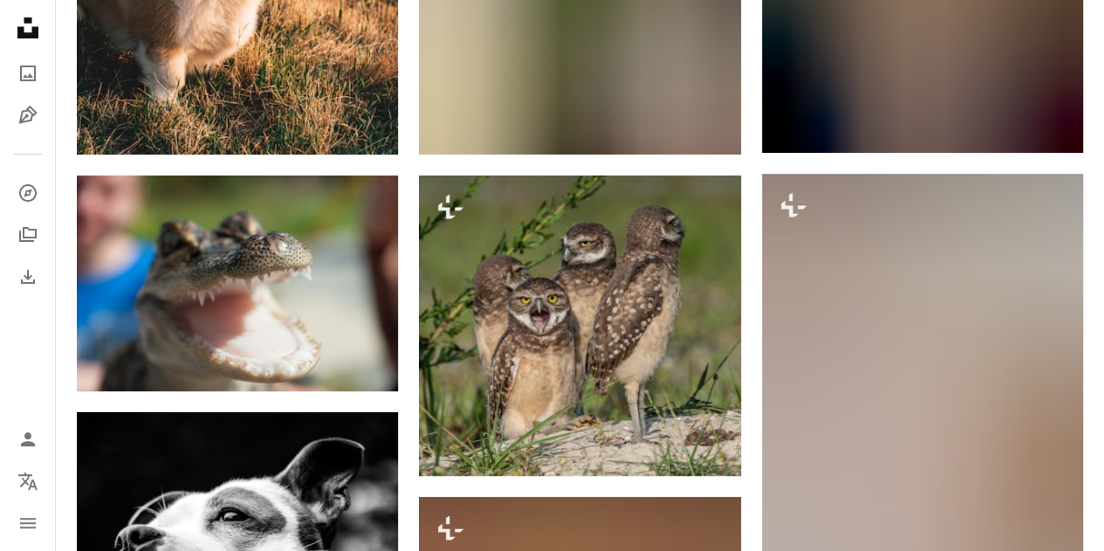
scroll to position [16805, 0]
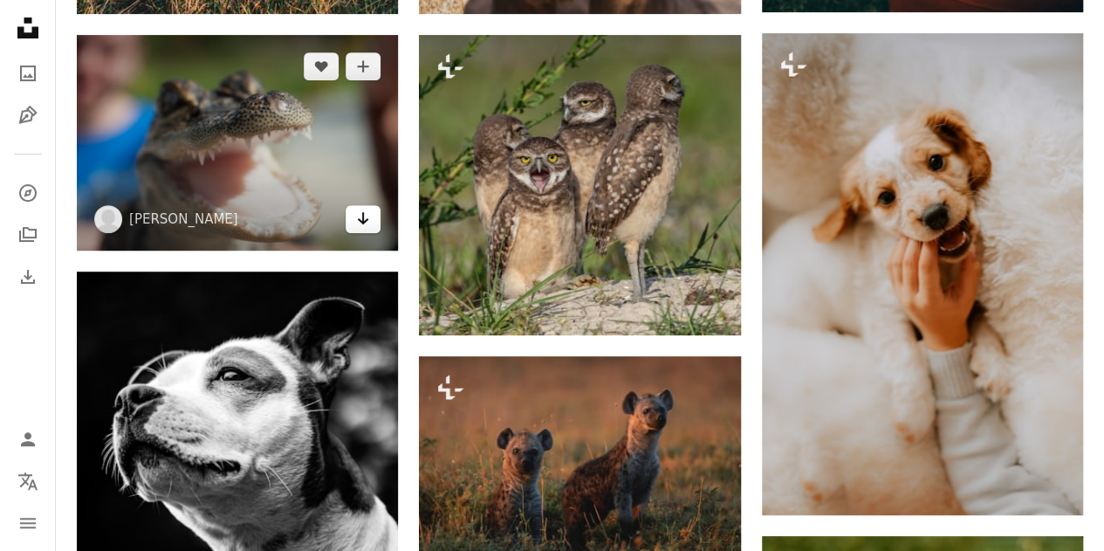
click at [363, 219] on icon "Arrow pointing down" at bounding box center [363, 218] width 14 height 21
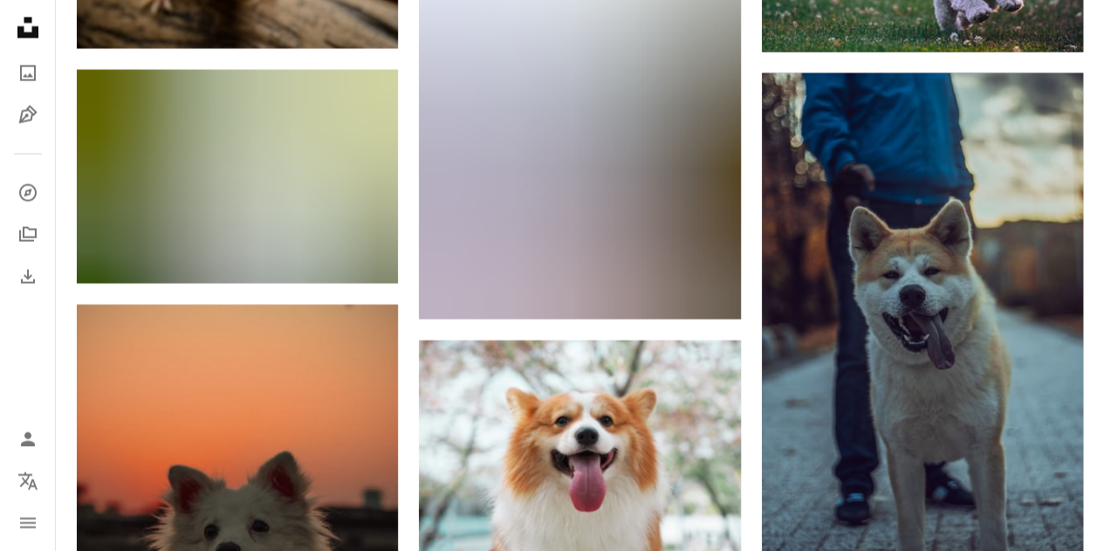
scroll to position [24745, 0]
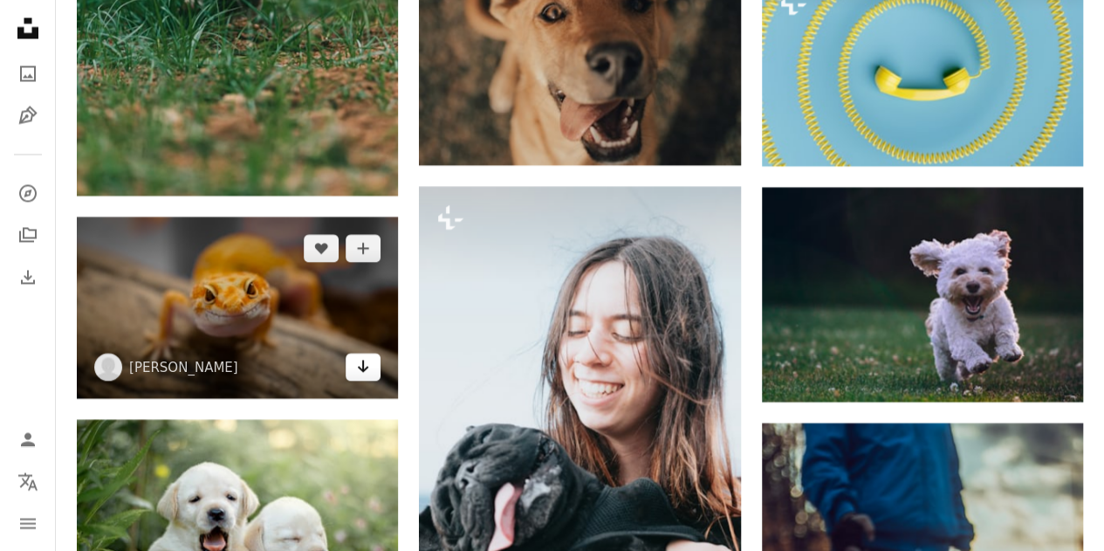
click at [356, 362] on icon "Arrow pointing down" at bounding box center [363, 365] width 14 height 21
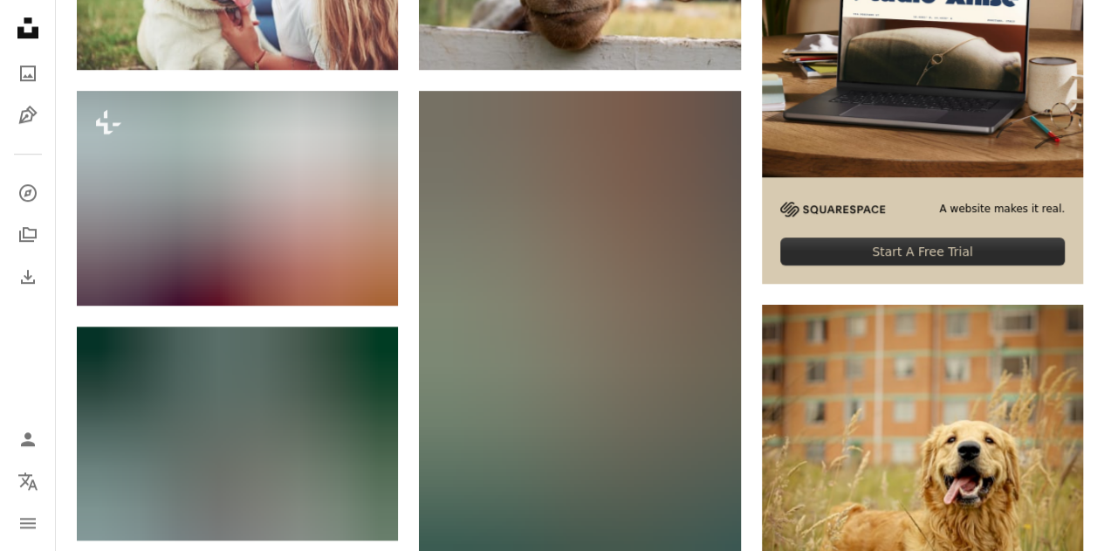
scroll to position [0, 0]
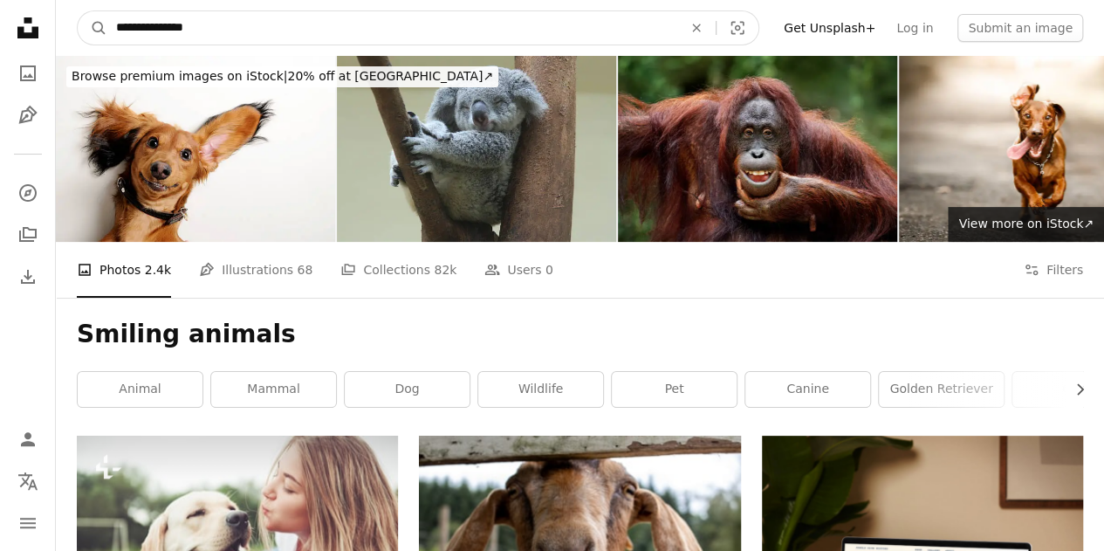
drag, startPoint x: 244, startPoint y: 26, endPoint x: 0, endPoint y: 34, distance: 244.4
type input "**********"
click at [78, 11] on button "A magnifying glass" at bounding box center [93, 27] width 30 height 33
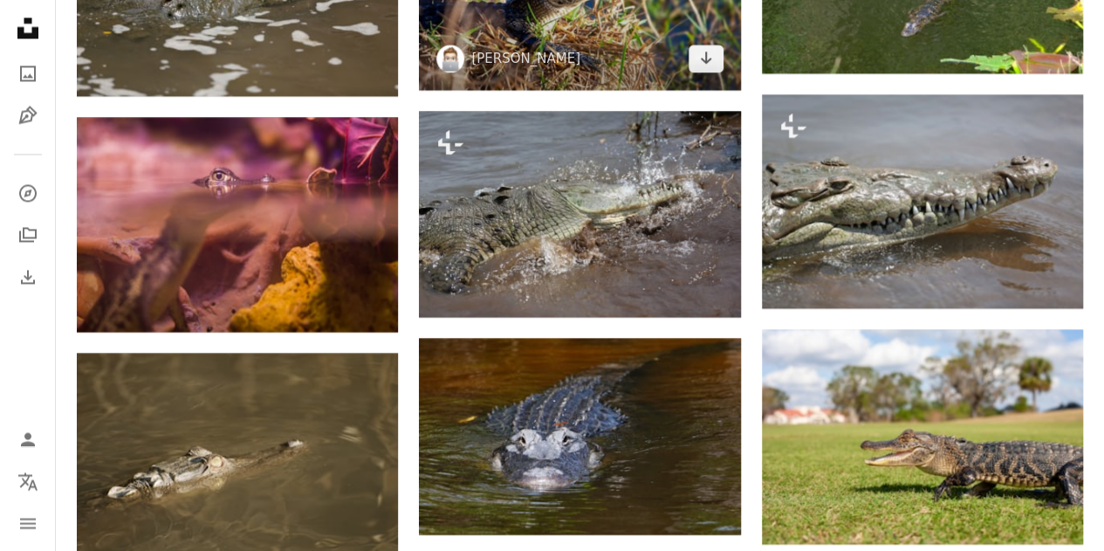
scroll to position [1396, 0]
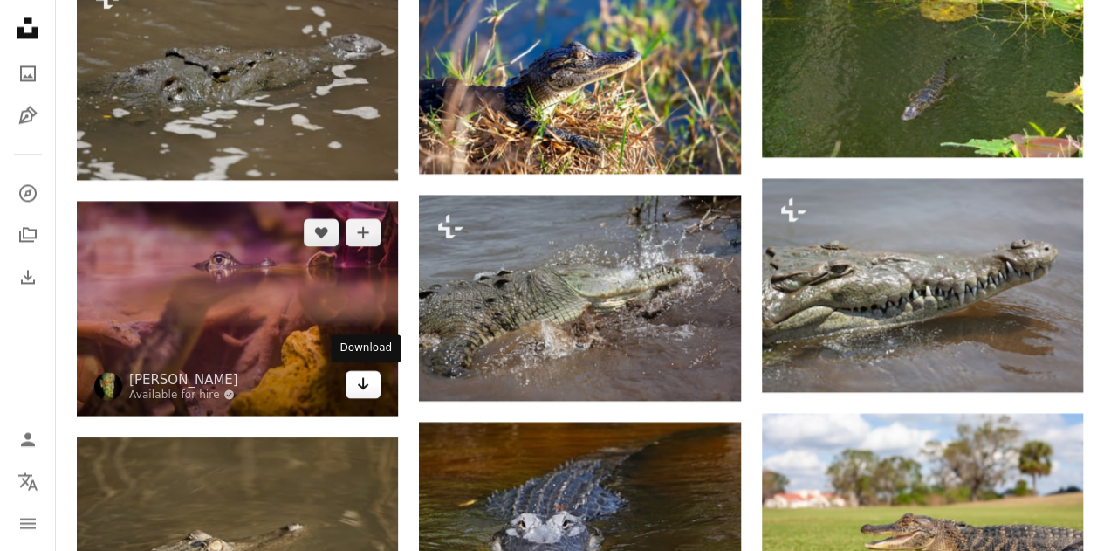
click at [359, 384] on icon "Download" at bounding box center [363, 383] width 11 height 12
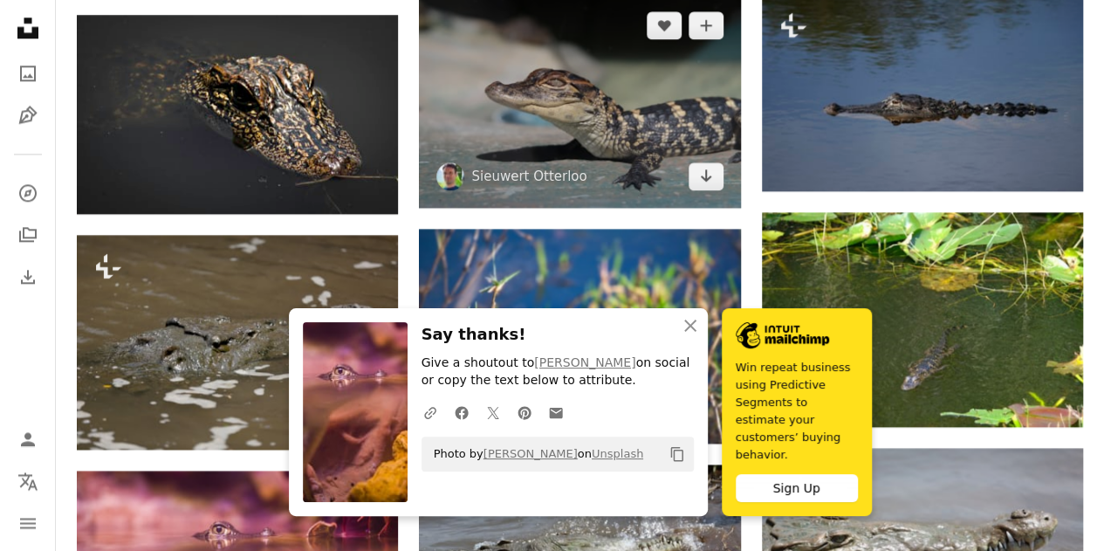
scroll to position [1134, 0]
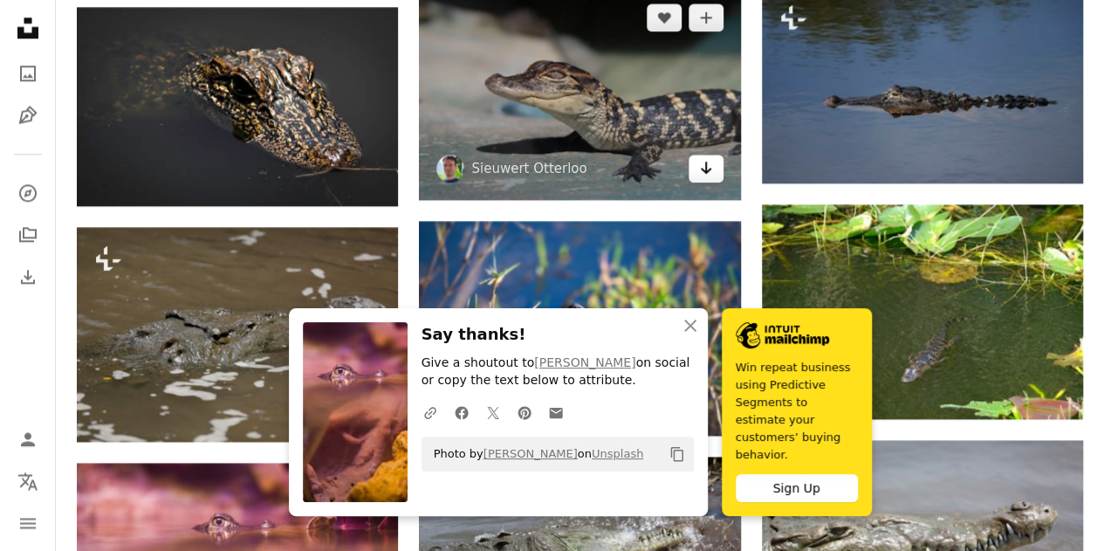
click at [701, 168] on icon "Download" at bounding box center [705, 167] width 11 height 12
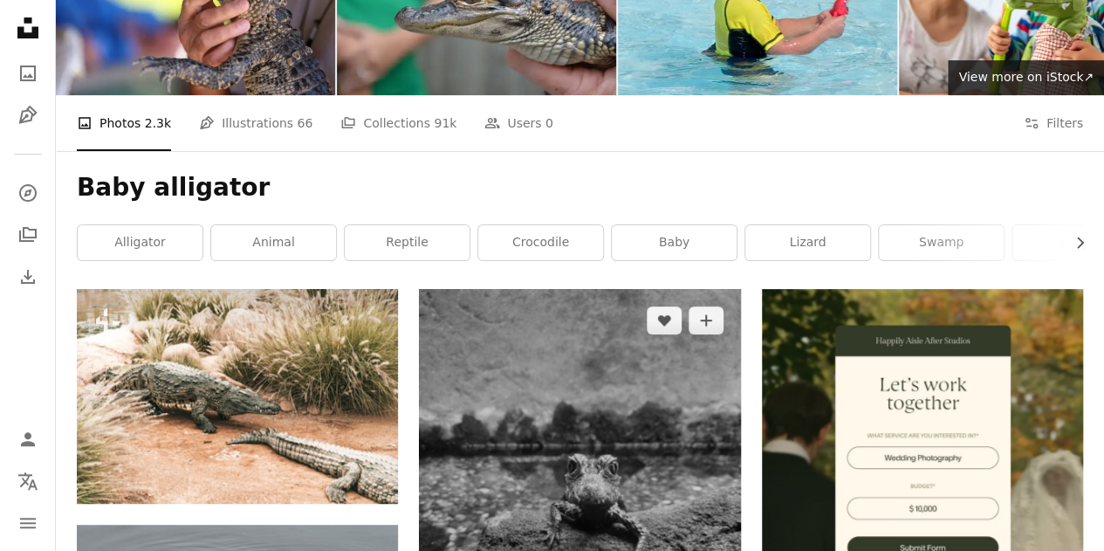
scroll to position [0, 0]
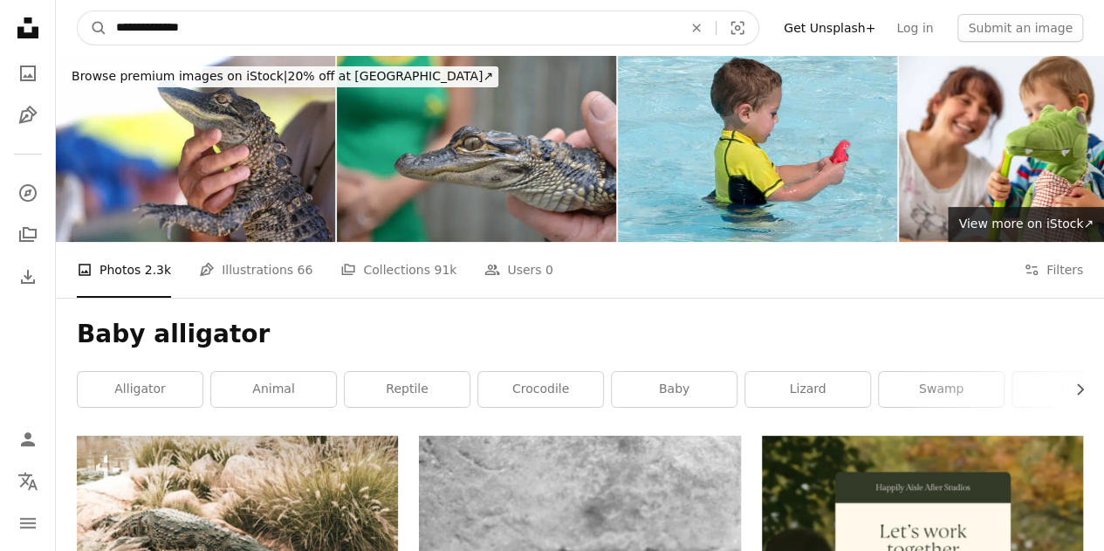
drag, startPoint x: 328, startPoint y: 27, endPoint x: 0, endPoint y: -10, distance: 330.1
type input "******"
click button "A magnifying glass" at bounding box center [93, 27] width 30 height 33
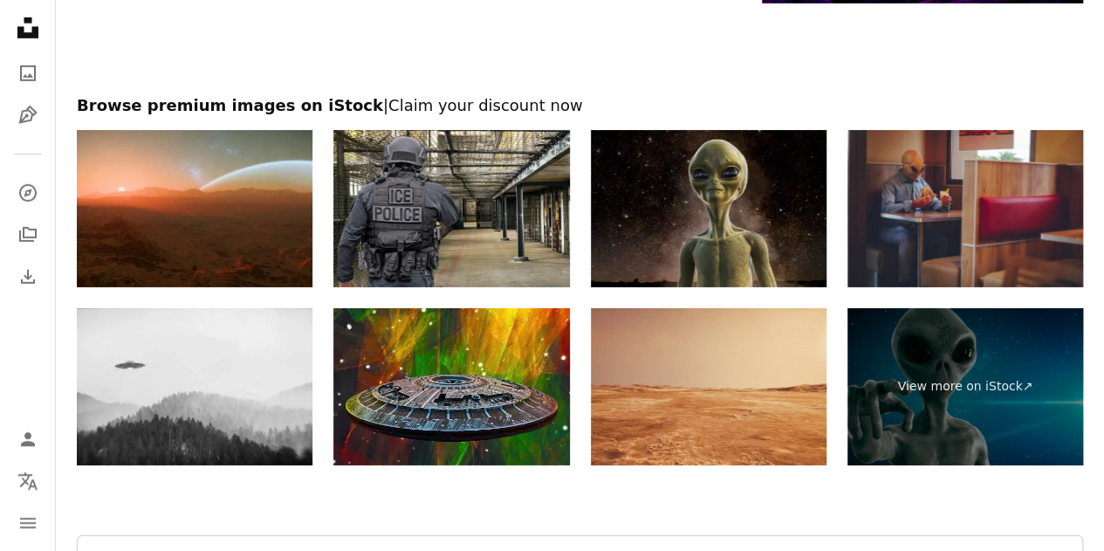
scroll to position [2966, 0]
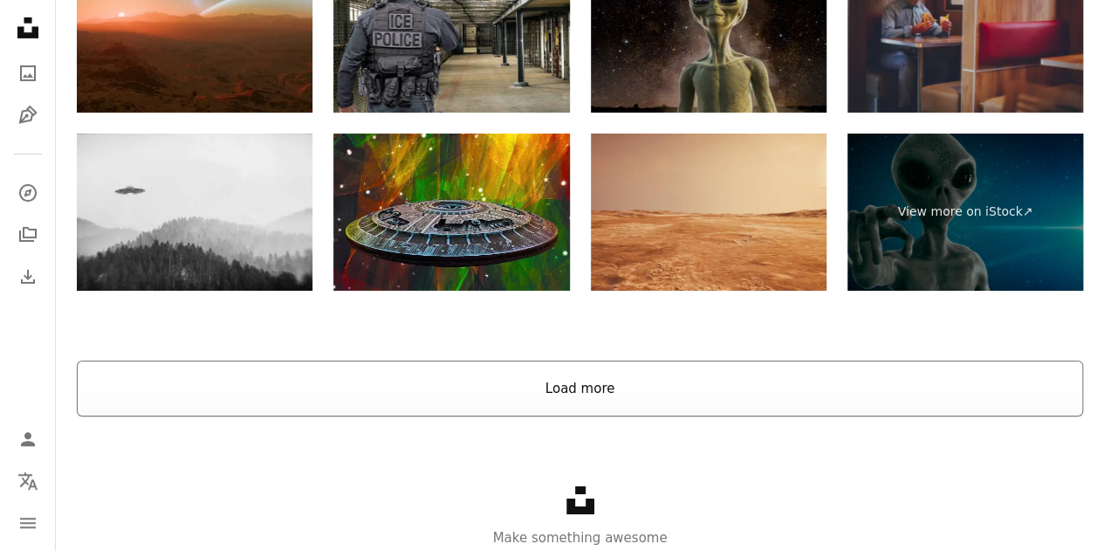
click at [614, 385] on button "Load more" at bounding box center [580, 388] width 1006 height 56
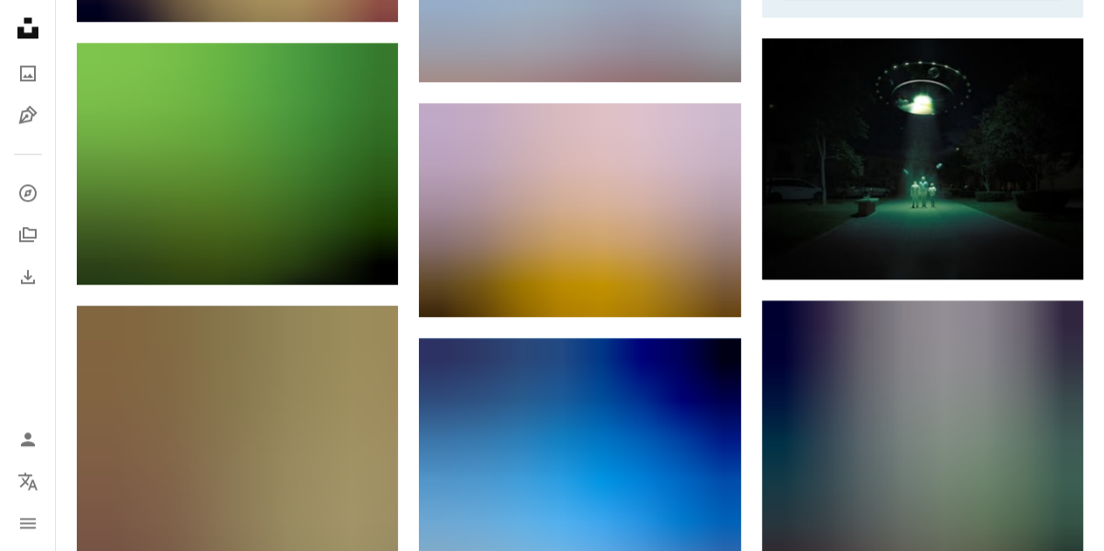
scroll to position [0, 0]
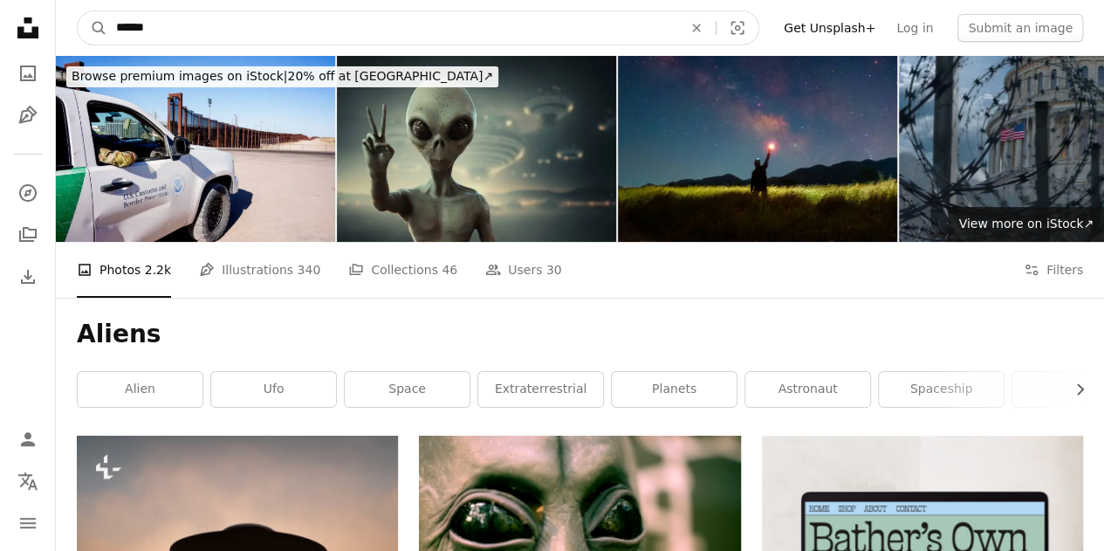
click at [202, 31] on input "******" at bounding box center [392, 27] width 570 height 33
type input "*"
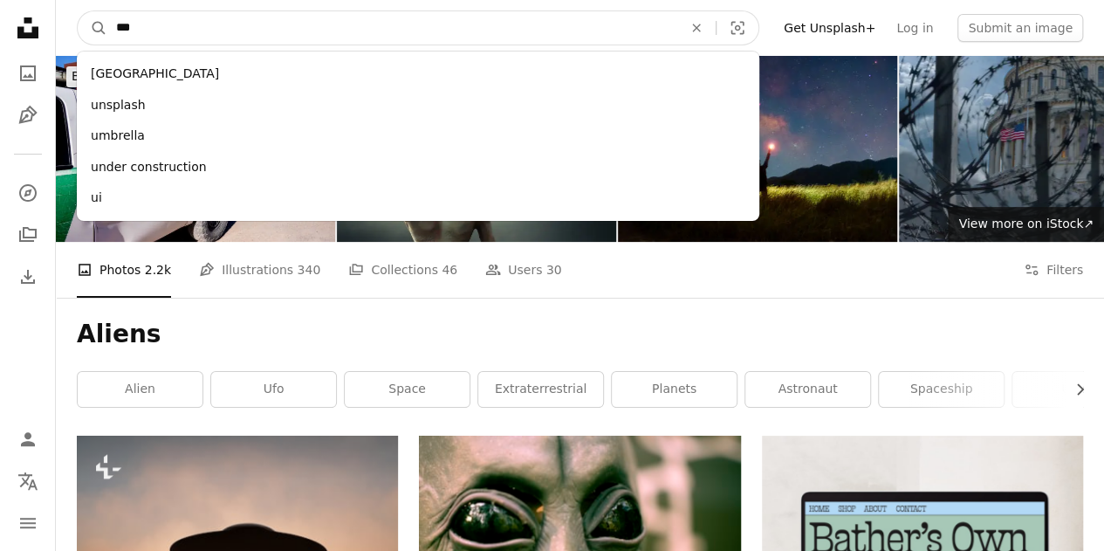
type input "***"
click at [78, 11] on button "A magnifying glass" at bounding box center [93, 27] width 30 height 33
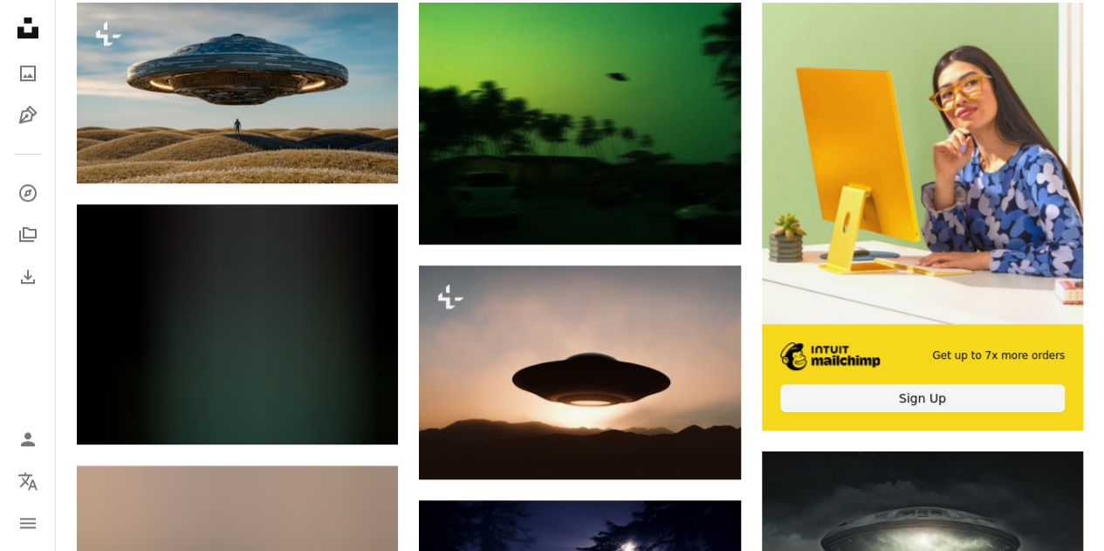
scroll to position [436, 0]
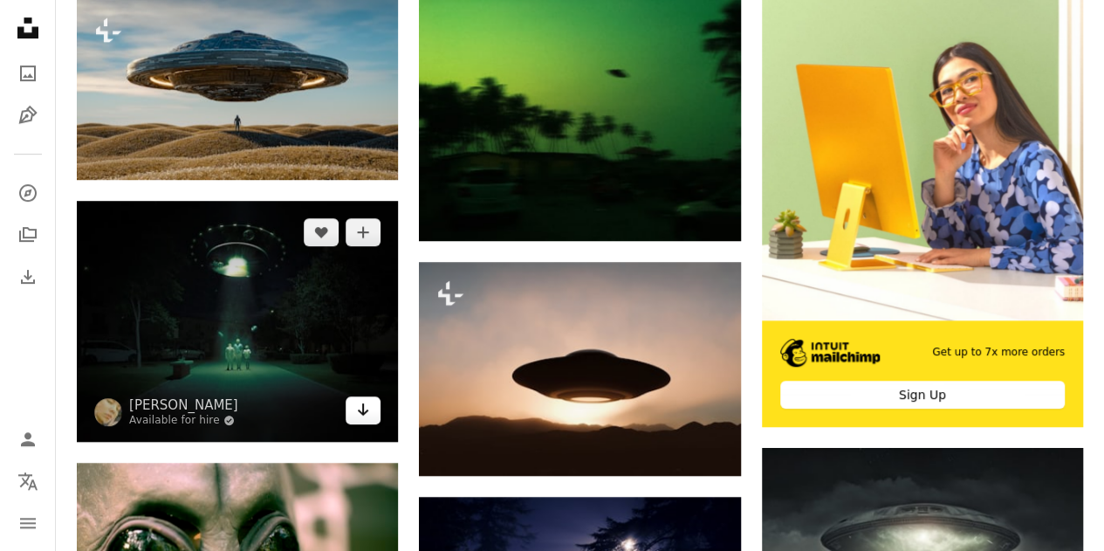
click at [361, 413] on icon "Arrow pointing down" at bounding box center [363, 409] width 14 height 21
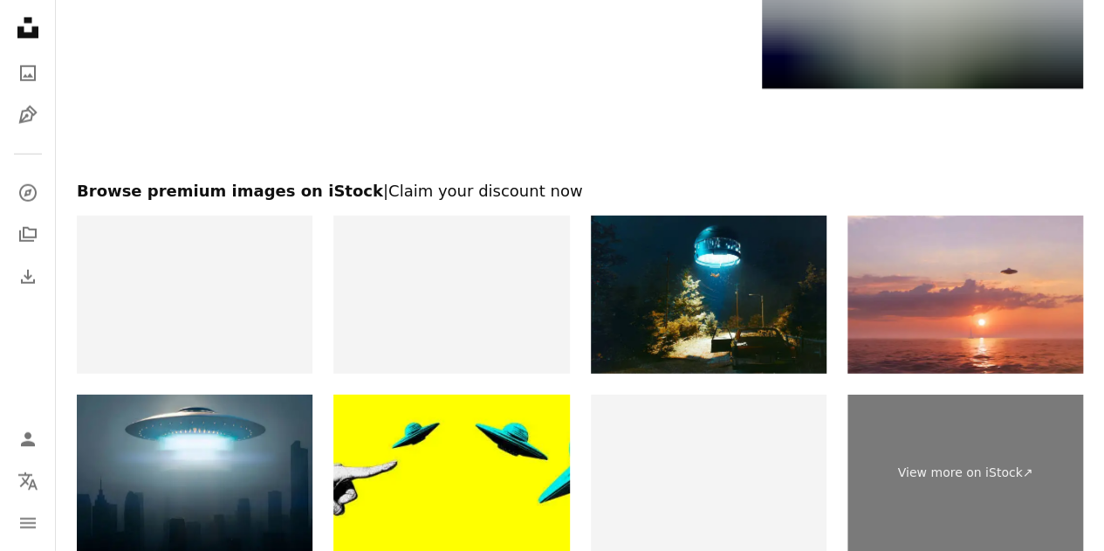
scroll to position [2443, 0]
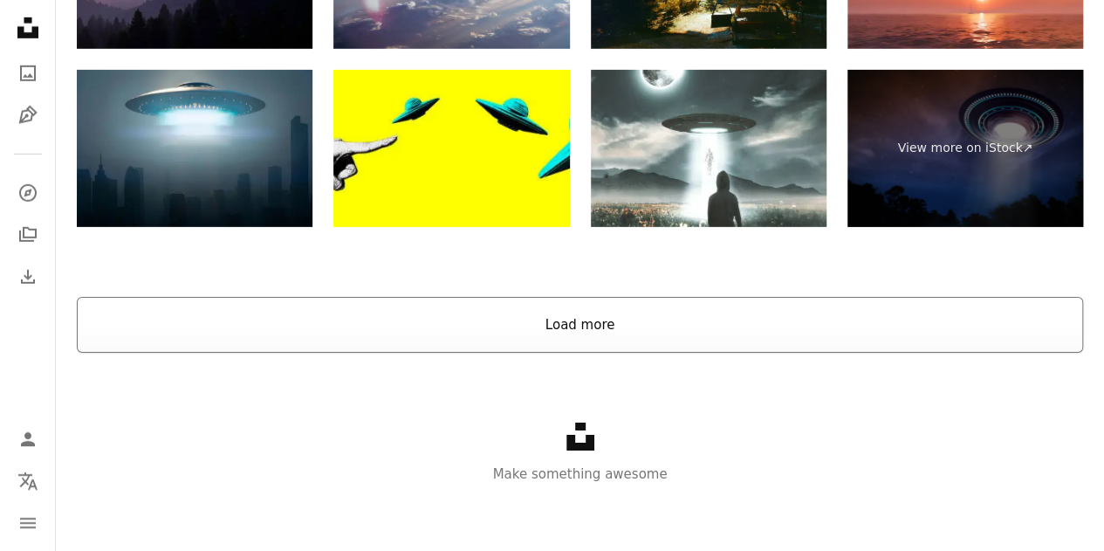
click at [551, 332] on button "Load more" at bounding box center [580, 325] width 1006 height 56
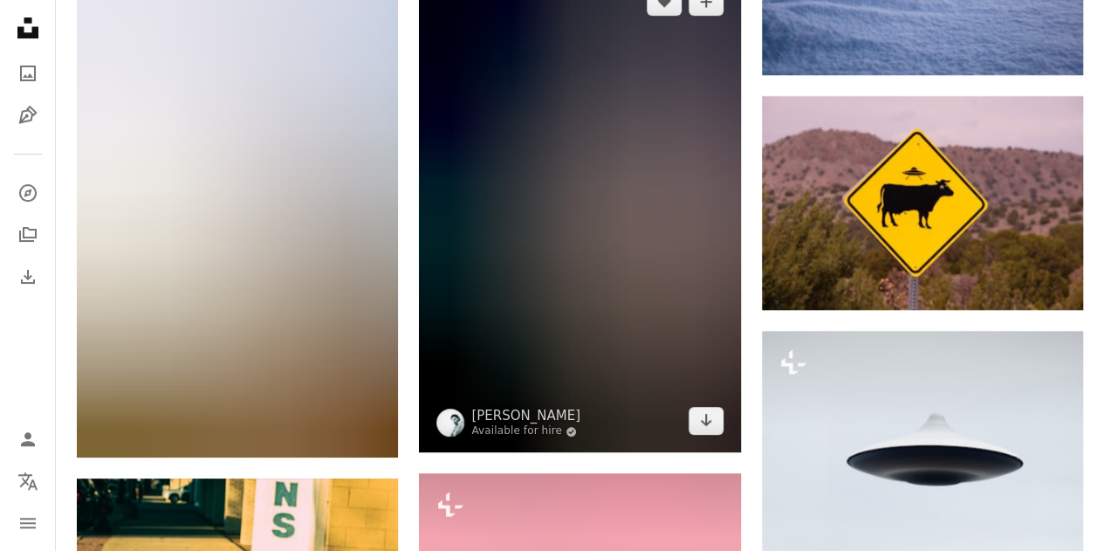
scroll to position [3525, 0]
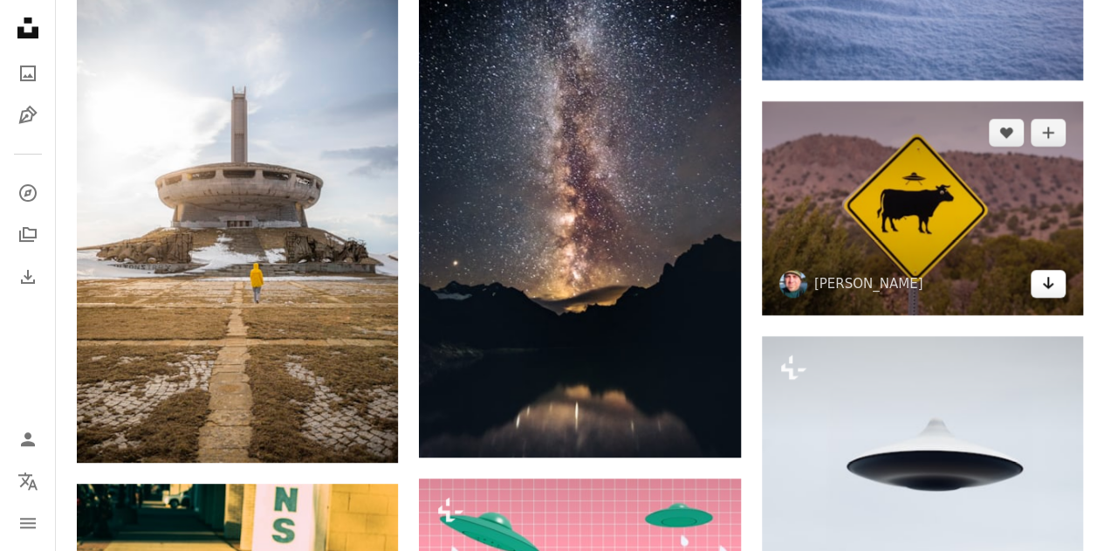
click at [1057, 291] on link "Arrow pointing down" at bounding box center [1047, 284] width 35 height 28
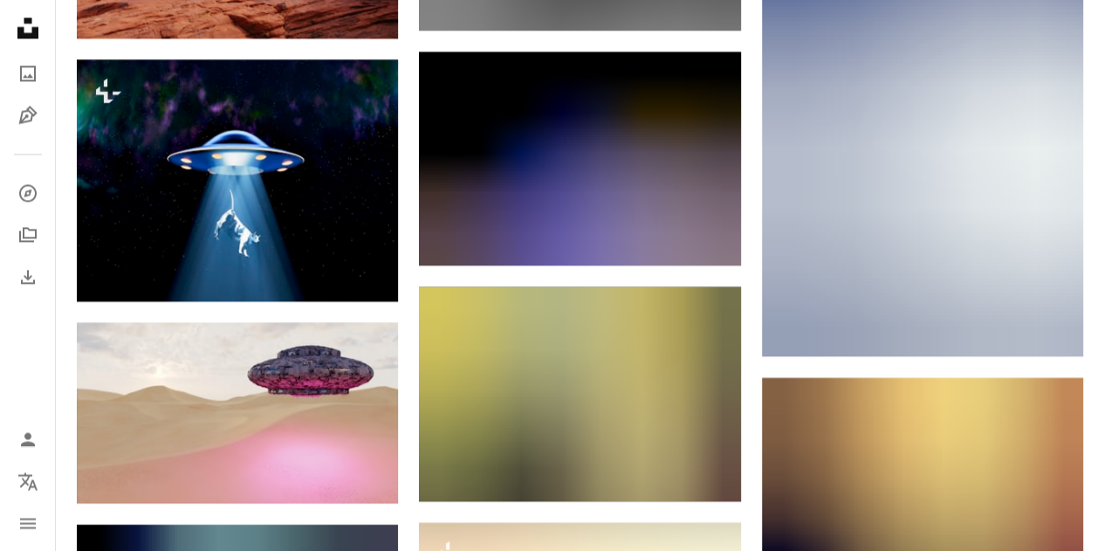
scroll to position [0, 0]
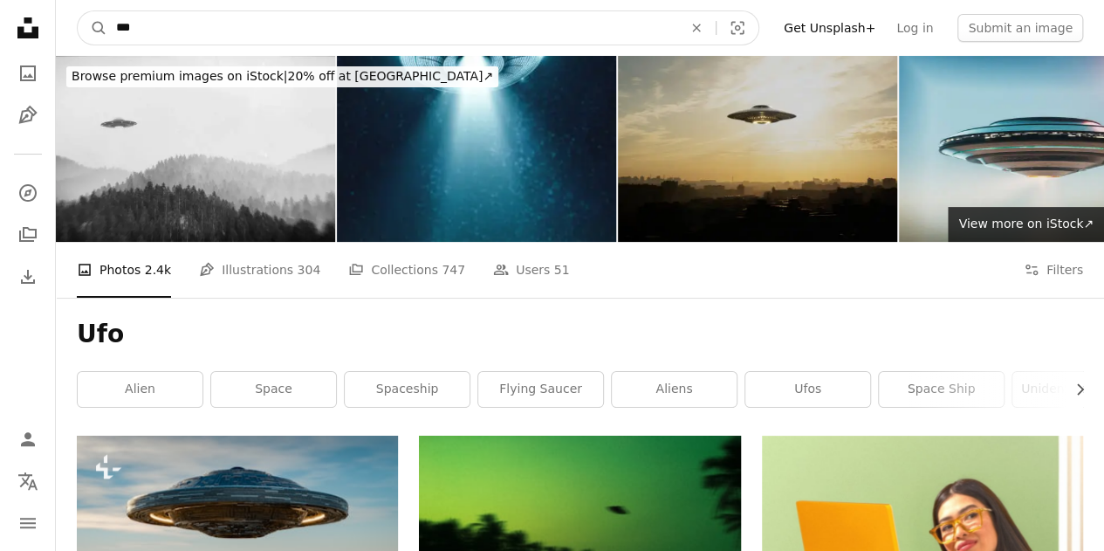
drag, startPoint x: 167, startPoint y: 32, endPoint x: 2, endPoint y: 32, distance: 164.9
type input "**"
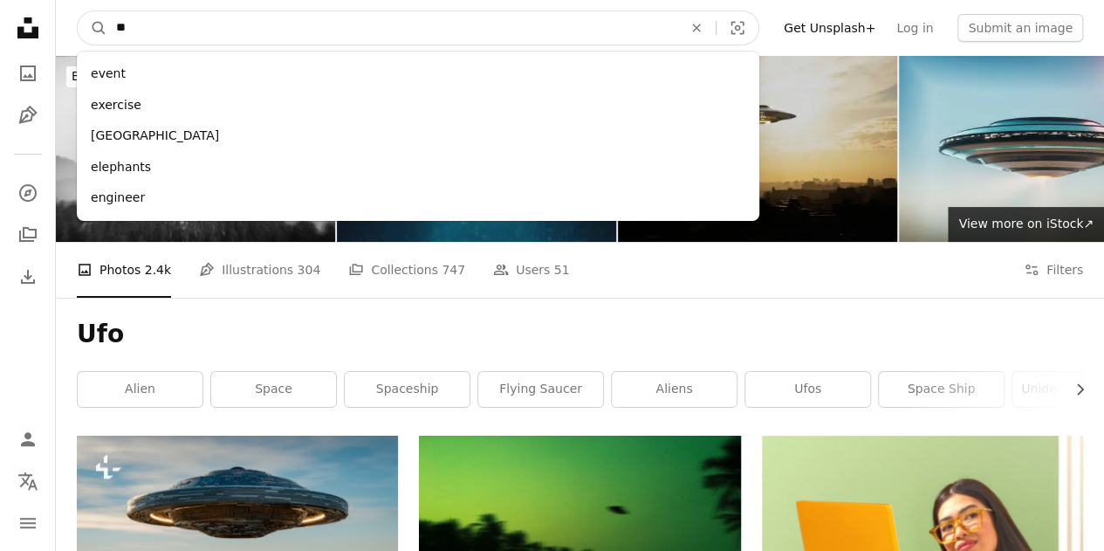
click button "A magnifying glass" at bounding box center [93, 27] width 30 height 33
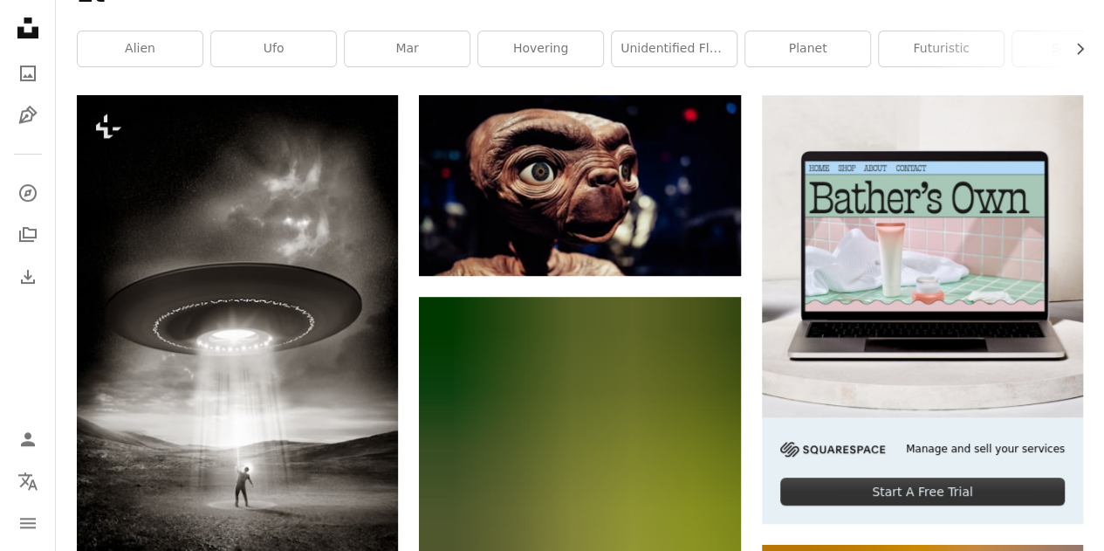
scroll to position [349, 0]
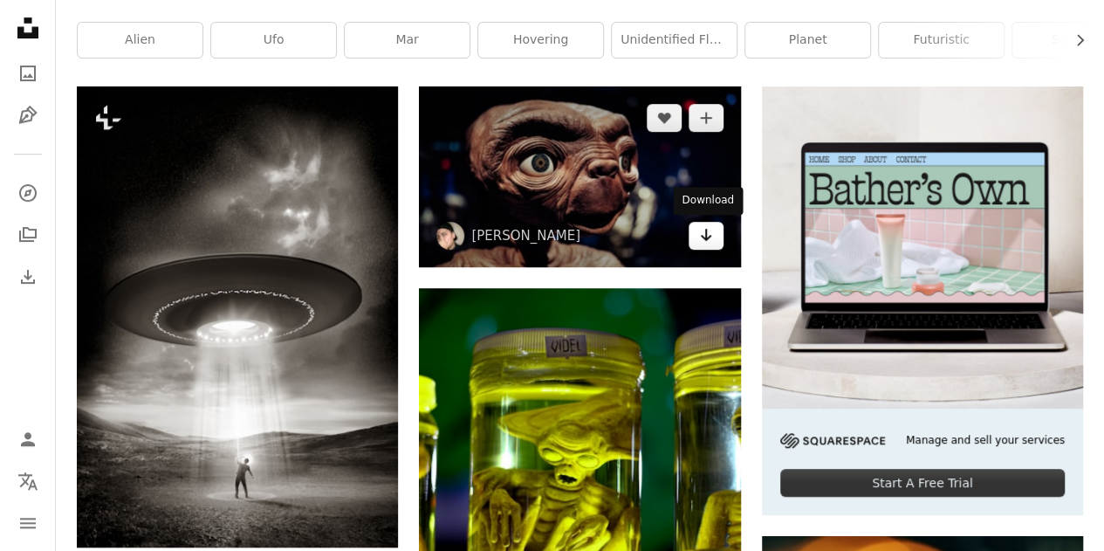
click at [700, 245] on link "Arrow pointing down" at bounding box center [705, 236] width 35 height 28
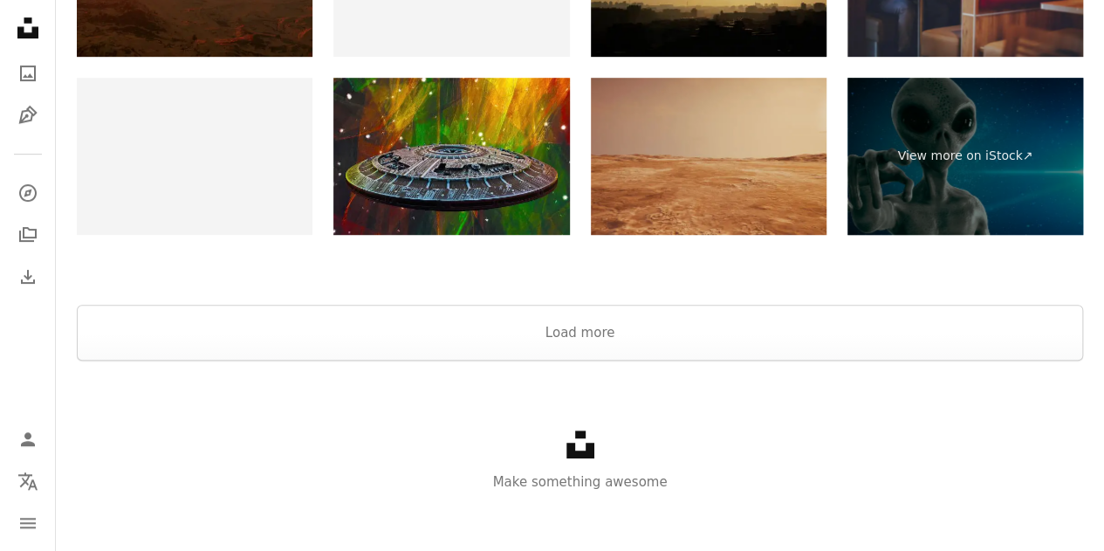
scroll to position [3685, 0]
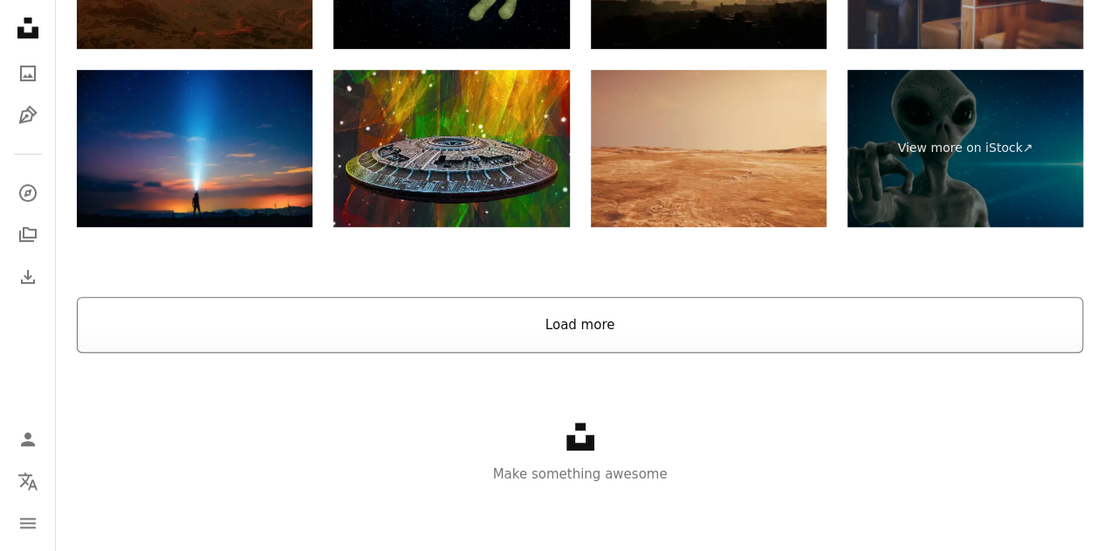
click at [661, 320] on button "Load more" at bounding box center [580, 325] width 1006 height 56
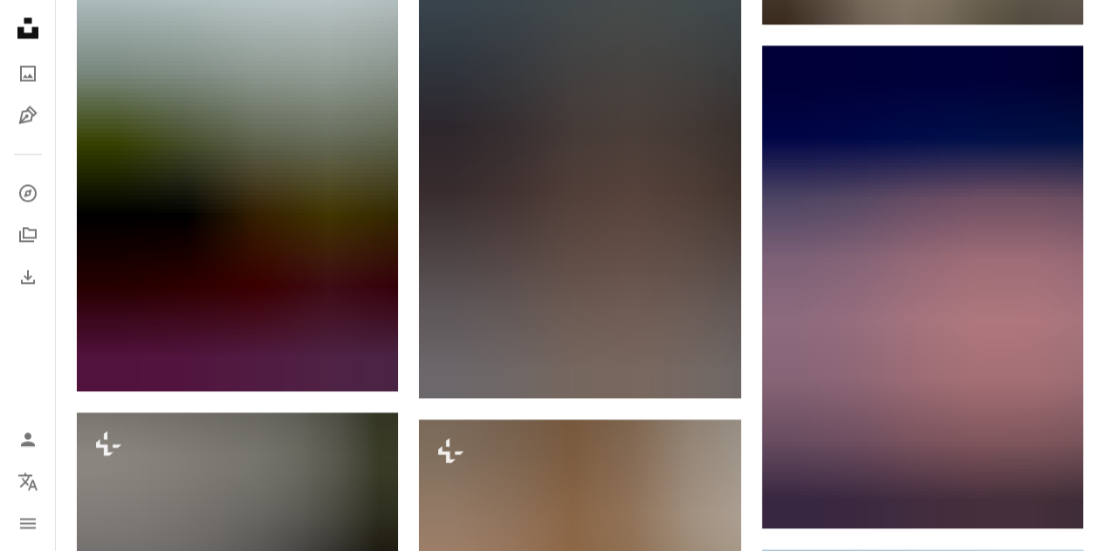
scroll to position [0, 0]
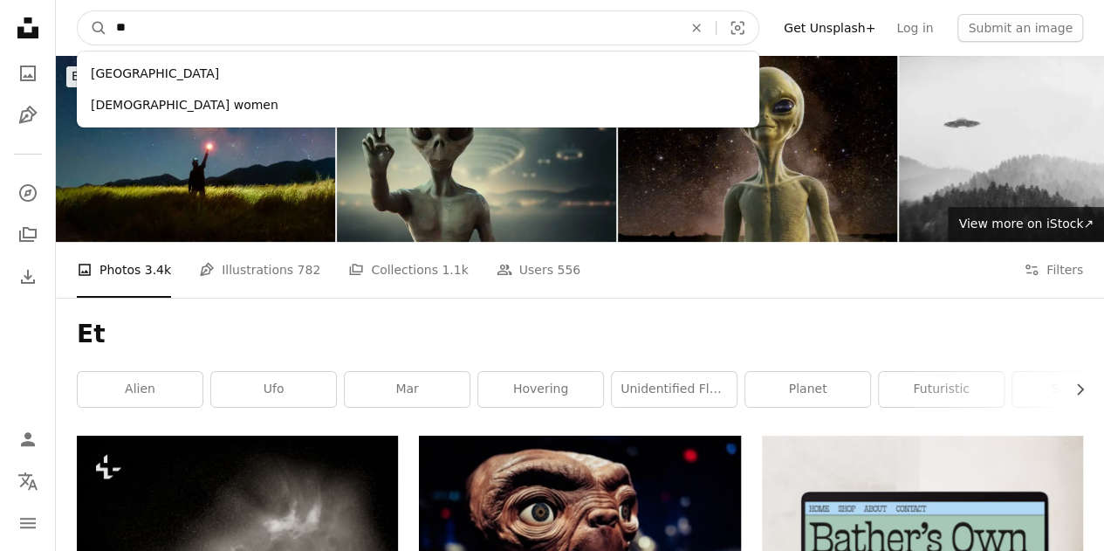
drag, startPoint x: 165, startPoint y: 21, endPoint x: 0, endPoint y: 39, distance: 165.9
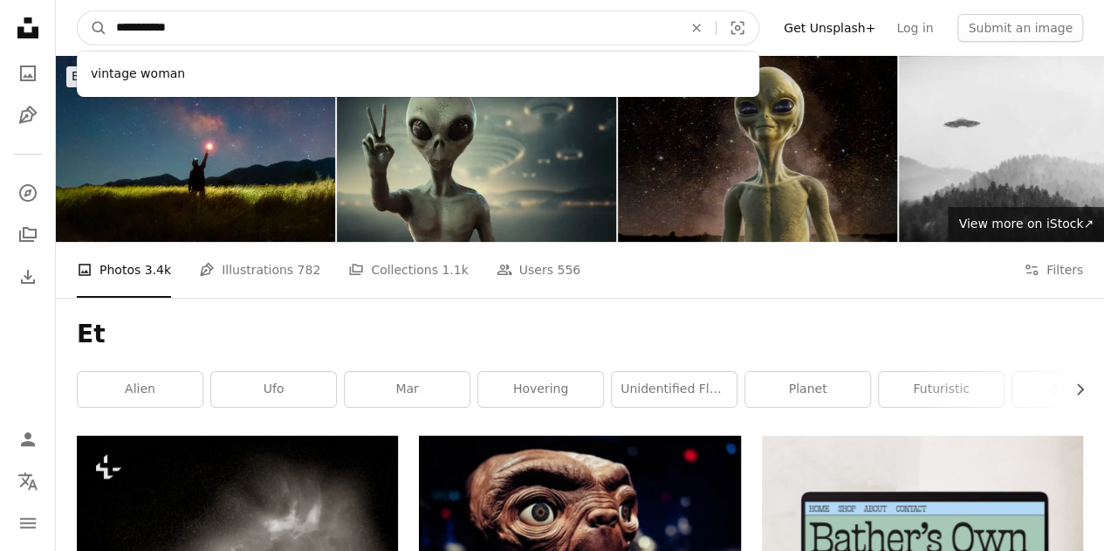
type input "**********"
click button "A magnifying glass" at bounding box center [93, 27] width 30 height 33
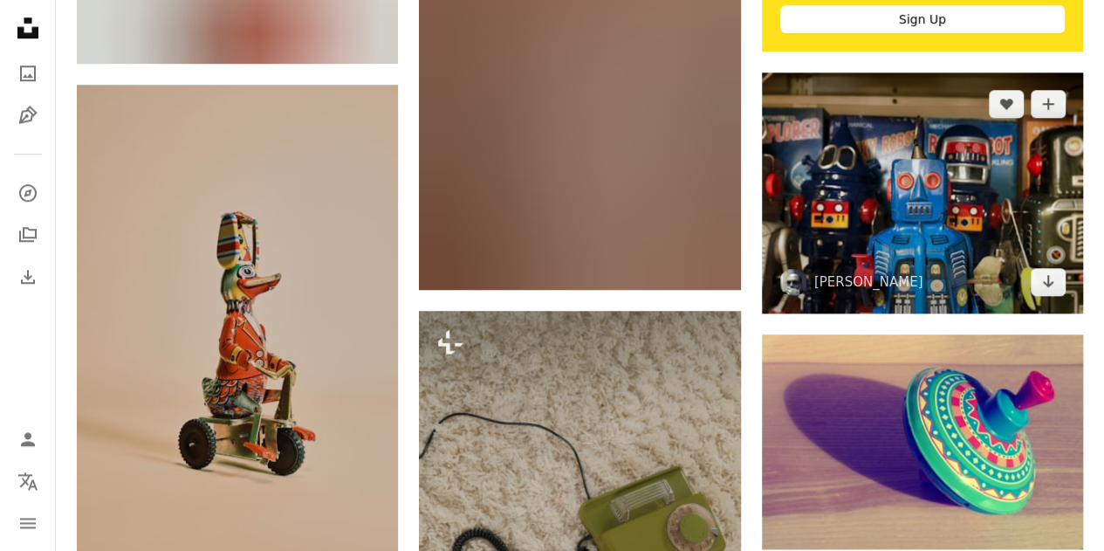
scroll to position [785, 0]
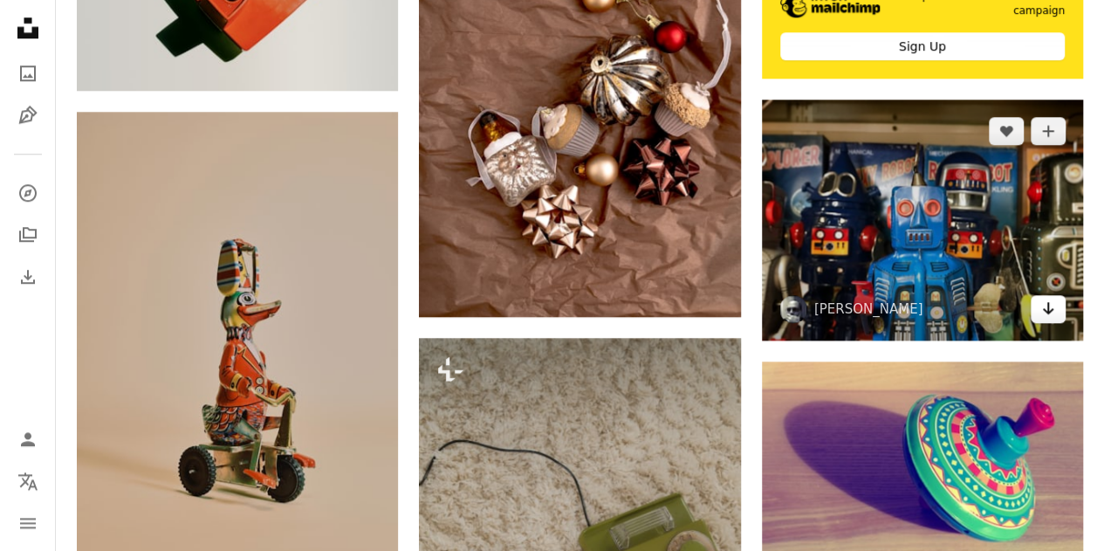
click at [1050, 316] on icon "Arrow pointing down" at bounding box center [1048, 308] width 14 height 21
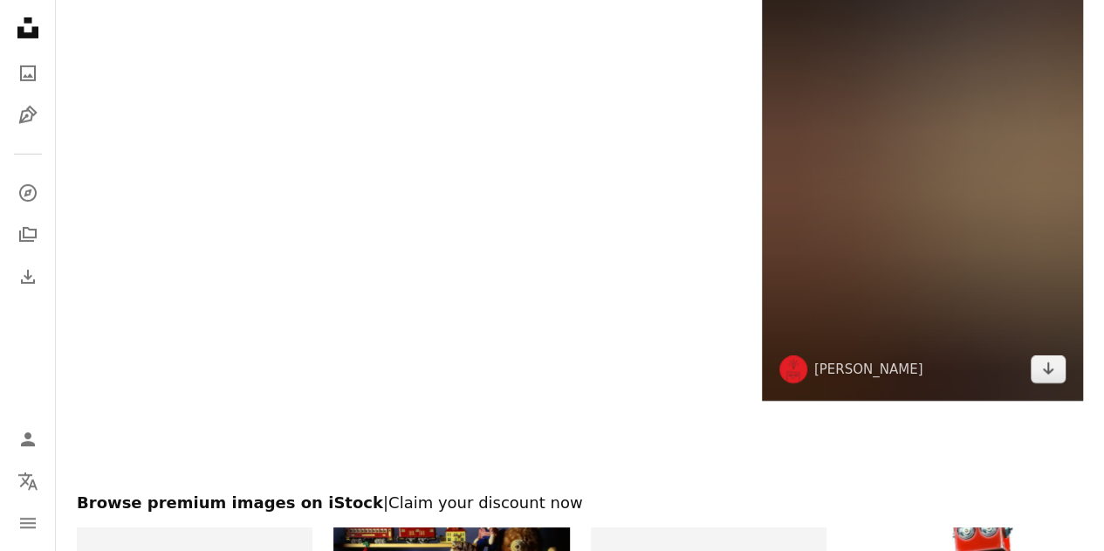
scroll to position [3403, 0]
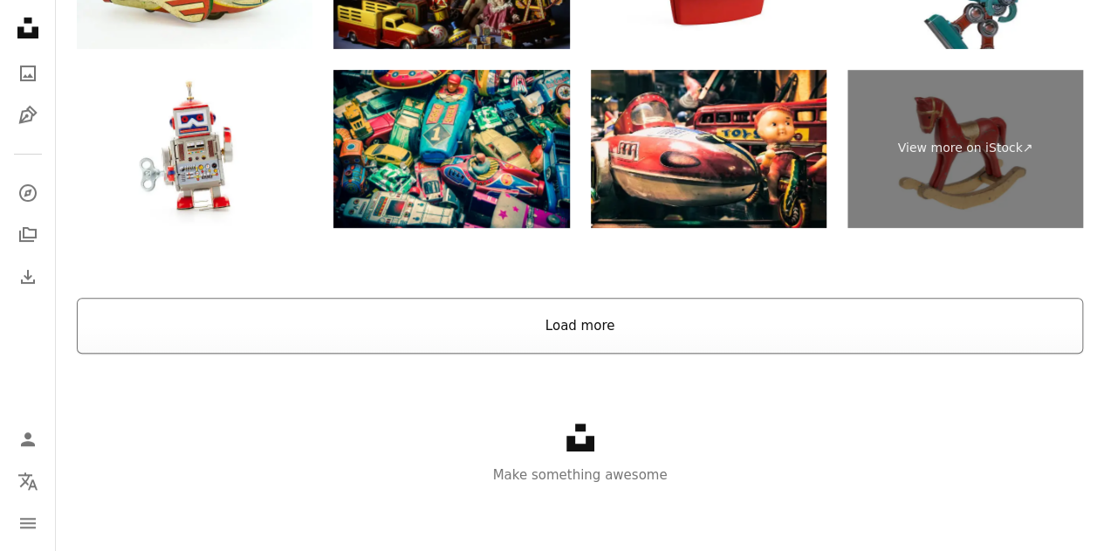
click at [528, 318] on button "Load more" at bounding box center [580, 326] width 1006 height 56
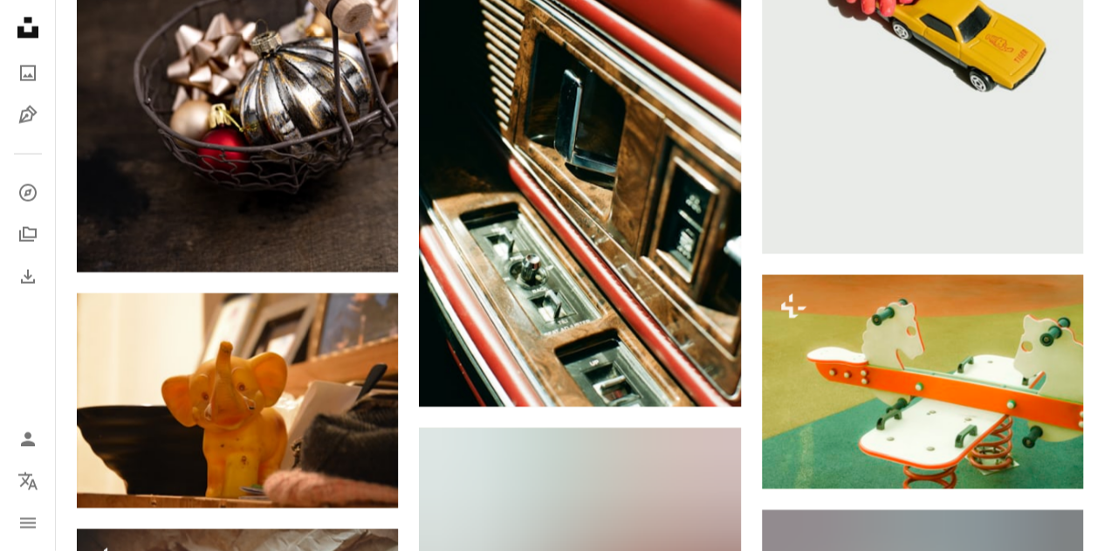
scroll to position [11716, 0]
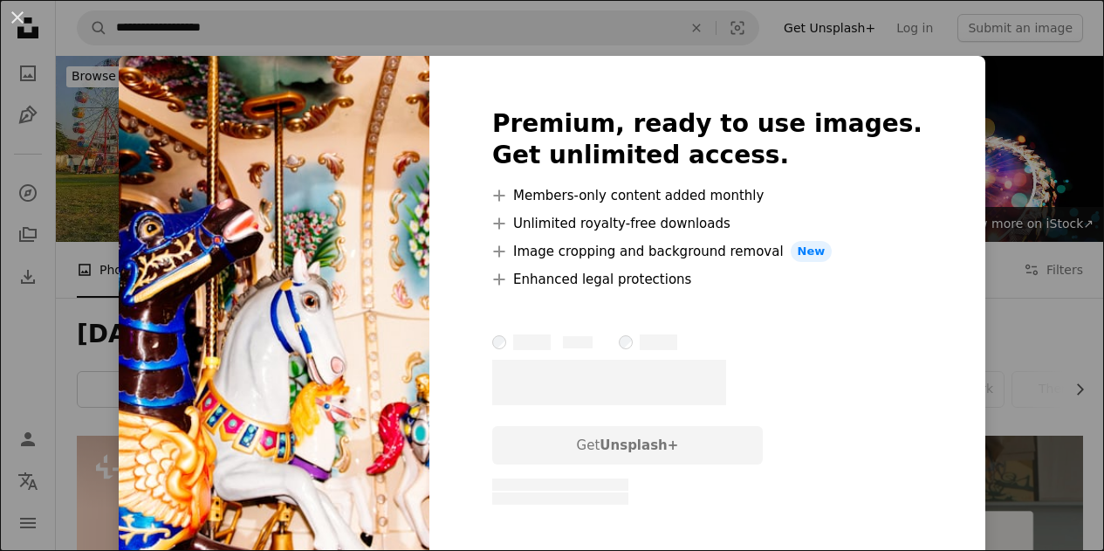
scroll to position [6582, 0]
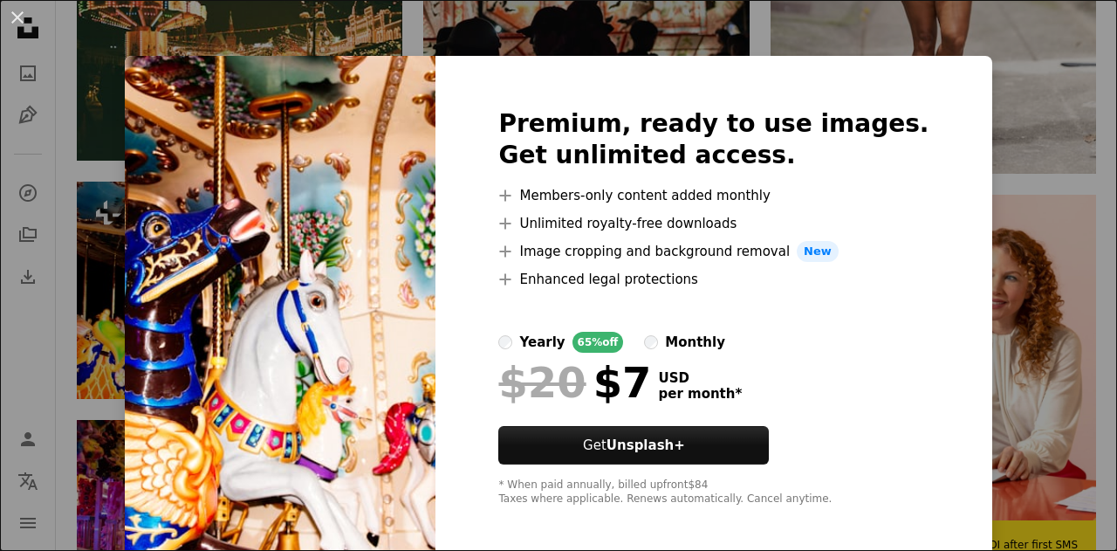
click at [101, 147] on div "An X shape Premium, ready to use images. Get unlimited access. A plus sign Memb…" at bounding box center [558, 275] width 1117 height 551
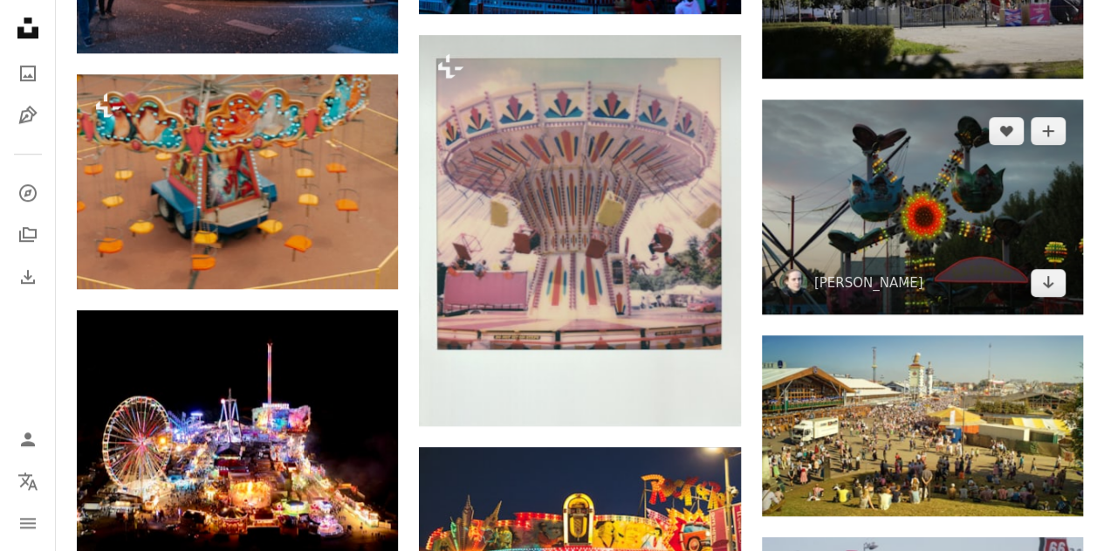
scroll to position [7455, 0]
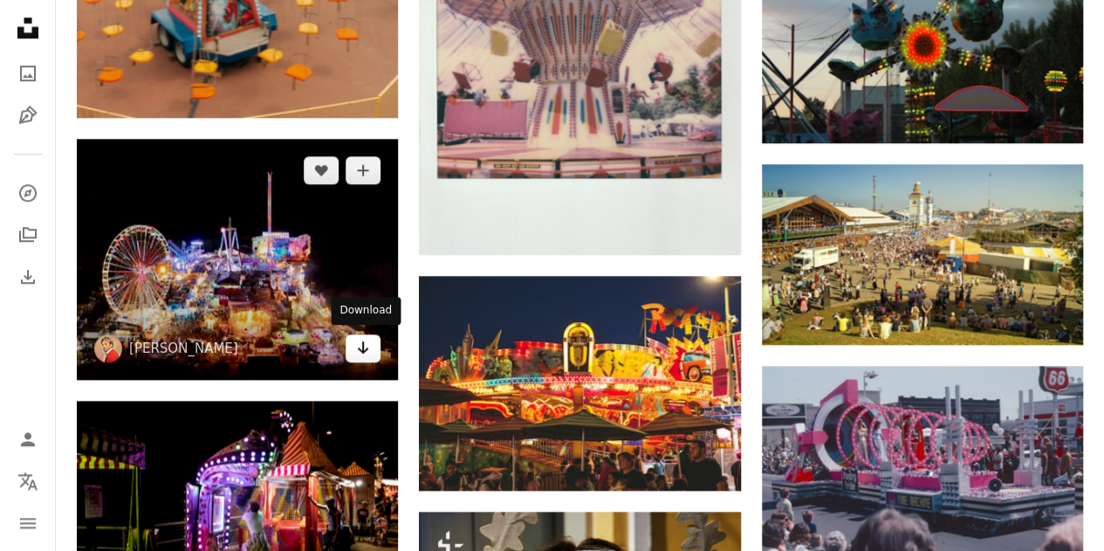
click at [359, 344] on icon "Arrow pointing down" at bounding box center [363, 347] width 14 height 21
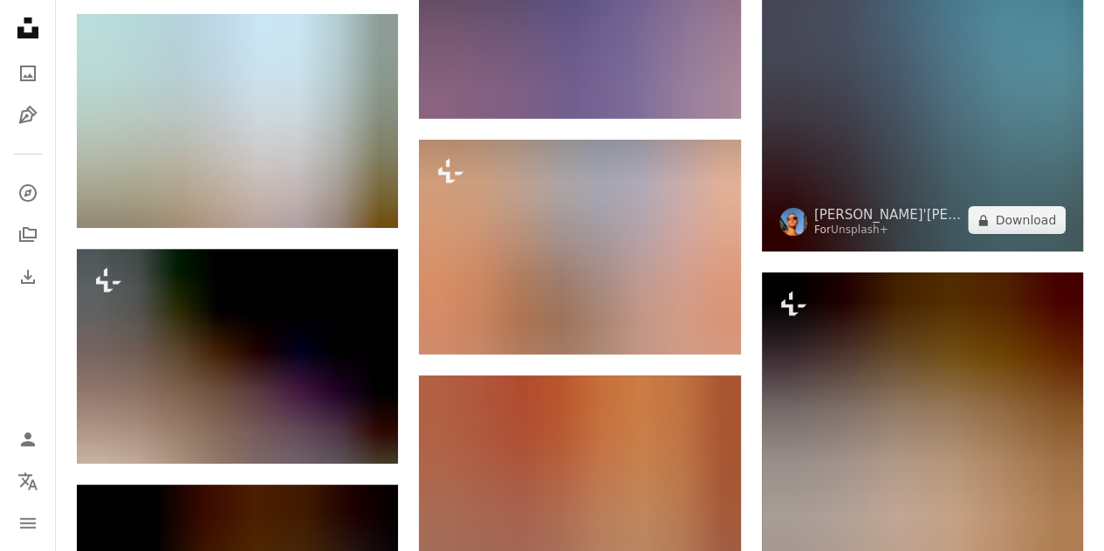
scroll to position [10247, 0]
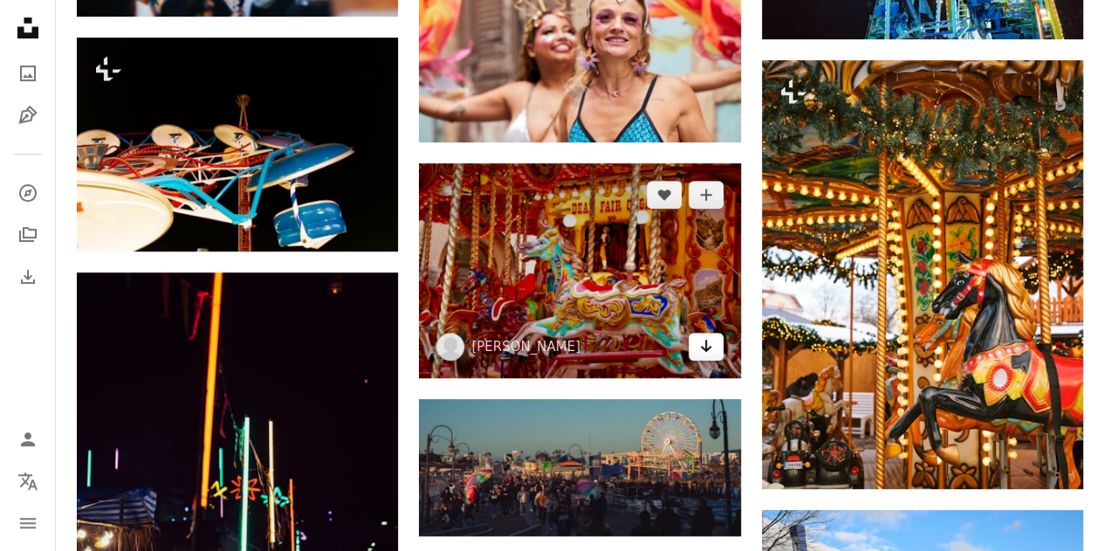
click at [699, 341] on icon "Arrow pointing down" at bounding box center [706, 345] width 14 height 21
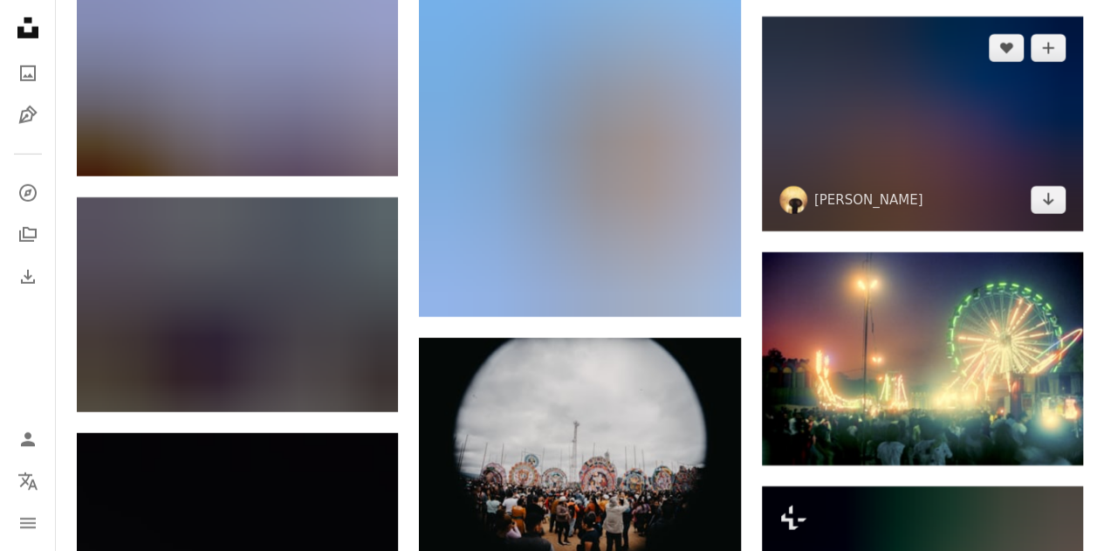
scroll to position [12602, 0]
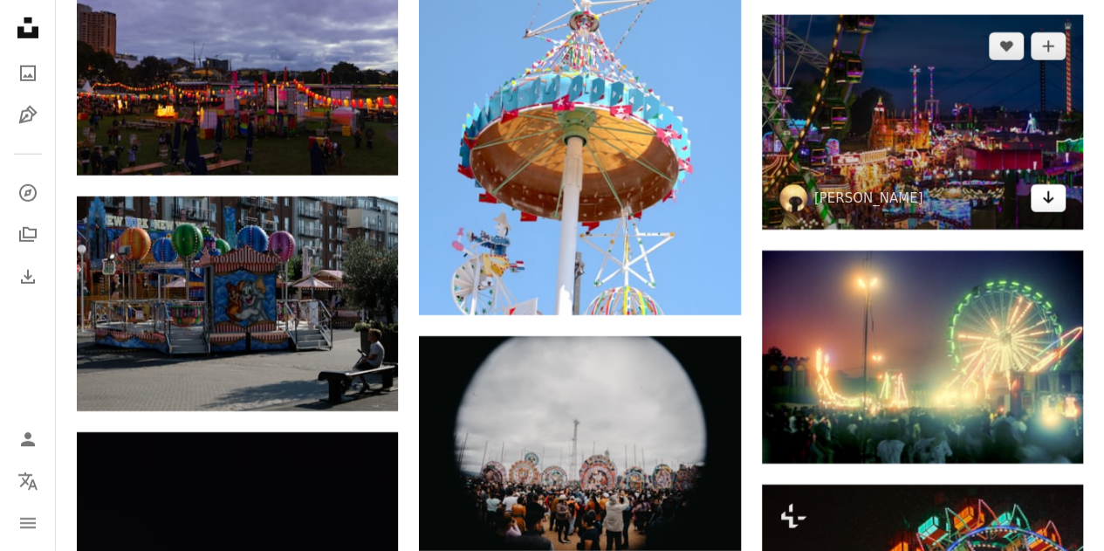
click at [1051, 195] on icon "Arrow pointing down" at bounding box center [1048, 197] width 14 height 21
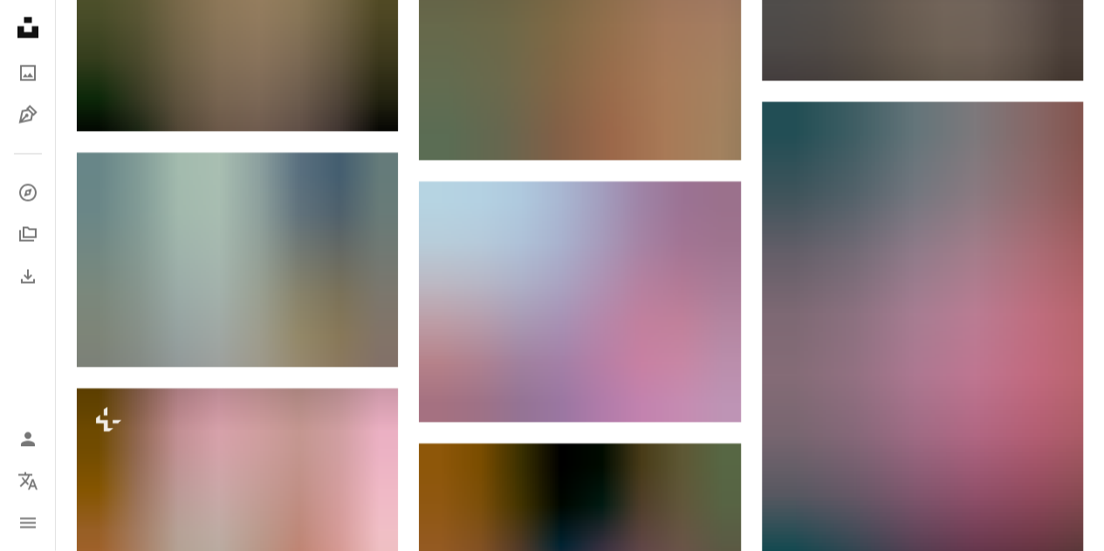
scroll to position [0, 0]
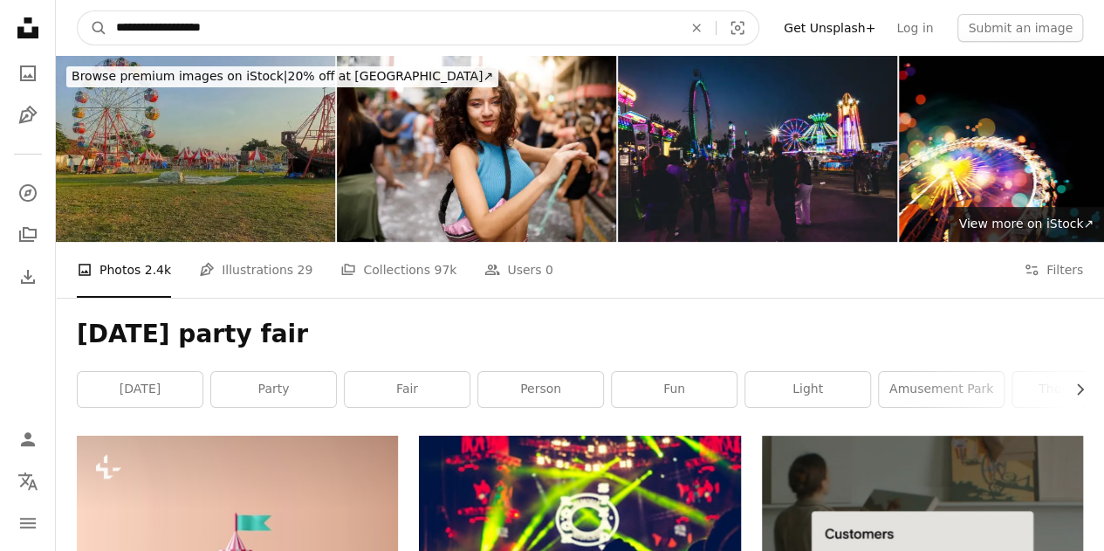
drag, startPoint x: 280, startPoint y: 31, endPoint x: 0, endPoint y: 10, distance: 280.9
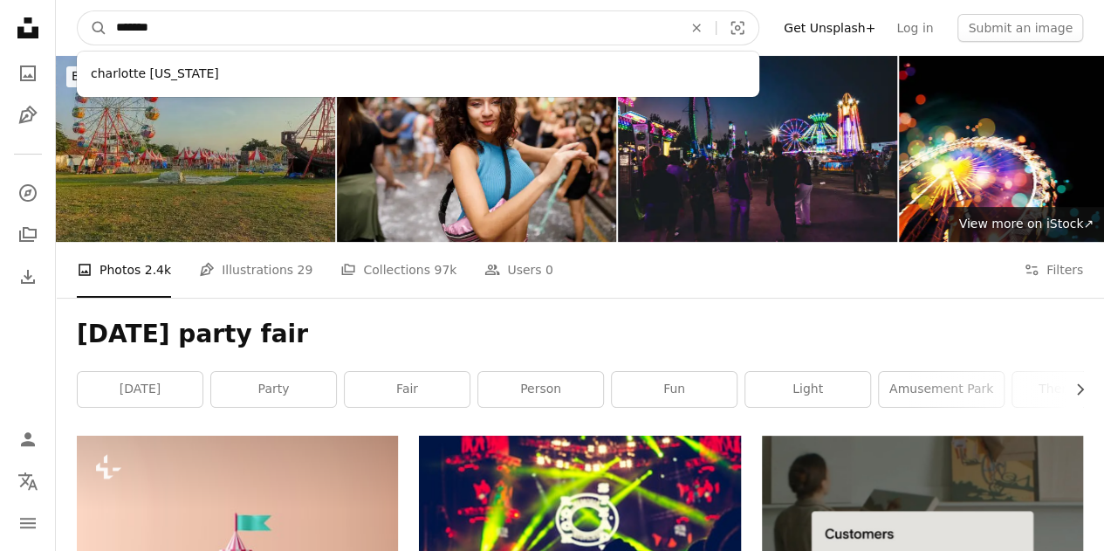
type input "********"
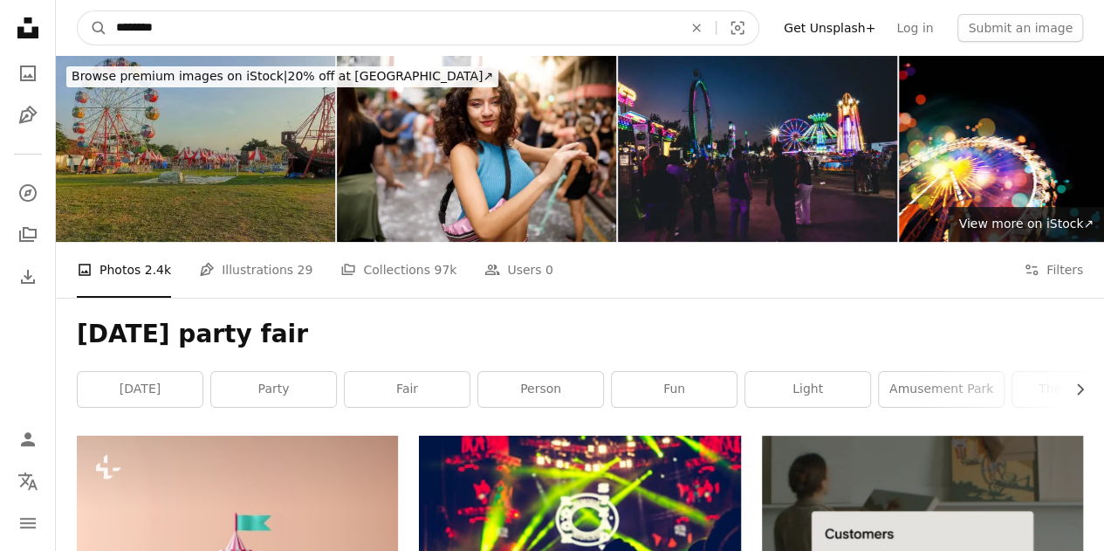
click button "A magnifying glass" at bounding box center [93, 27] width 30 height 33
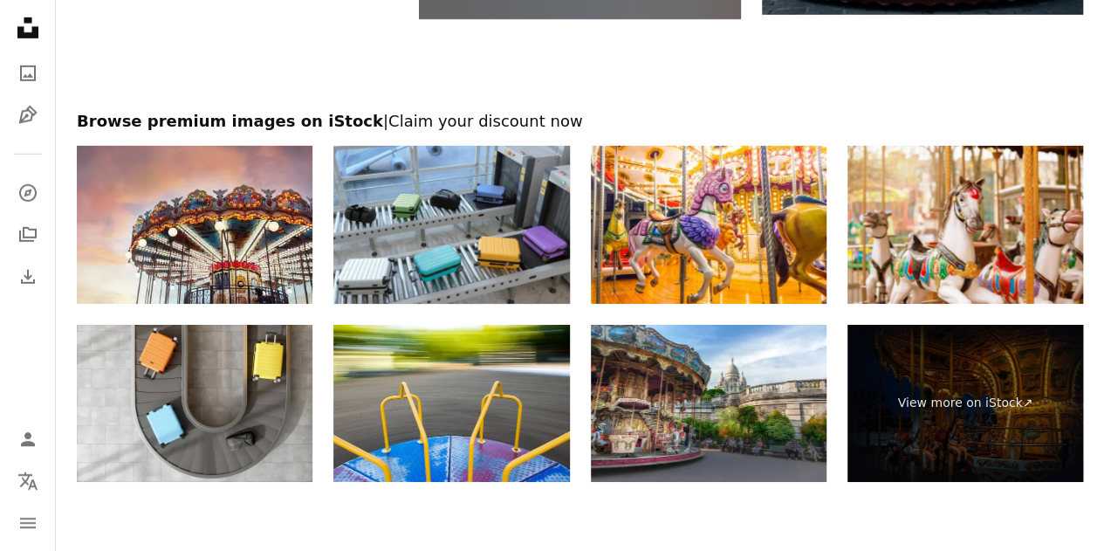
scroll to position [2792, 0]
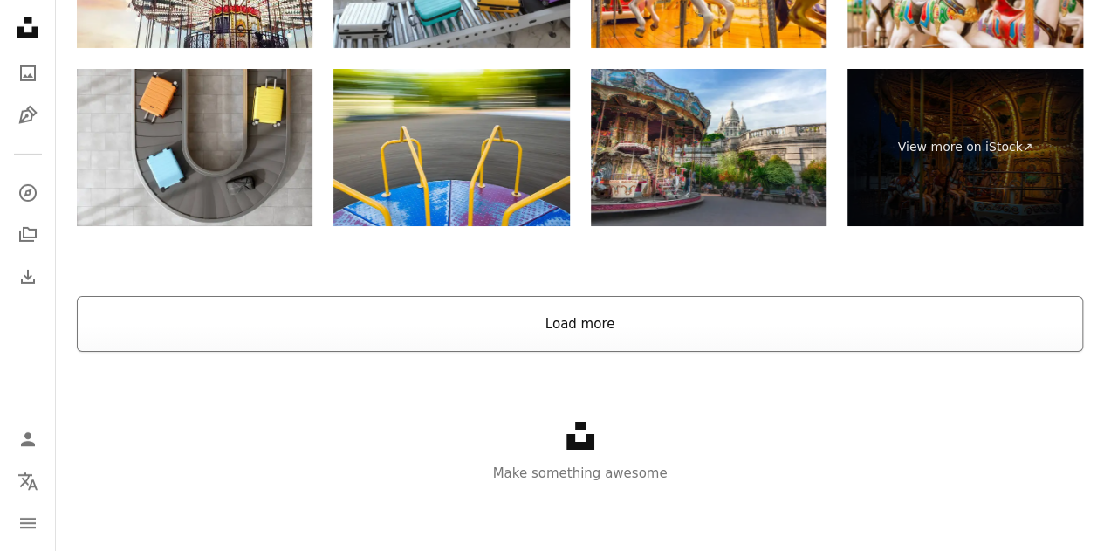
click at [569, 330] on button "Load more" at bounding box center [580, 324] width 1006 height 56
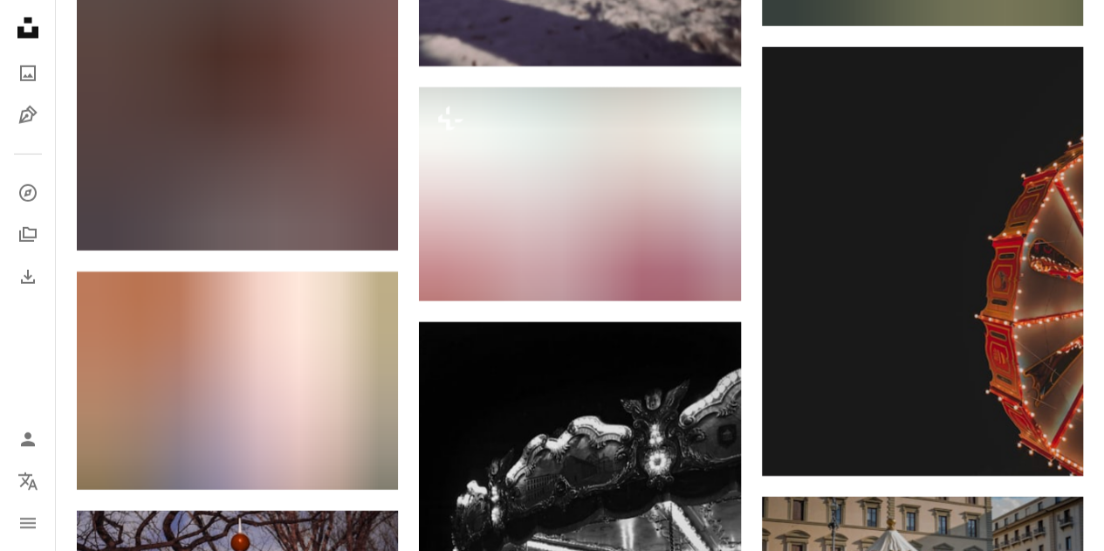
scroll to position [12721, 0]
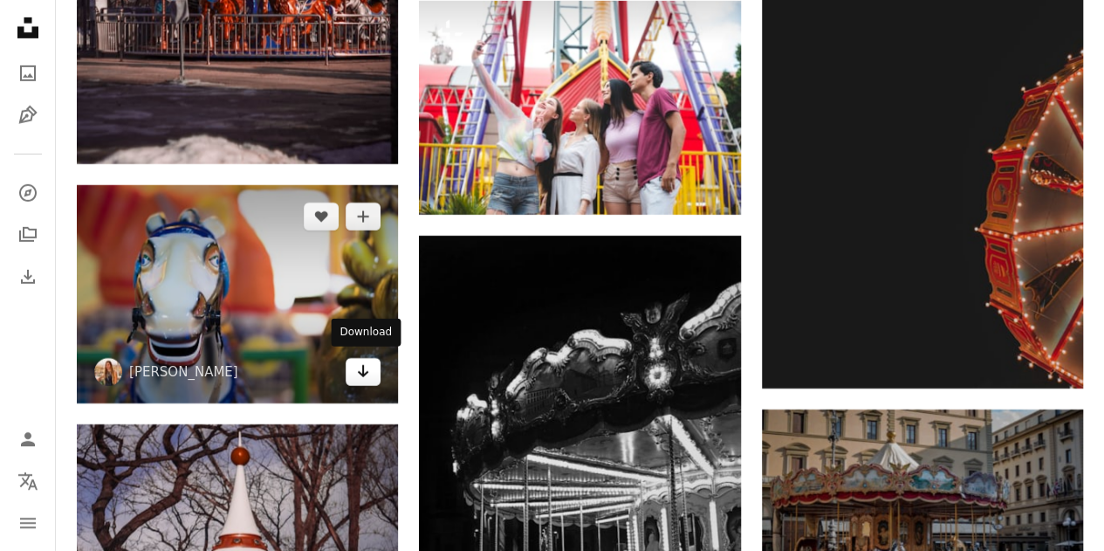
click at [359, 371] on icon "Arrow pointing down" at bounding box center [363, 370] width 14 height 21
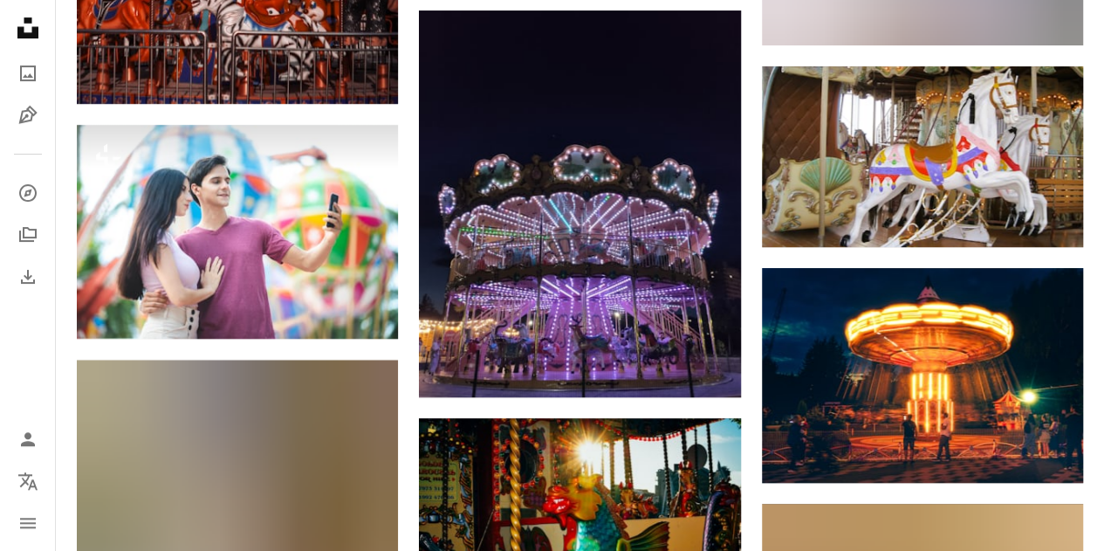
scroll to position [13768, 0]
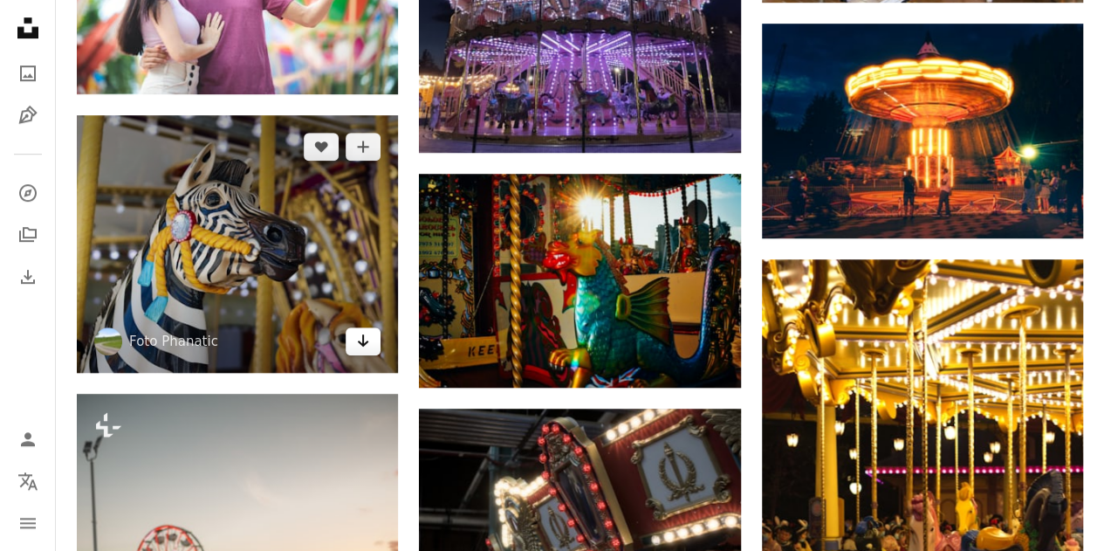
click at [355, 342] on link "Arrow pointing down" at bounding box center [363, 341] width 35 height 28
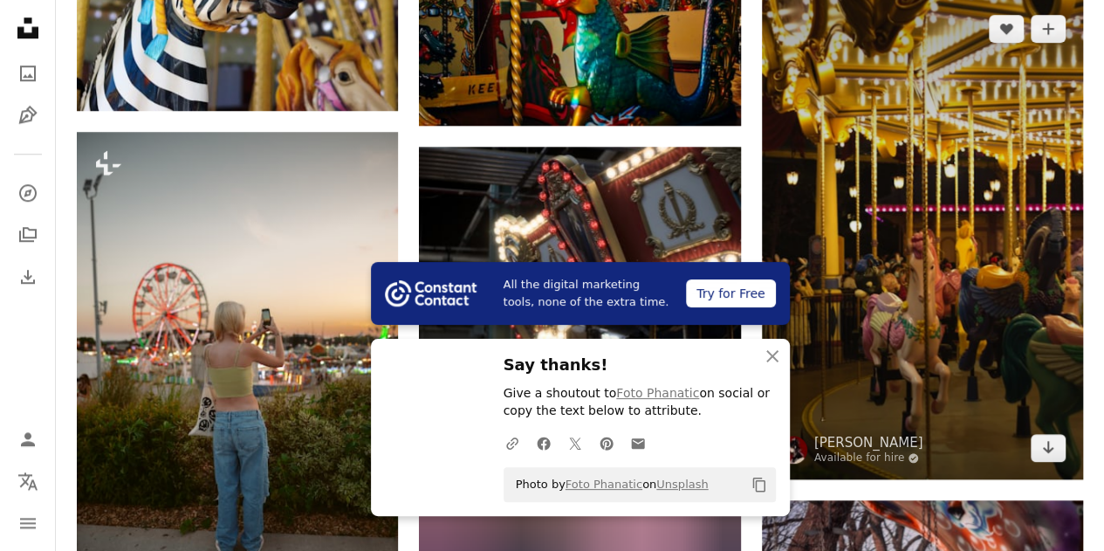
scroll to position [13943, 0]
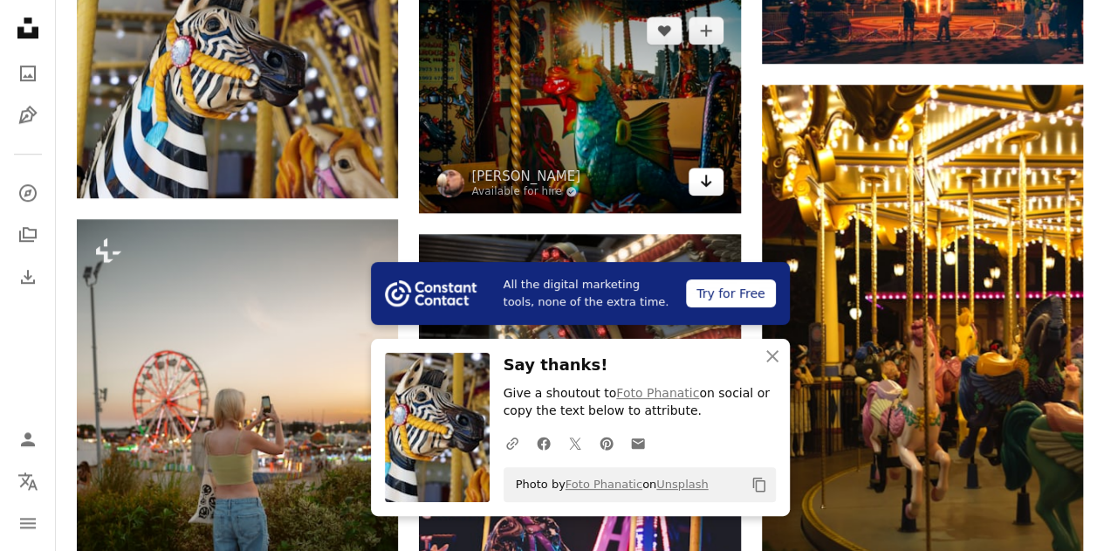
click at [708, 174] on icon "Arrow pointing down" at bounding box center [706, 180] width 14 height 21
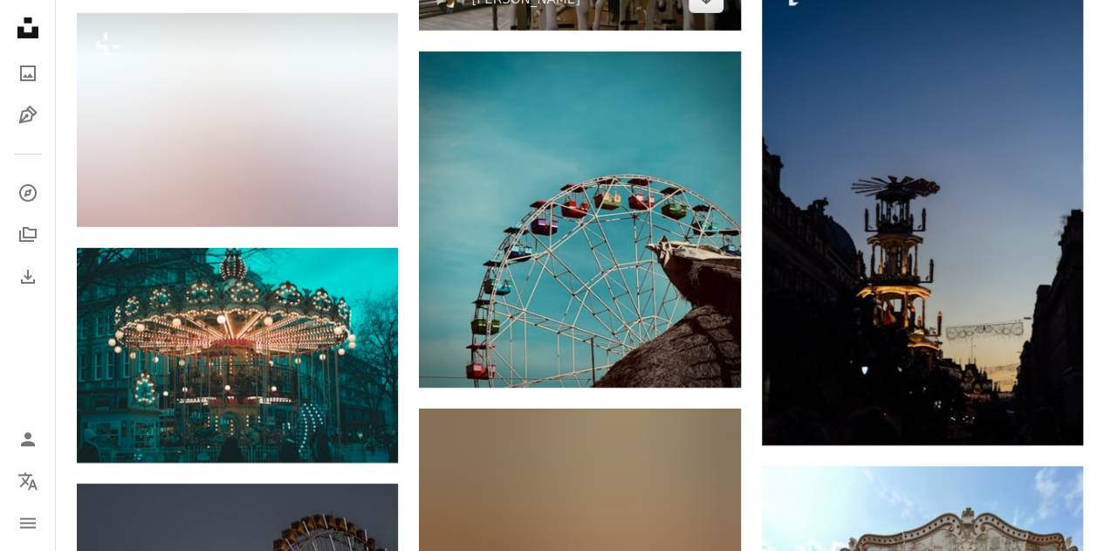
scroll to position [16298, 0]
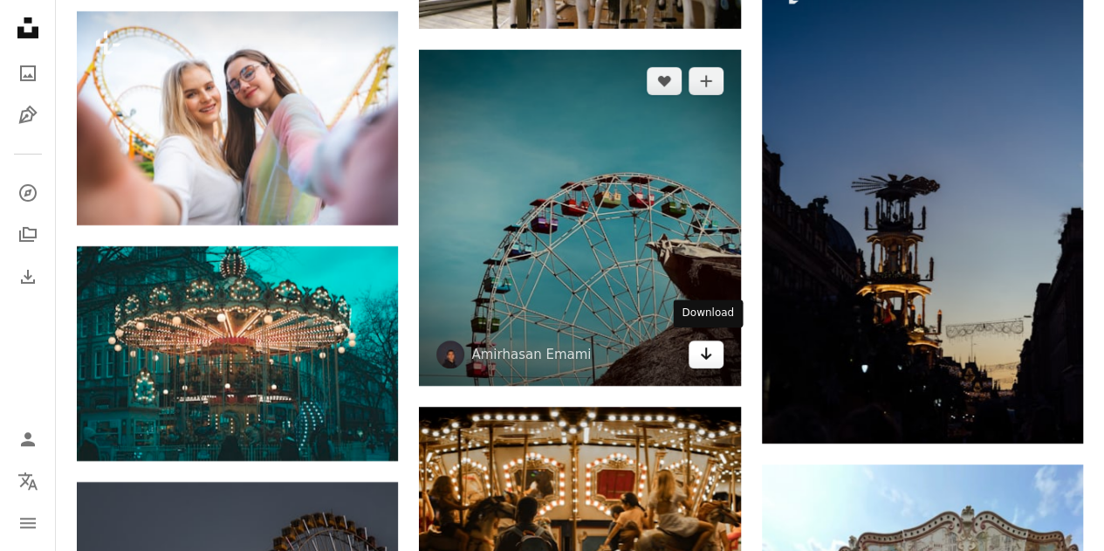
click at [710, 352] on icon "Arrow pointing down" at bounding box center [706, 353] width 14 height 21
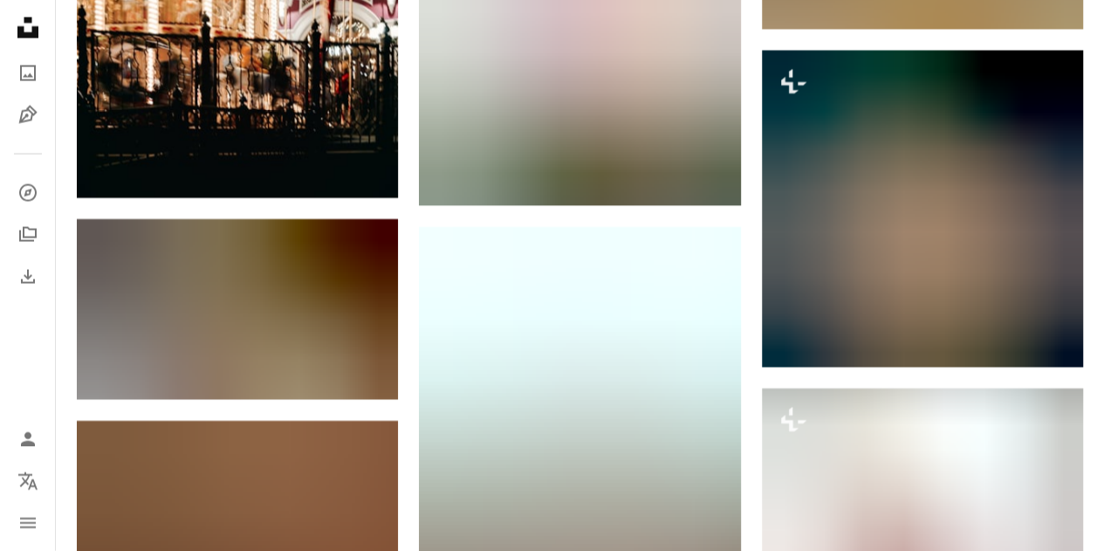
scroll to position [0, 0]
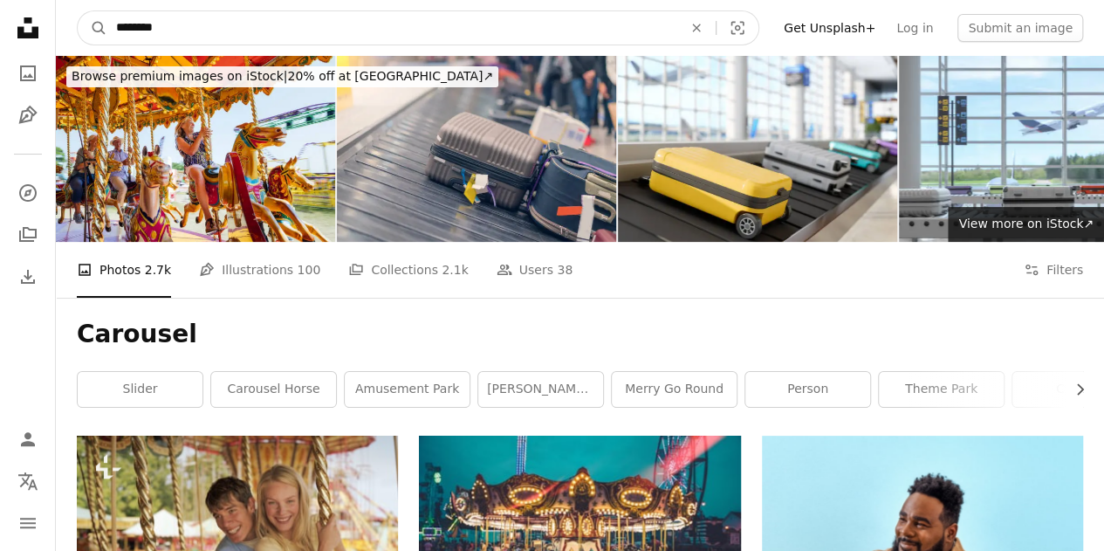
click at [380, 20] on input "********" at bounding box center [392, 27] width 570 height 33
type input "**********"
click button "A magnifying glass" at bounding box center [93, 27] width 30 height 33
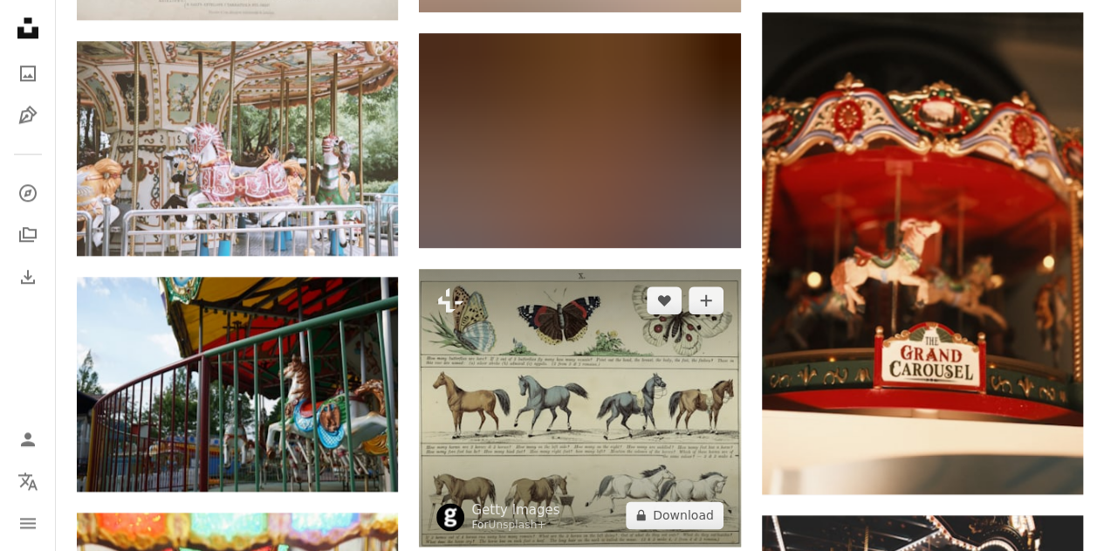
scroll to position [698, 0]
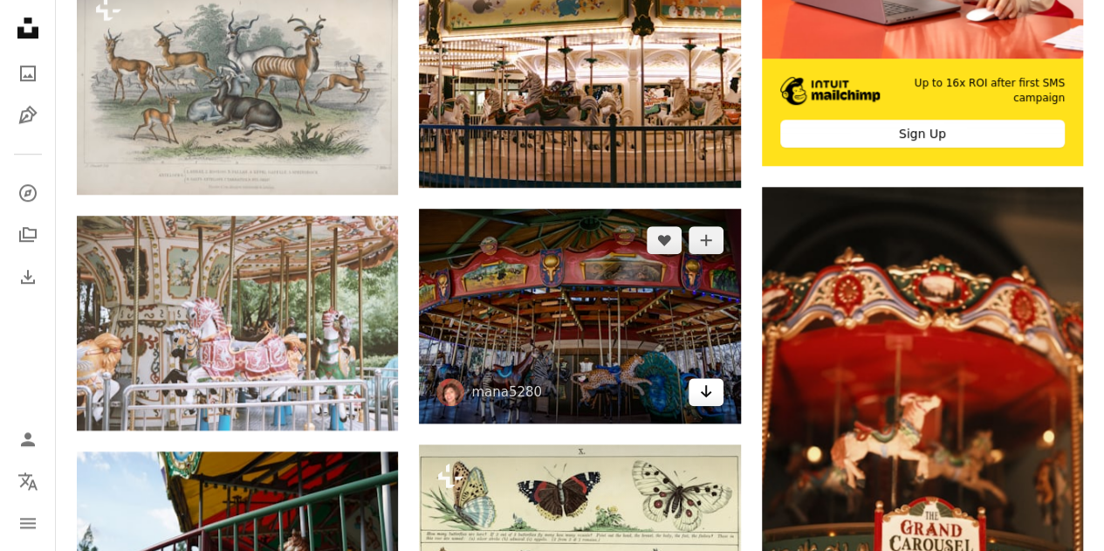
click at [700, 392] on icon "Arrow pointing down" at bounding box center [706, 390] width 14 height 21
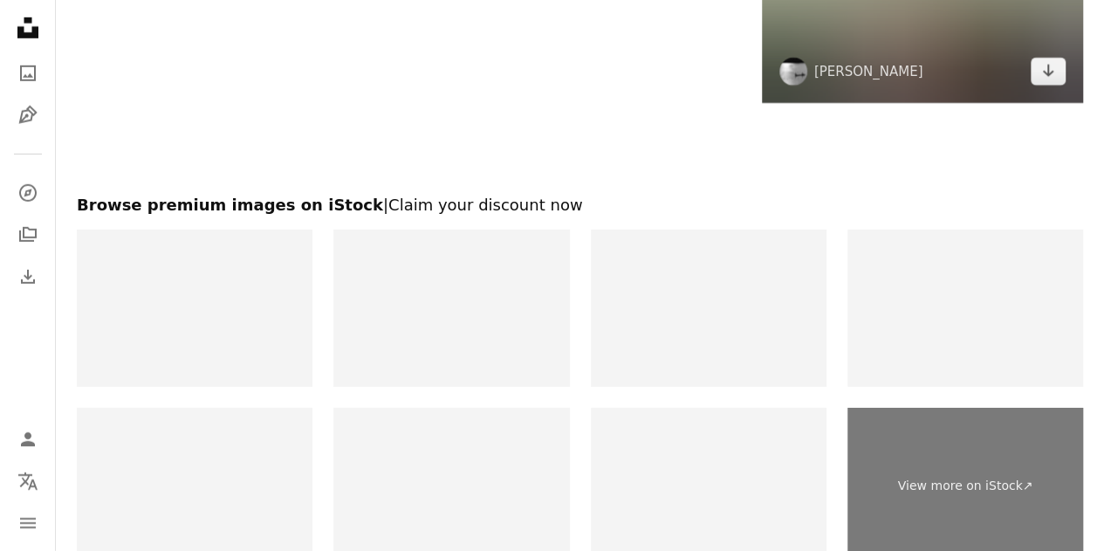
scroll to position [2705, 0]
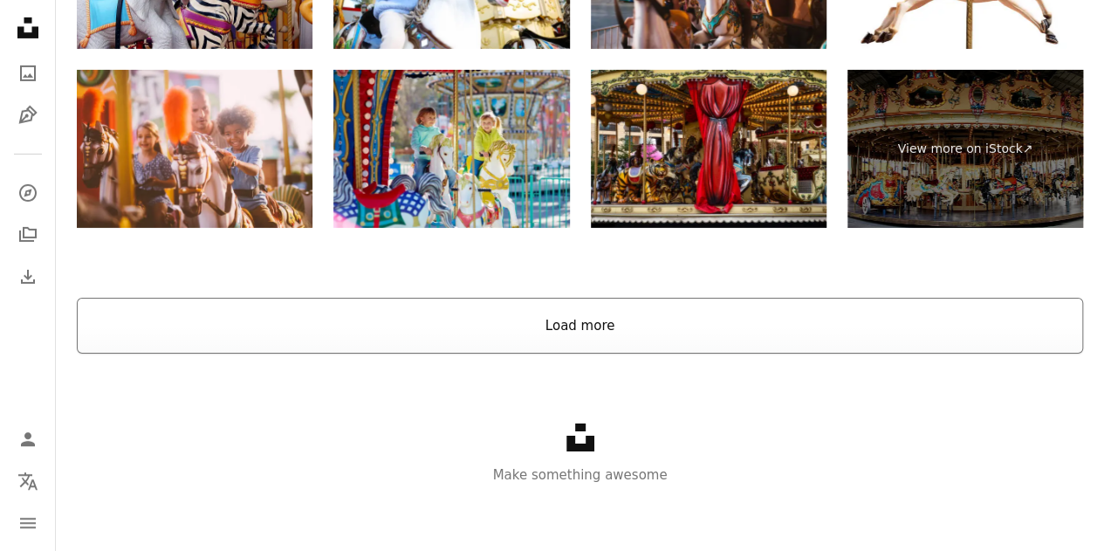
click at [623, 332] on button "Load more" at bounding box center [580, 326] width 1006 height 56
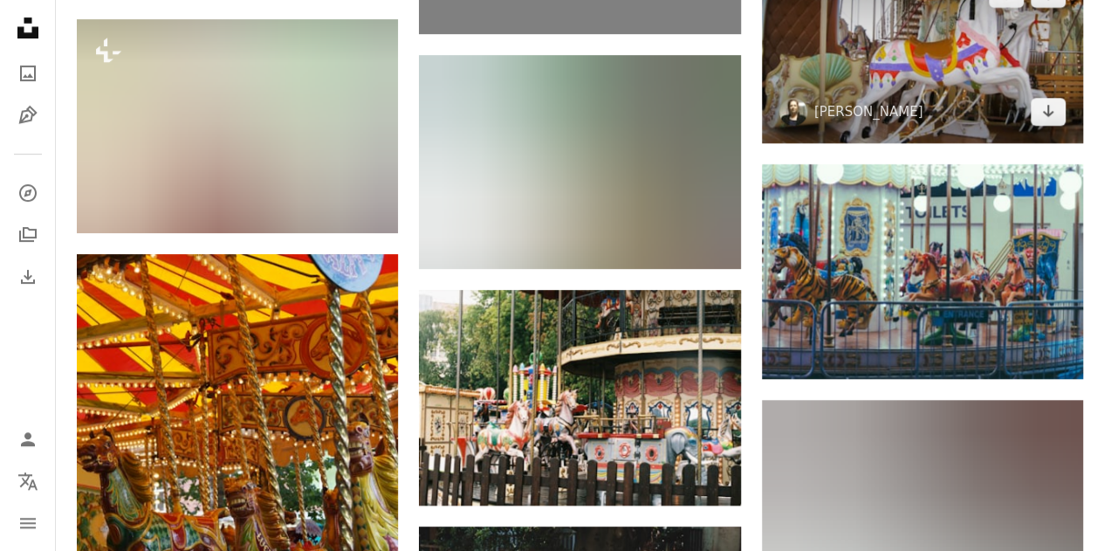
scroll to position [3794, 0]
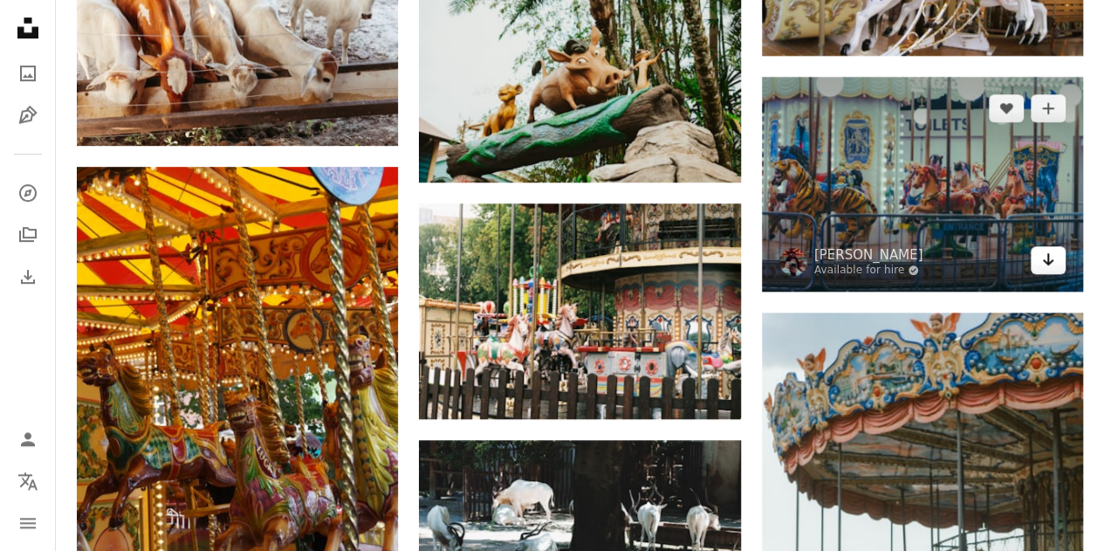
click at [1049, 260] on icon "Arrow pointing down" at bounding box center [1048, 259] width 14 height 21
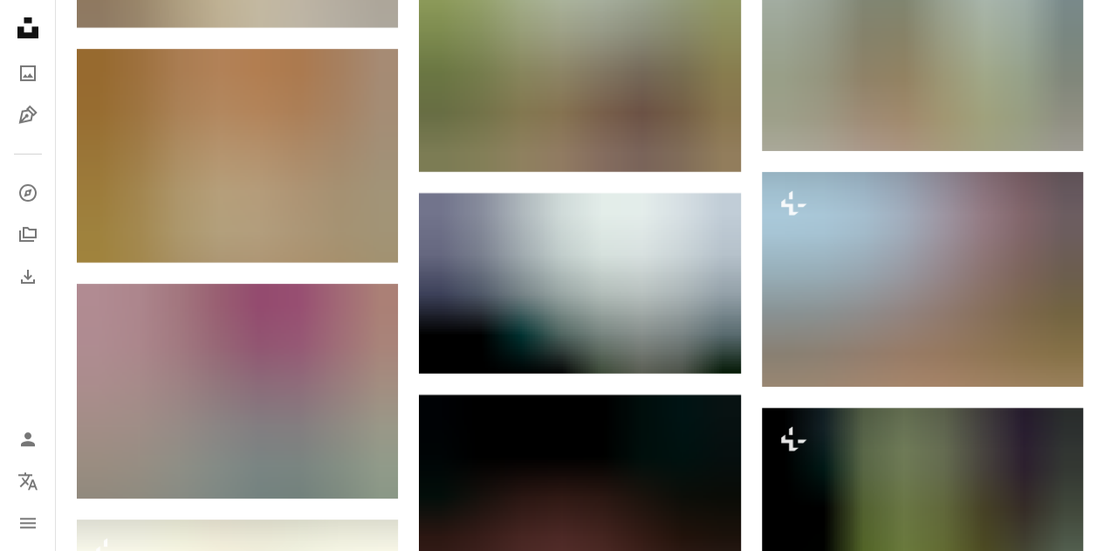
scroll to position [0, 0]
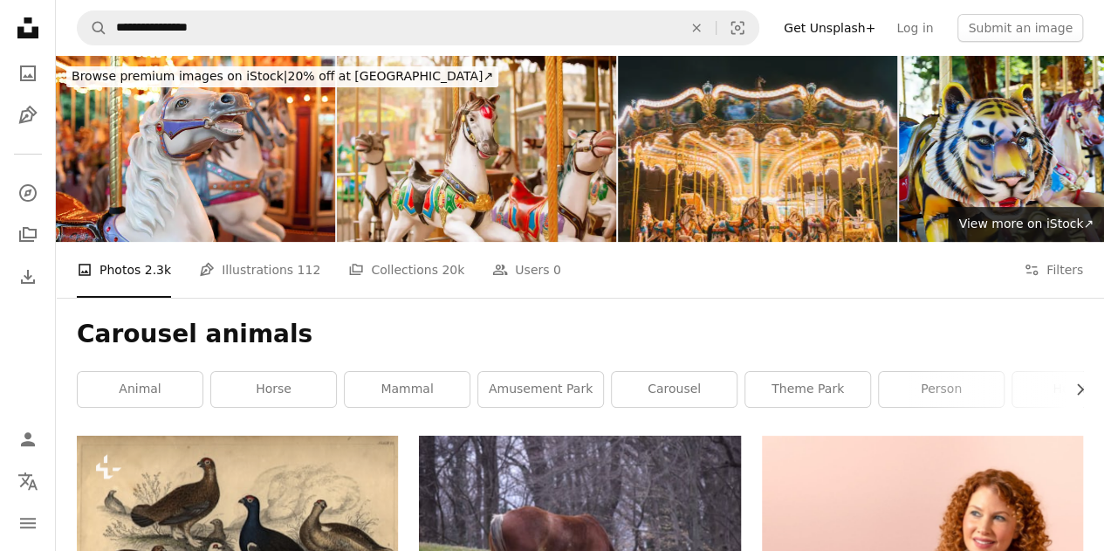
click at [430, 46] on nav "**********" at bounding box center [580, 28] width 1048 height 56
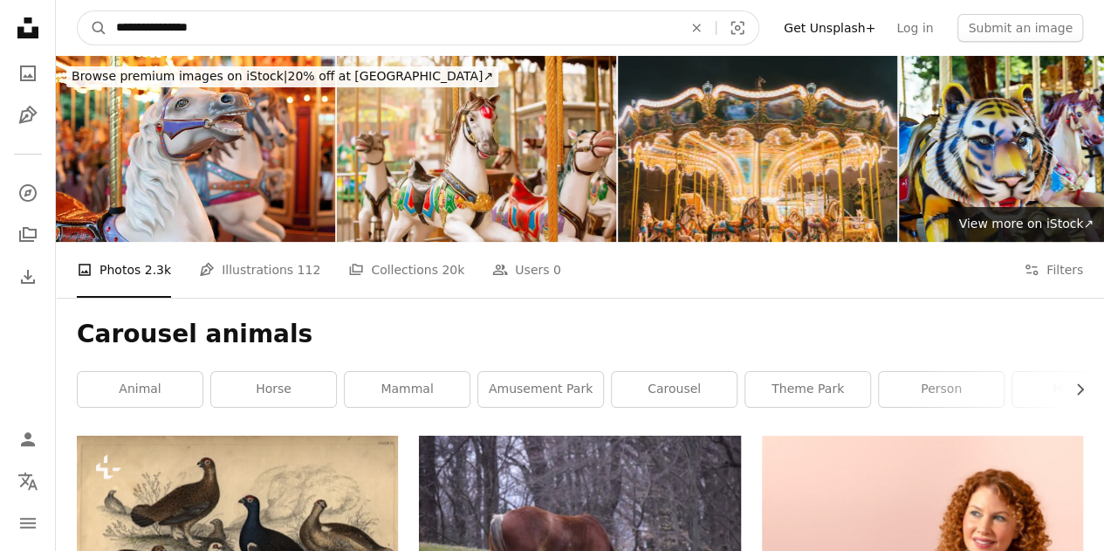
drag, startPoint x: 430, startPoint y: 34, endPoint x: 0, endPoint y: -43, distance: 436.9
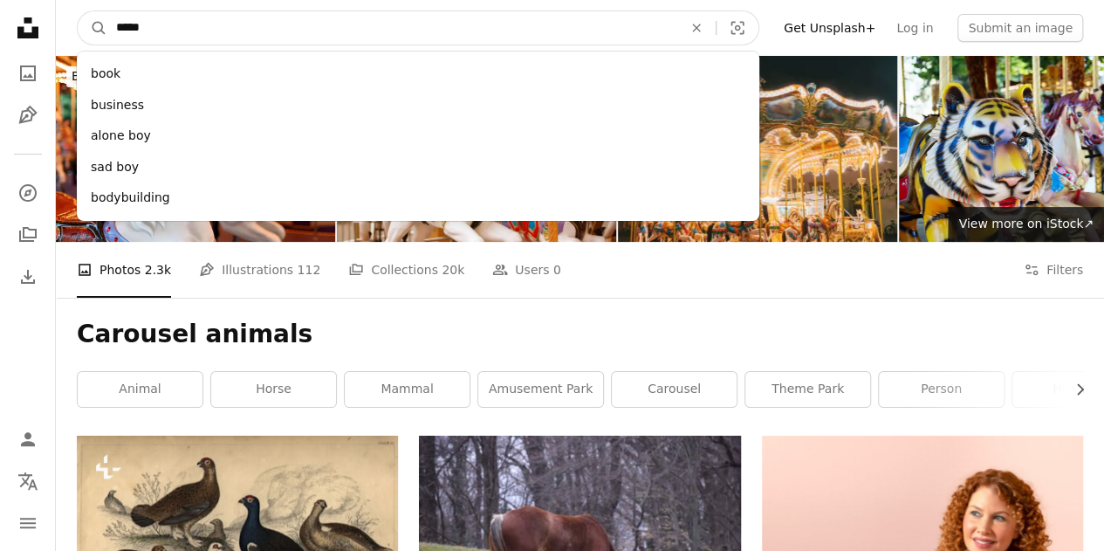
type input "*****"
click at [78, 11] on button "A magnifying glass" at bounding box center [93, 27] width 30 height 33
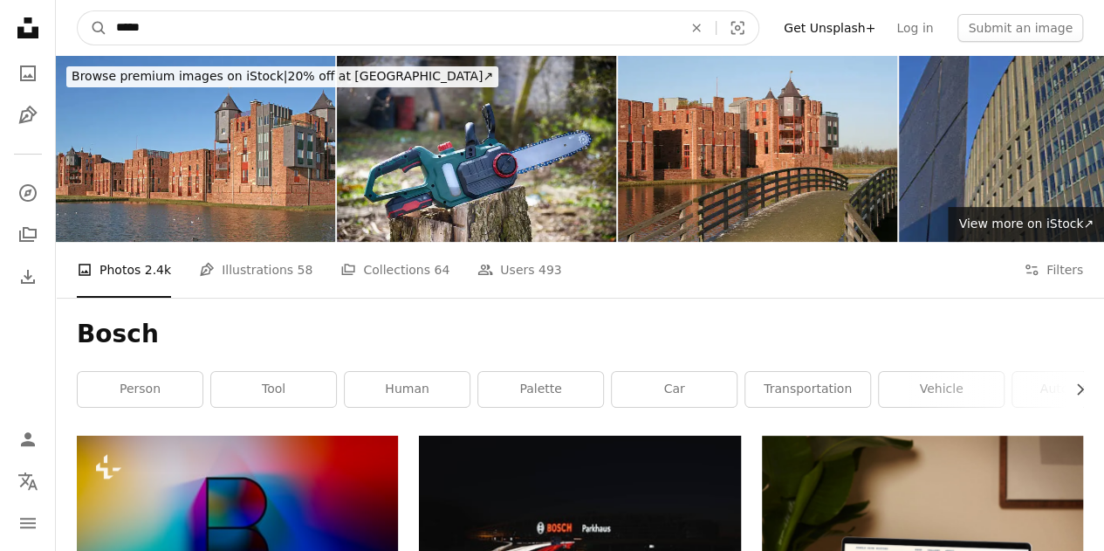
drag, startPoint x: 209, startPoint y: 32, endPoint x: 0, endPoint y: 58, distance: 211.0
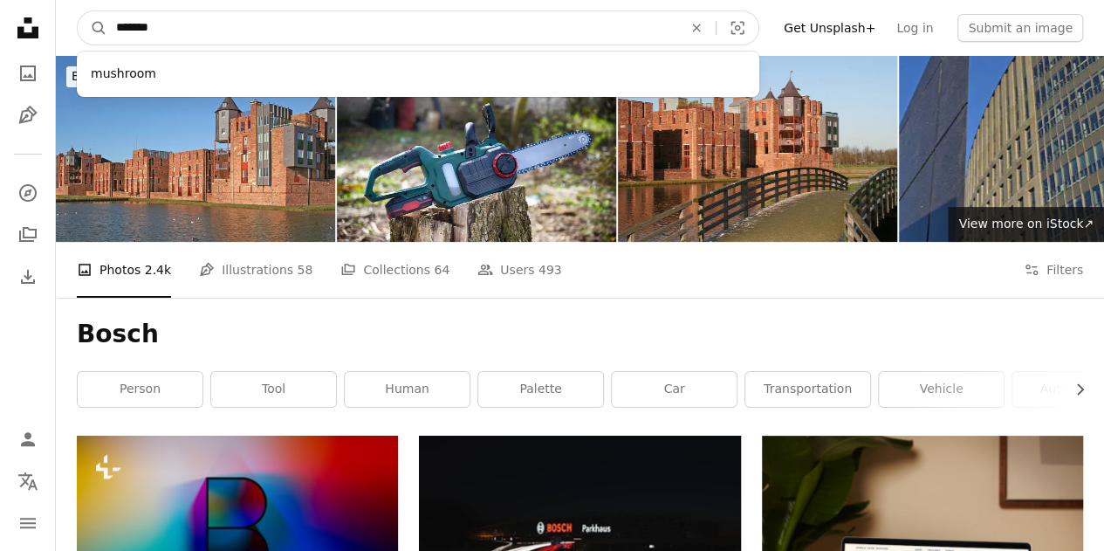
type input "********"
click button "A magnifying glass" at bounding box center [93, 27] width 30 height 33
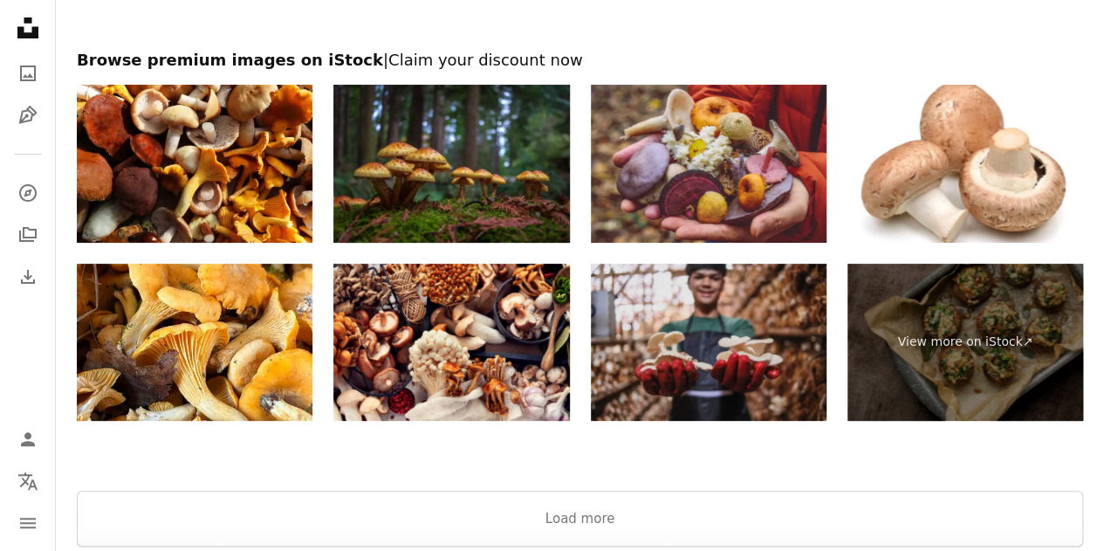
scroll to position [3562, 0]
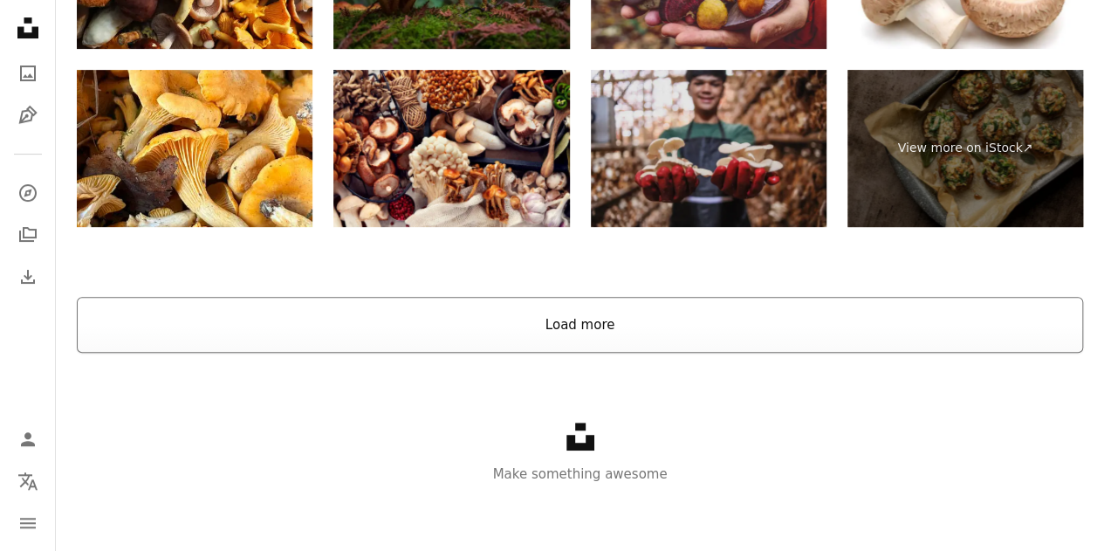
click at [606, 322] on button "Load more" at bounding box center [580, 325] width 1006 height 56
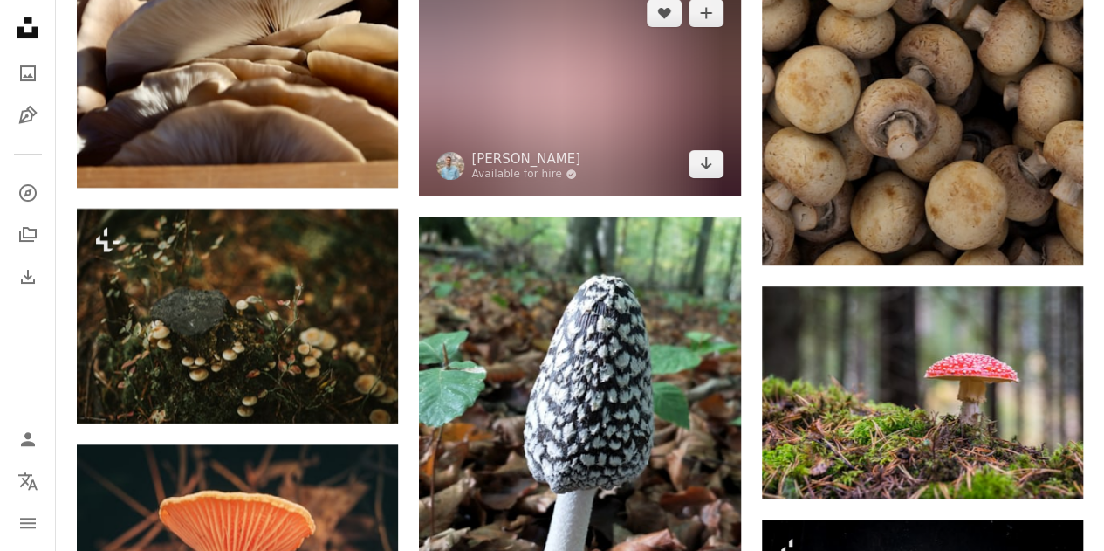
scroll to position [6703, 0]
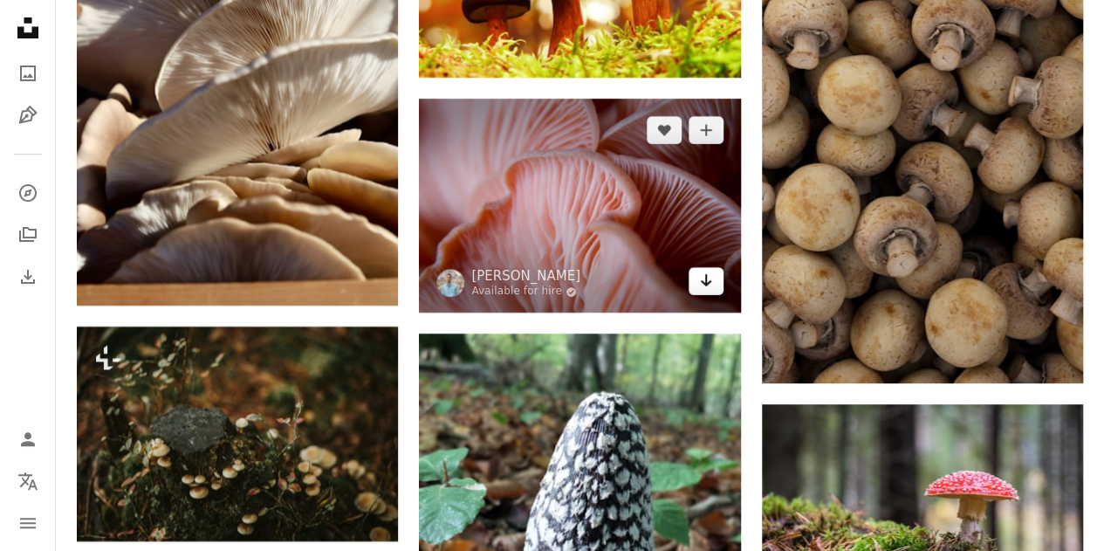
click at [707, 278] on icon "Arrow pointing down" at bounding box center [706, 280] width 14 height 21
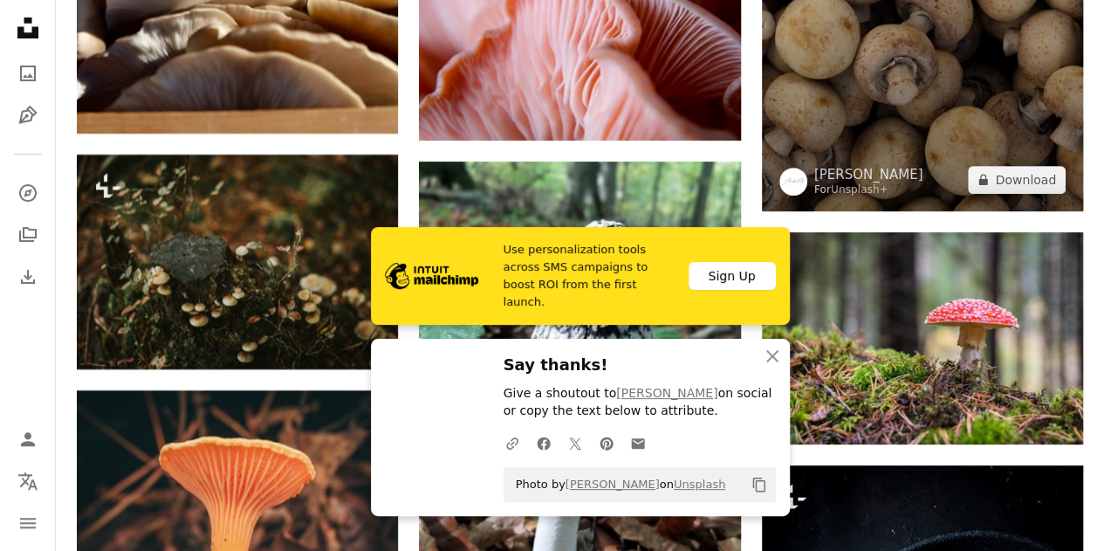
scroll to position [7052, 0]
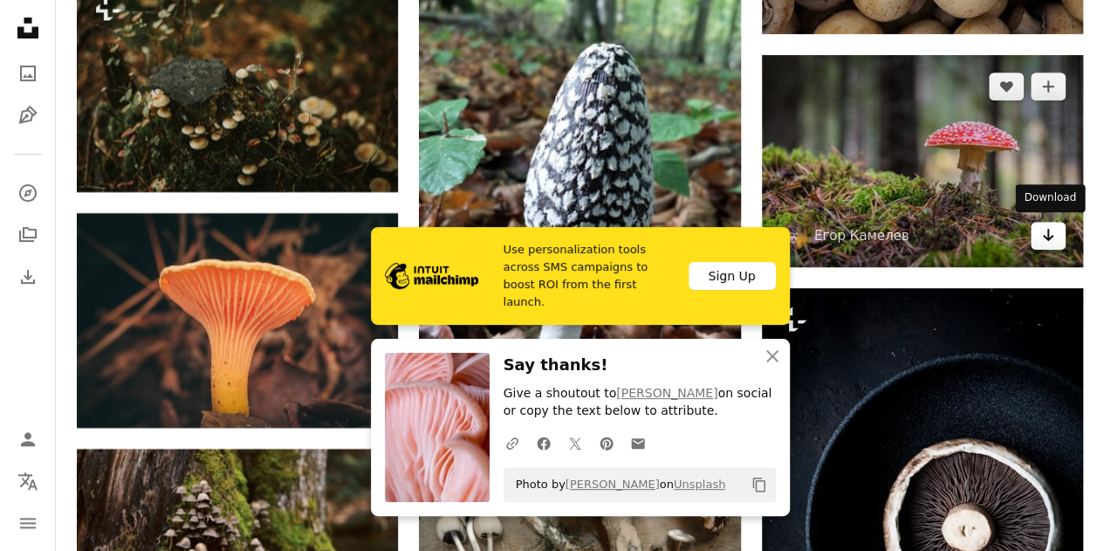
click at [1041, 238] on icon "Arrow pointing down" at bounding box center [1048, 234] width 14 height 21
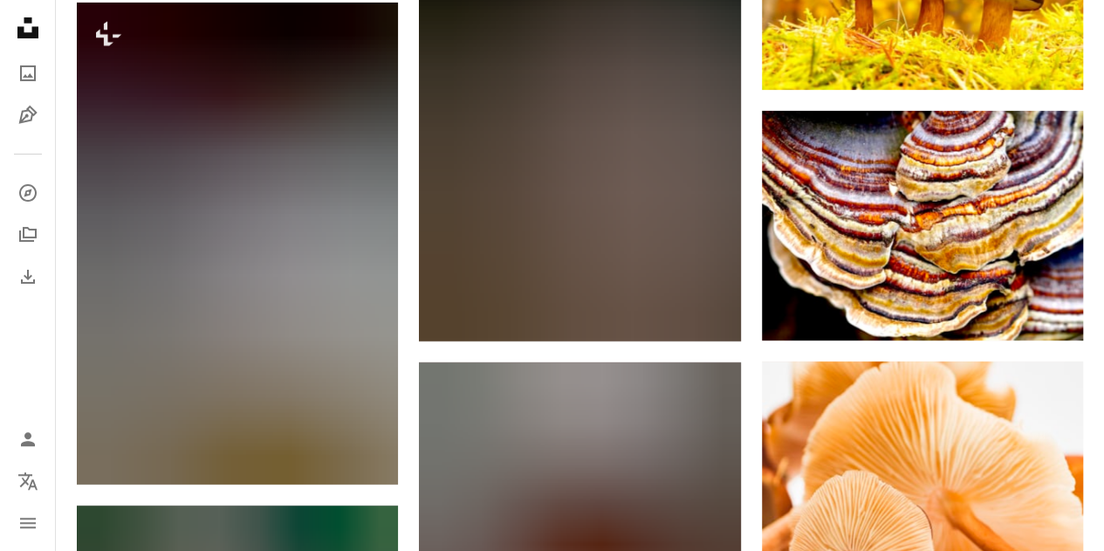
scroll to position [12898, 0]
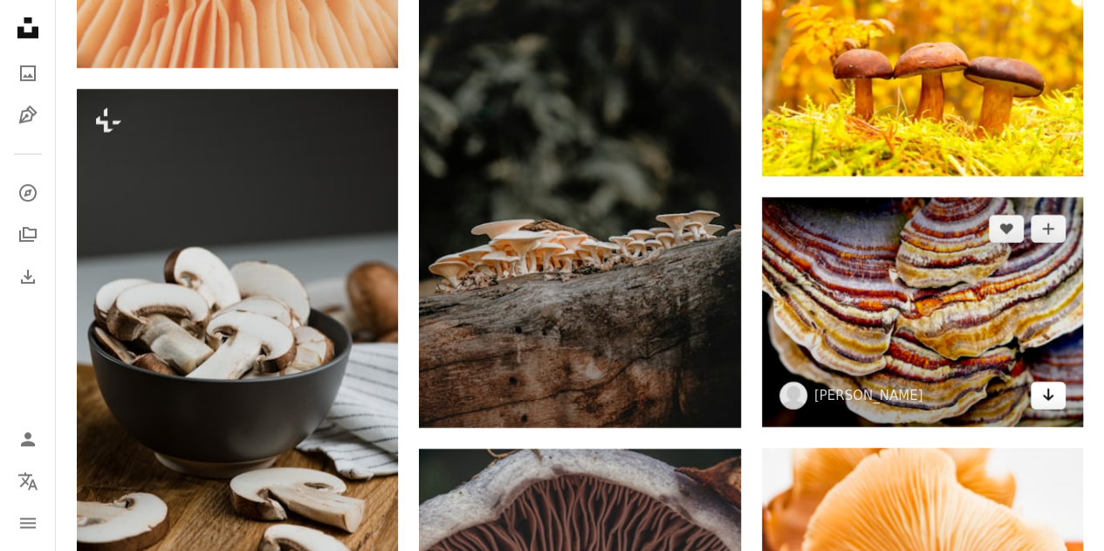
click at [1045, 390] on icon "Arrow pointing down" at bounding box center [1048, 394] width 14 height 21
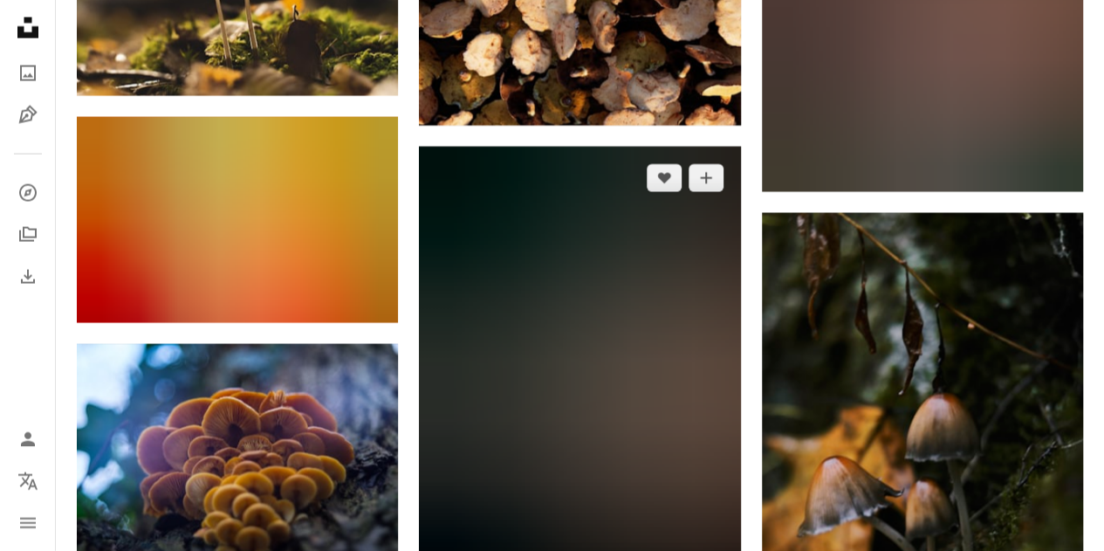
scroll to position [25113, 0]
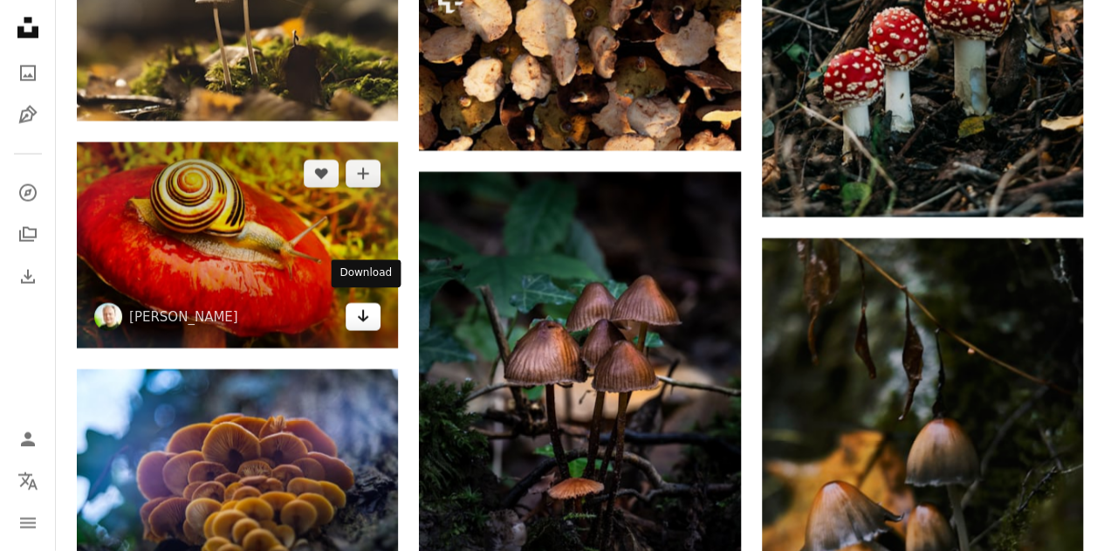
click at [365, 310] on icon "Download" at bounding box center [363, 316] width 11 height 12
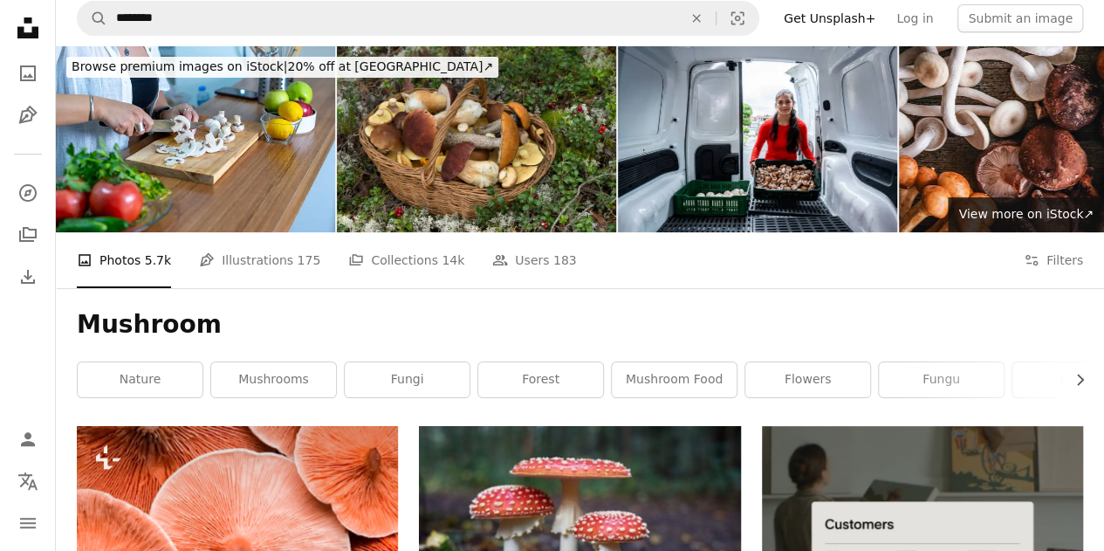
scroll to position [0, 0]
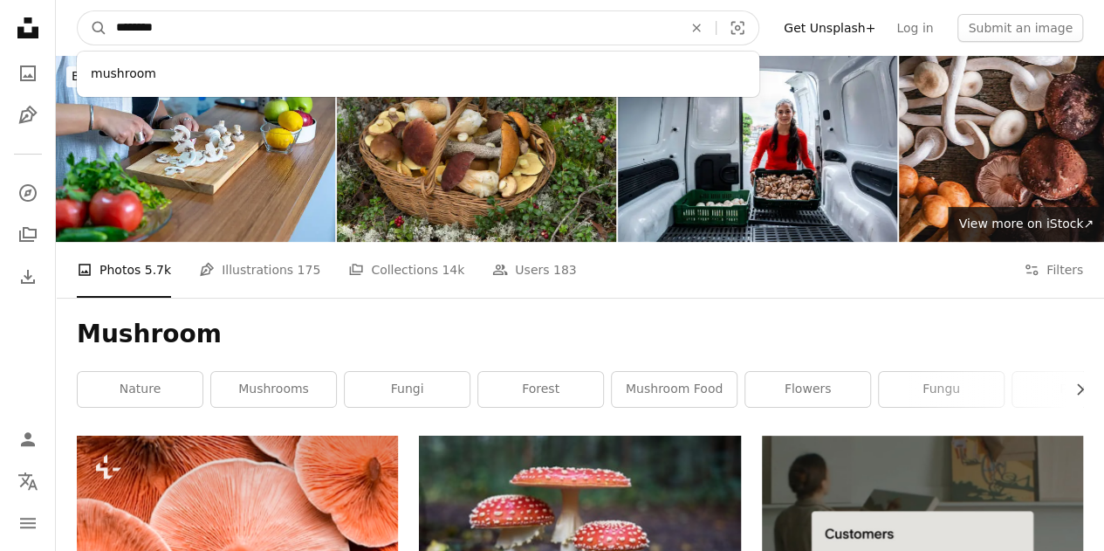
drag, startPoint x: 450, startPoint y: 27, endPoint x: 0, endPoint y: -27, distance: 453.4
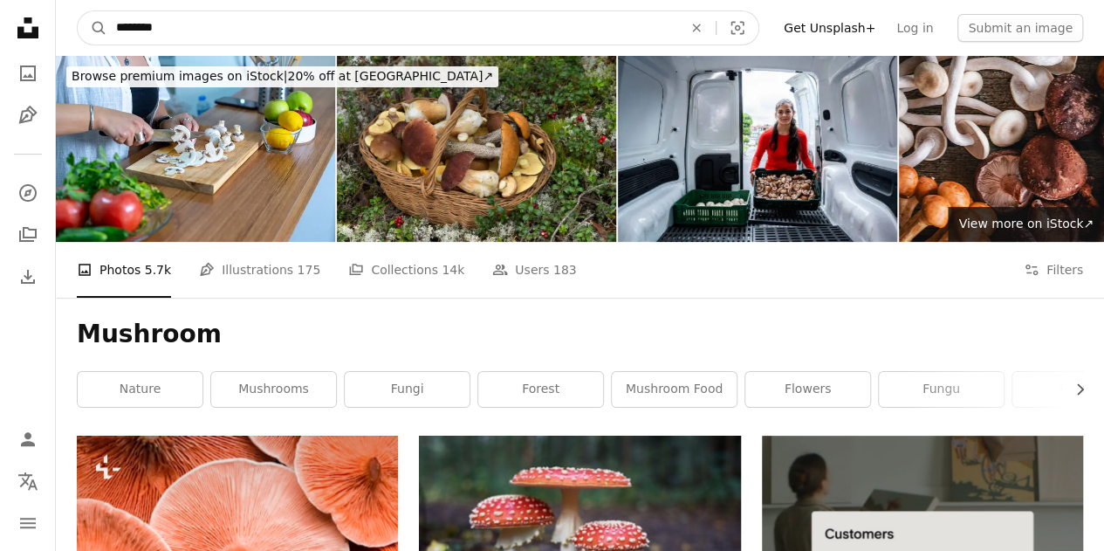
type input "*********"
click button "A magnifying glass" at bounding box center [93, 27] width 30 height 33
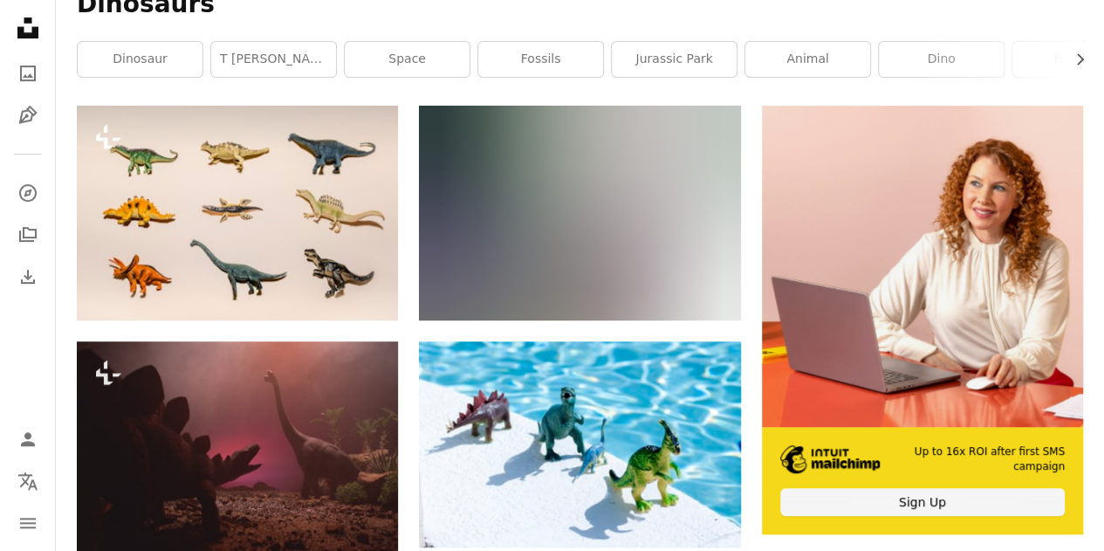
scroll to position [523, 0]
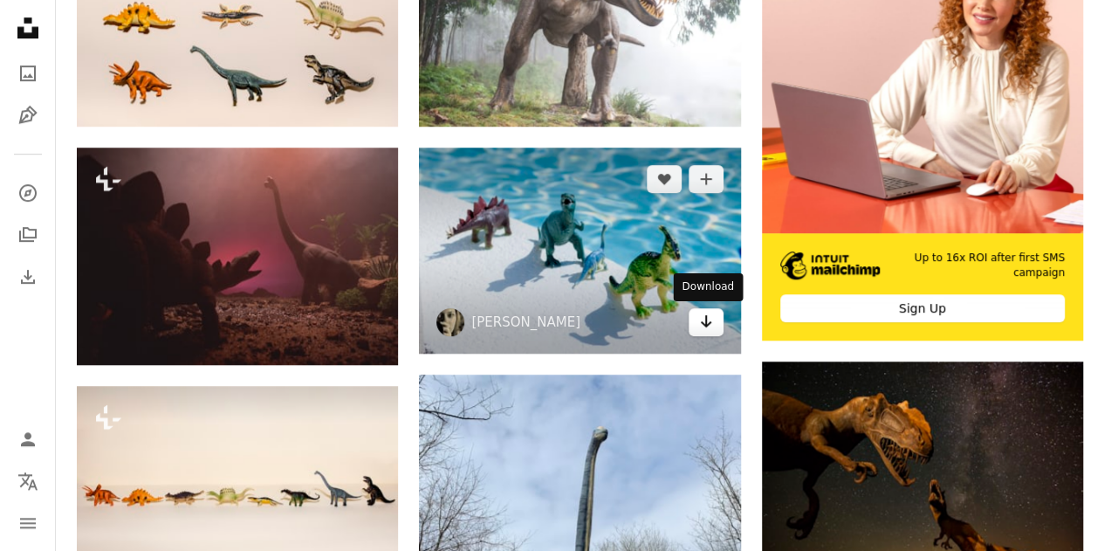
click at [695, 326] on link "Arrow pointing down" at bounding box center [705, 322] width 35 height 28
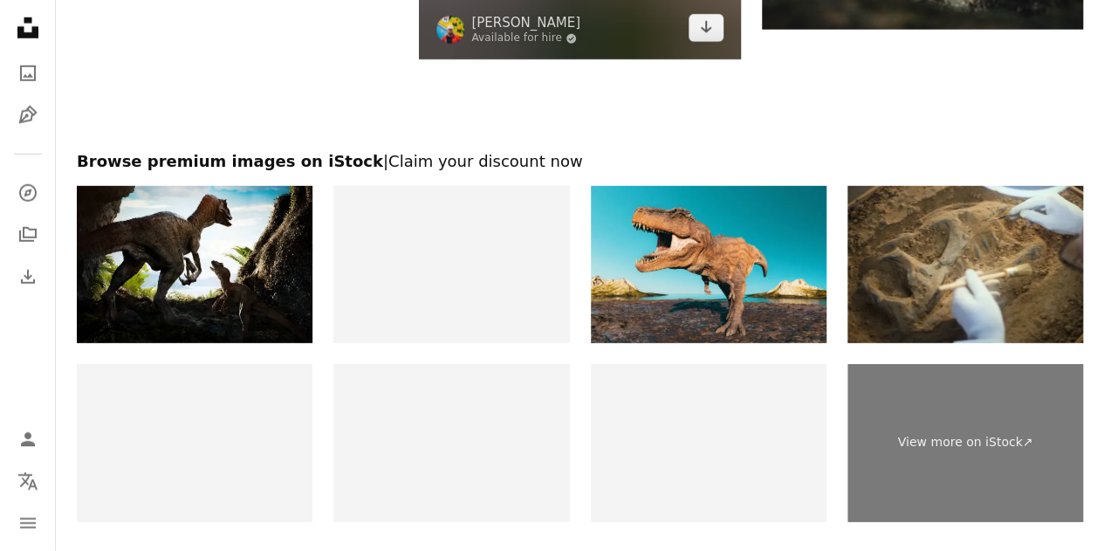
scroll to position [2530, 0]
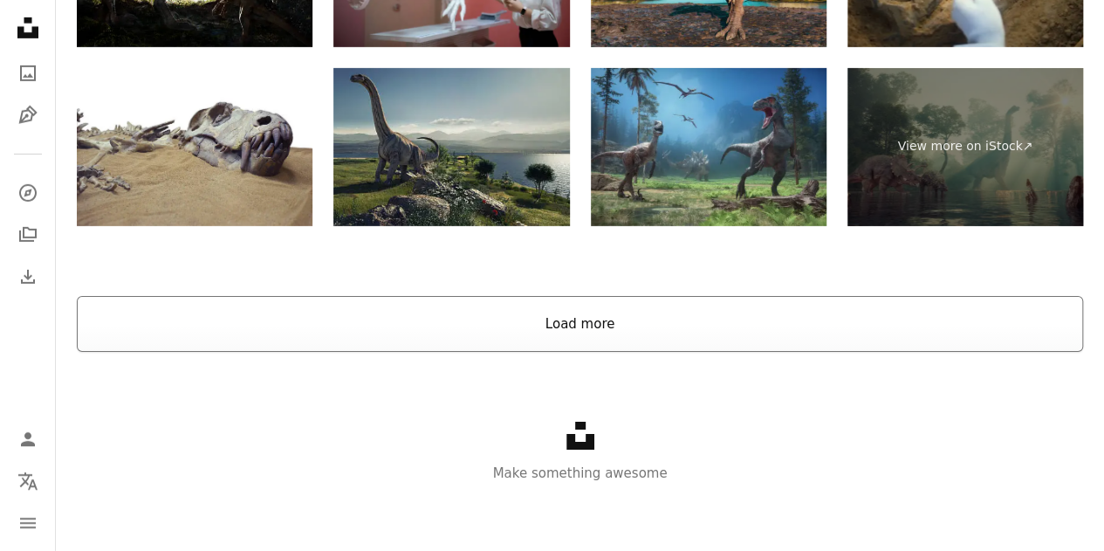
click at [648, 317] on button "Load more" at bounding box center [580, 324] width 1006 height 56
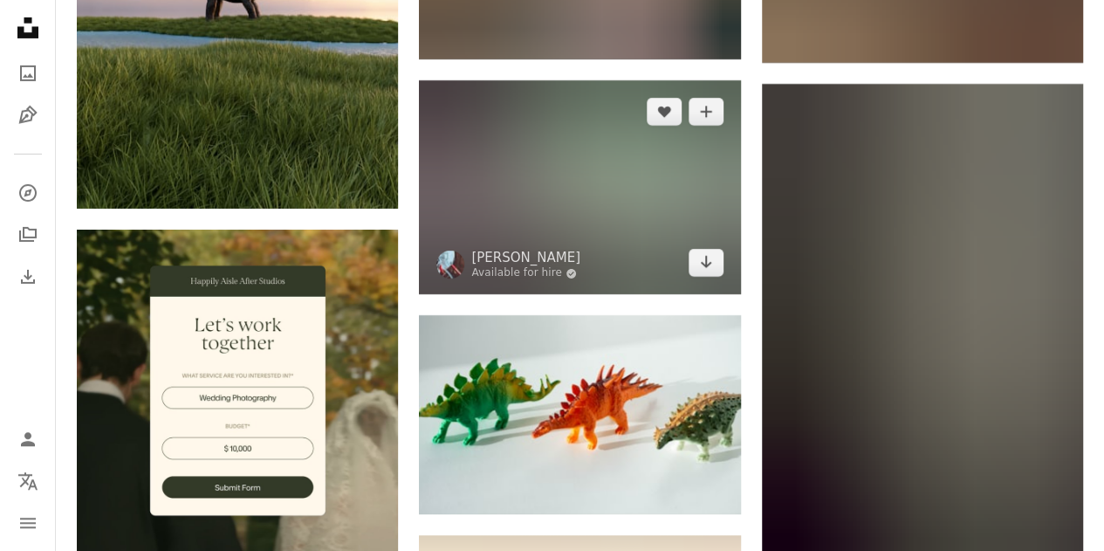
scroll to position [2999, 0]
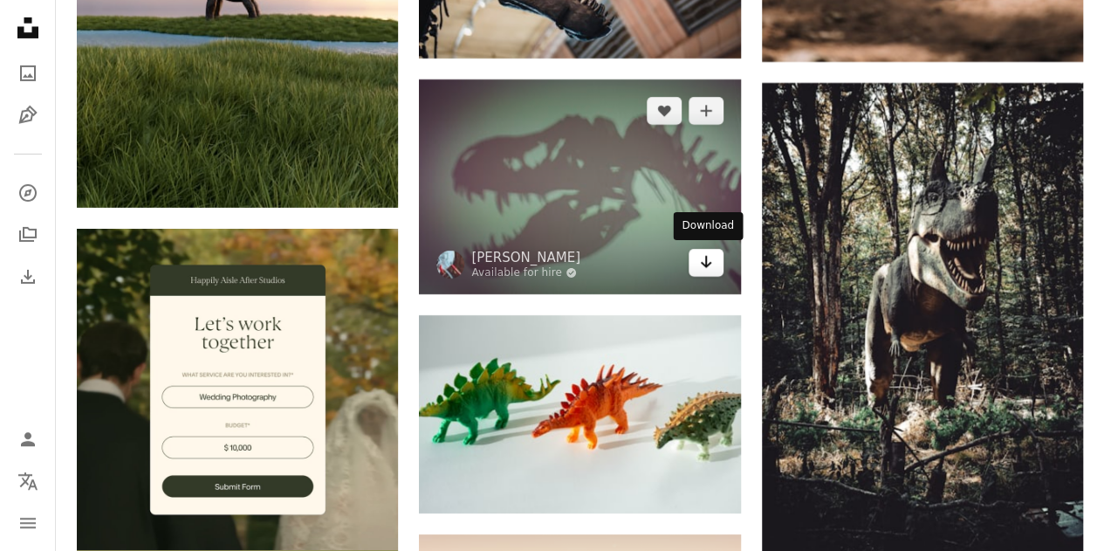
click at [703, 264] on icon "Download" at bounding box center [705, 262] width 11 height 12
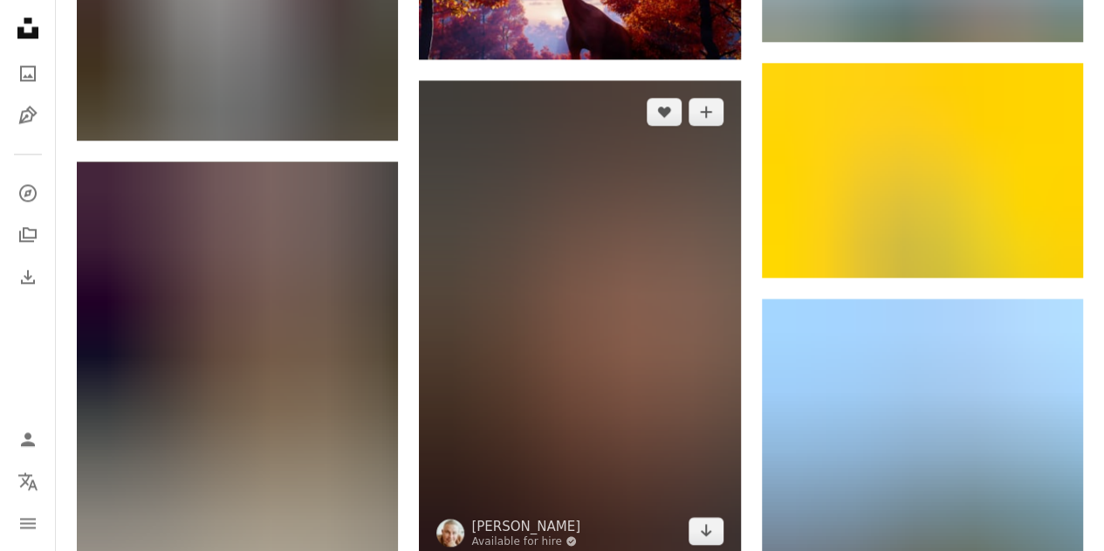
scroll to position [4482, 0]
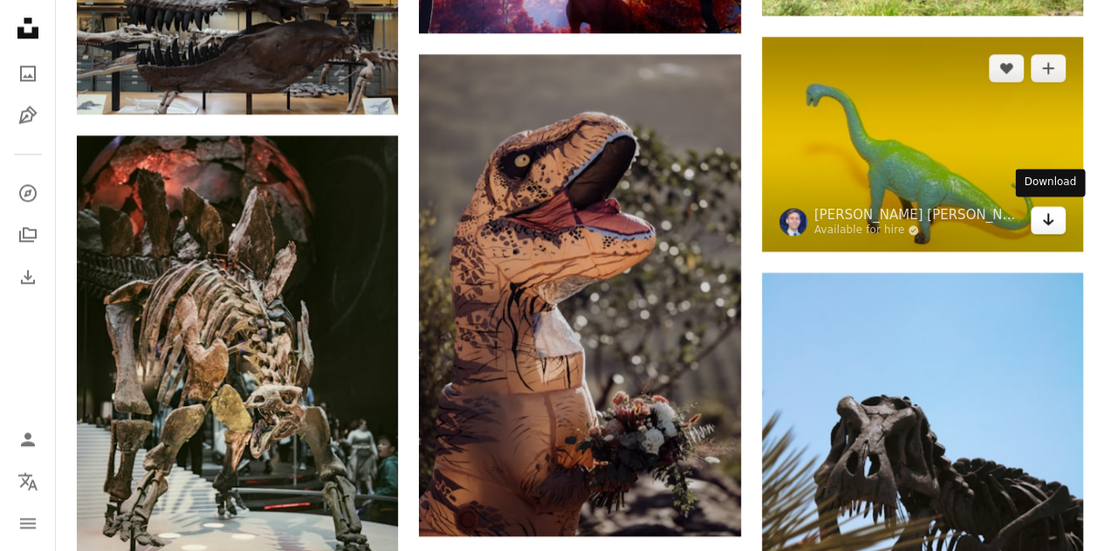
click at [1051, 222] on icon "Arrow pointing down" at bounding box center [1048, 219] width 14 height 21
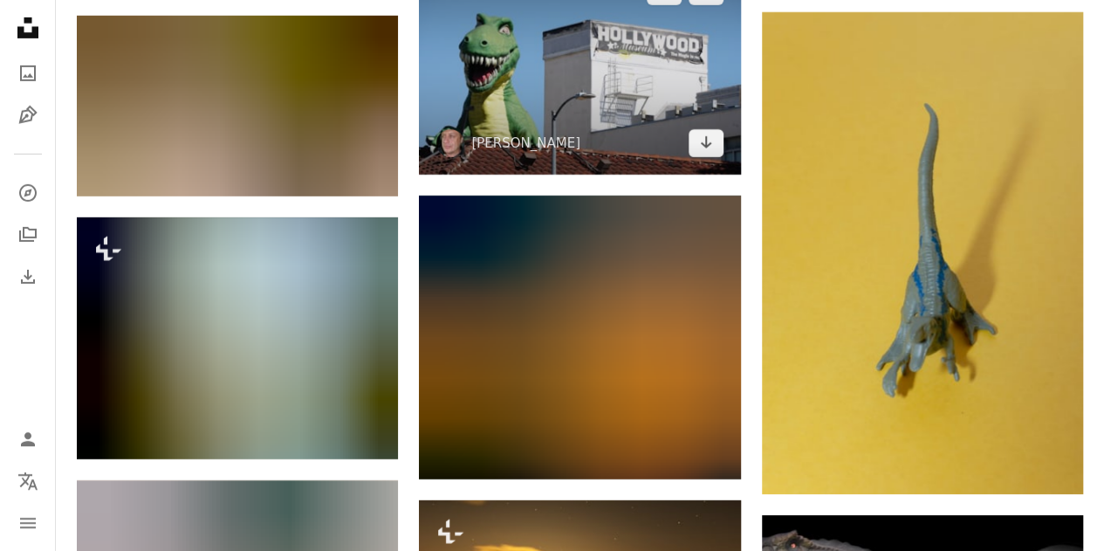
scroll to position [9543, 0]
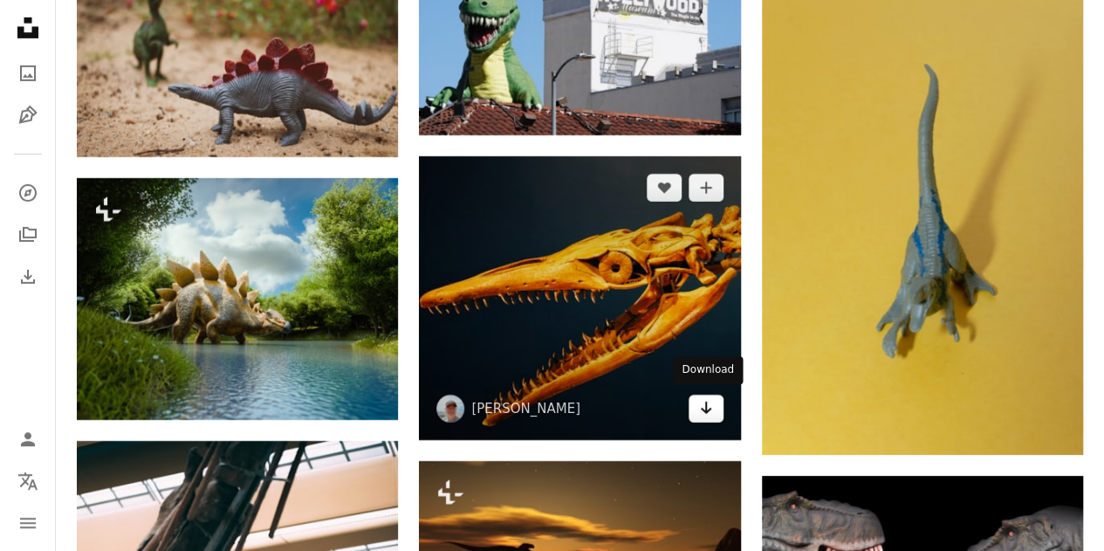
click at [712, 409] on link "Arrow pointing down" at bounding box center [705, 408] width 35 height 28
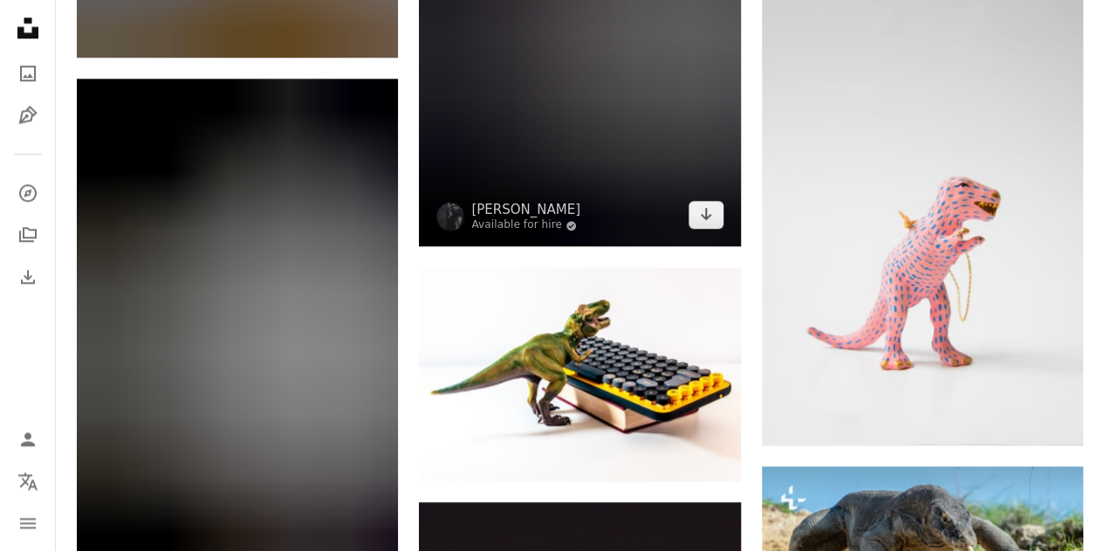
scroll to position [10939, 0]
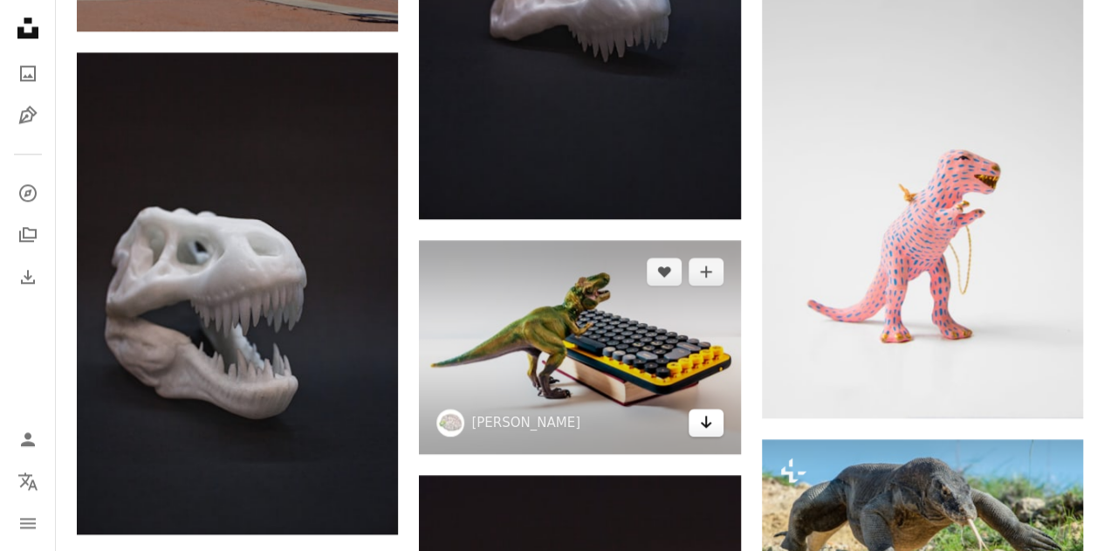
click at [707, 426] on icon "Arrow pointing down" at bounding box center [706, 421] width 14 height 21
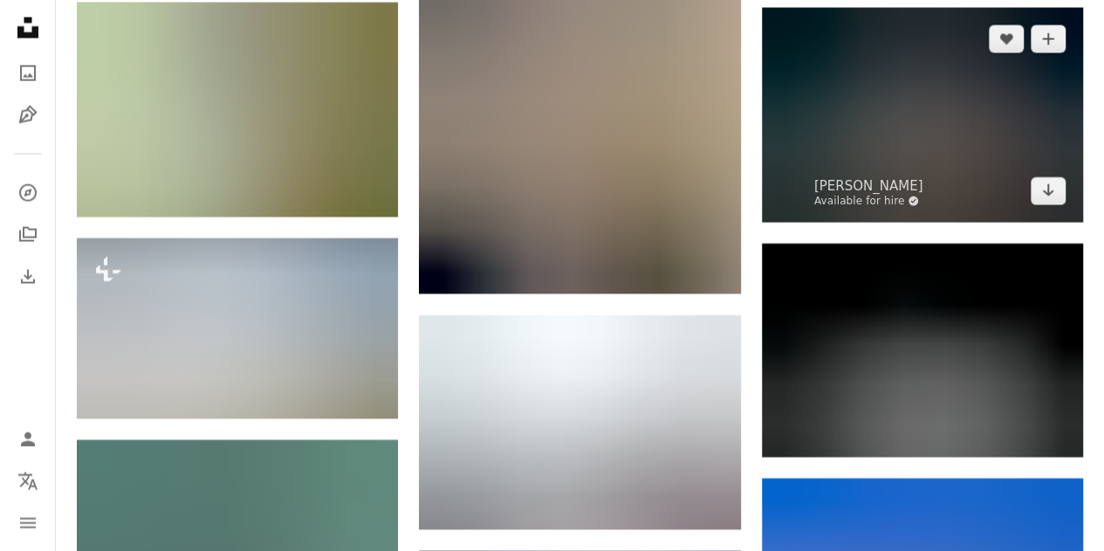
scroll to position [12073, 0]
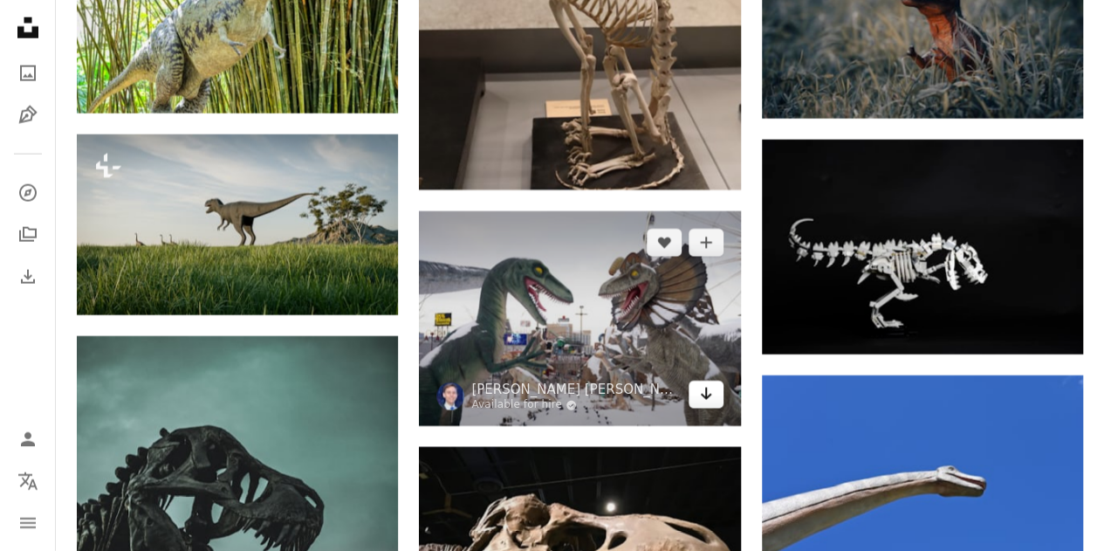
click at [703, 397] on icon "Arrow pointing down" at bounding box center [706, 393] width 14 height 21
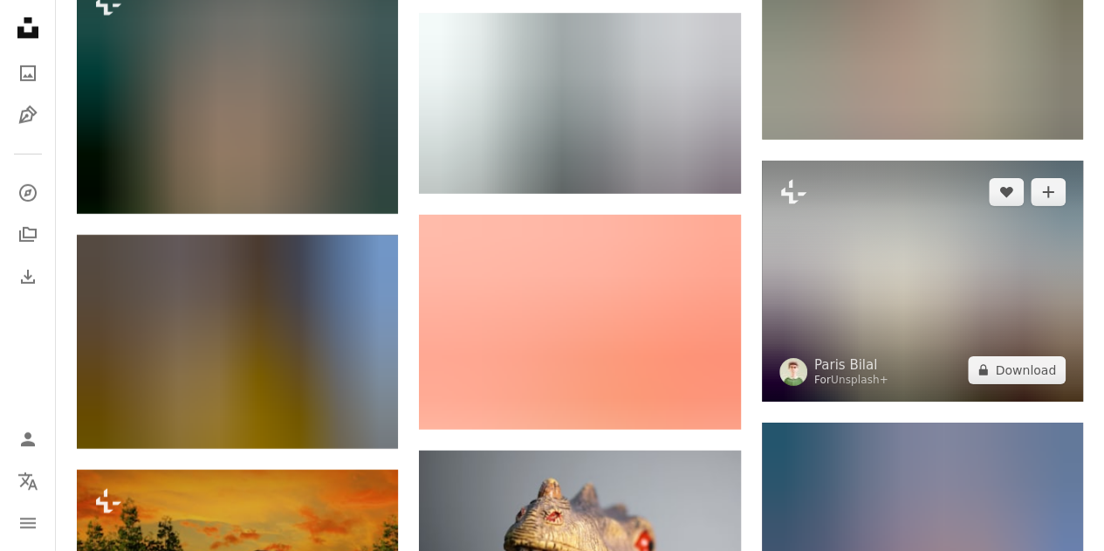
scroll to position [15999, 0]
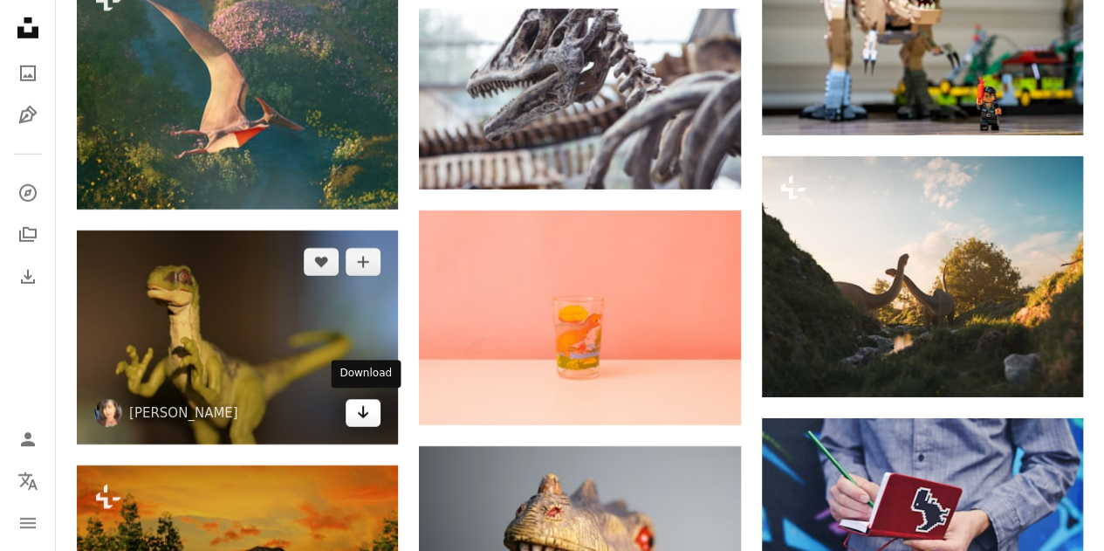
click at [363, 412] on icon "Download" at bounding box center [363, 412] width 11 height 12
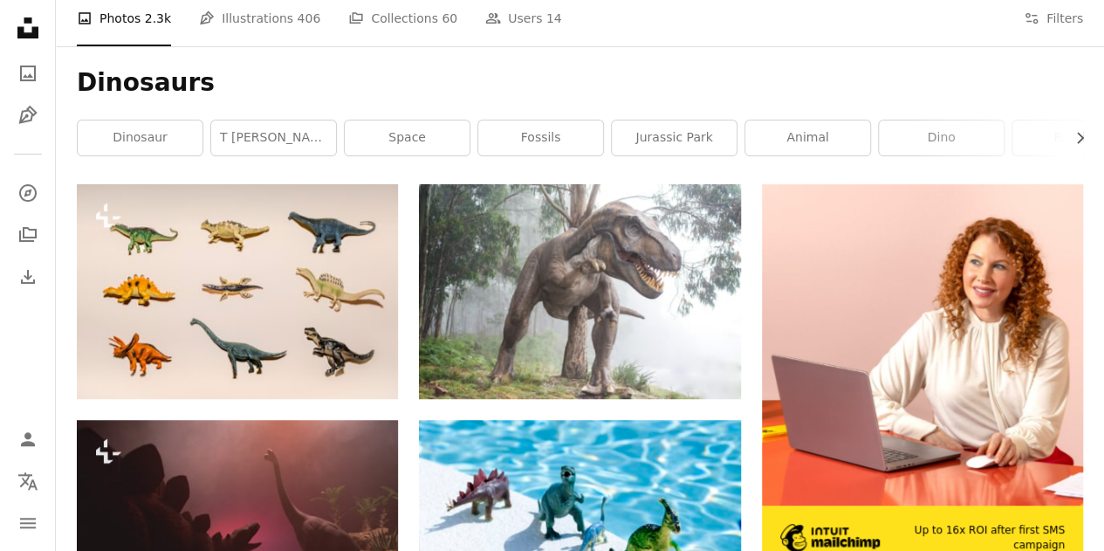
scroll to position [0, 0]
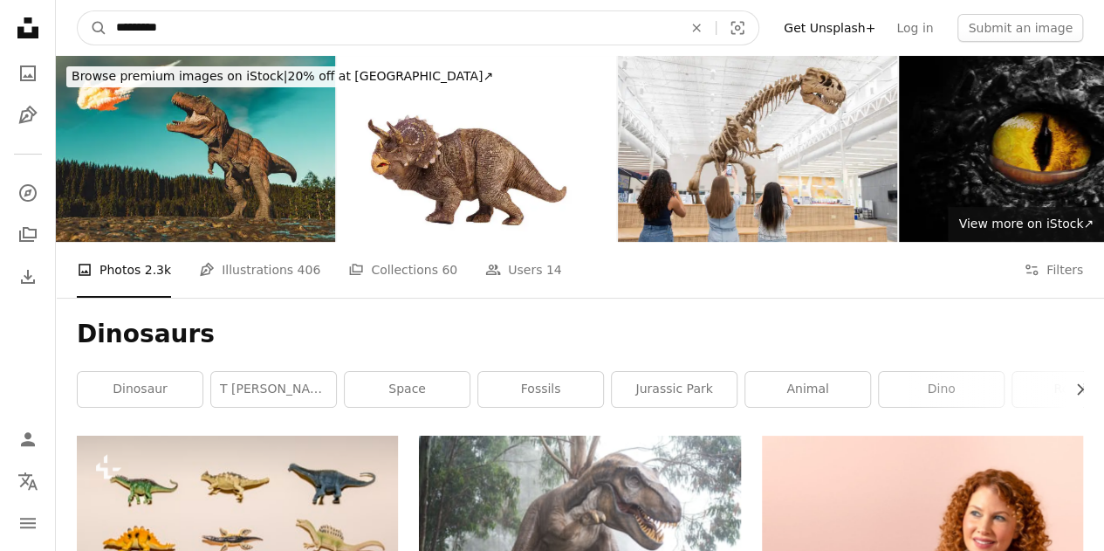
drag, startPoint x: 197, startPoint y: 30, endPoint x: 0, endPoint y: 10, distance: 198.2
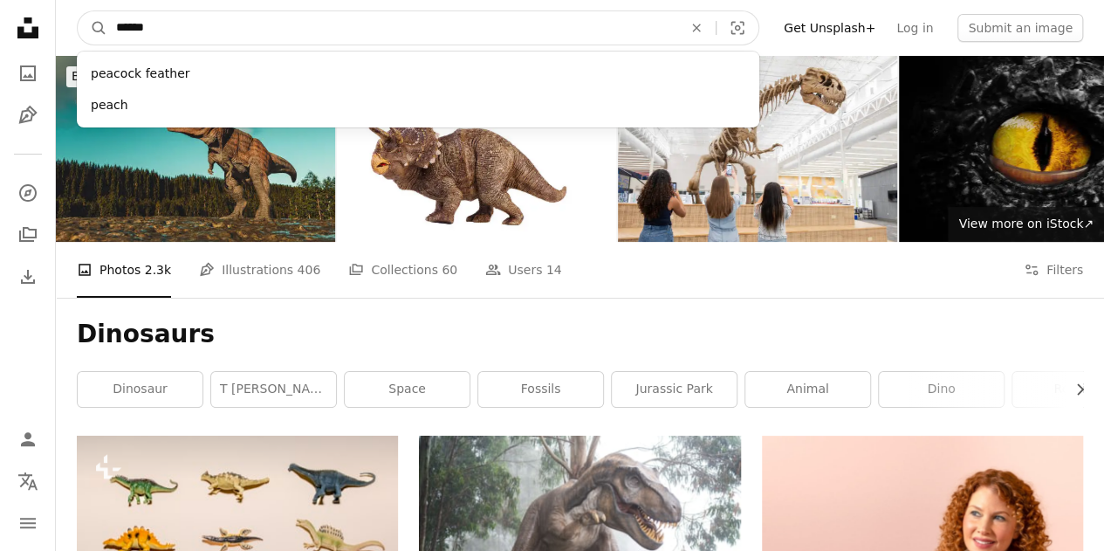
type input "*******"
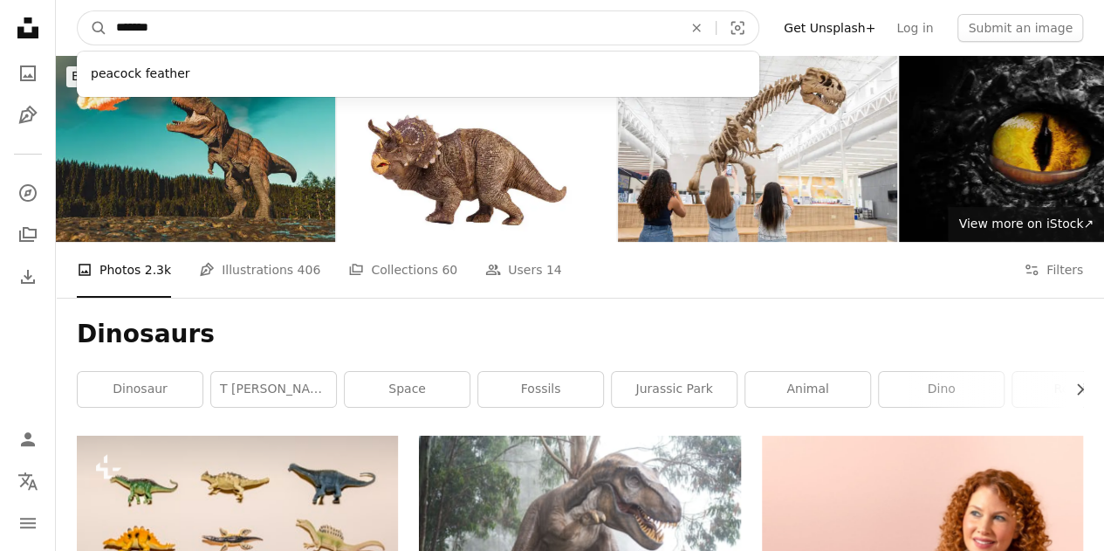
click button "A magnifying glass" at bounding box center [93, 27] width 30 height 33
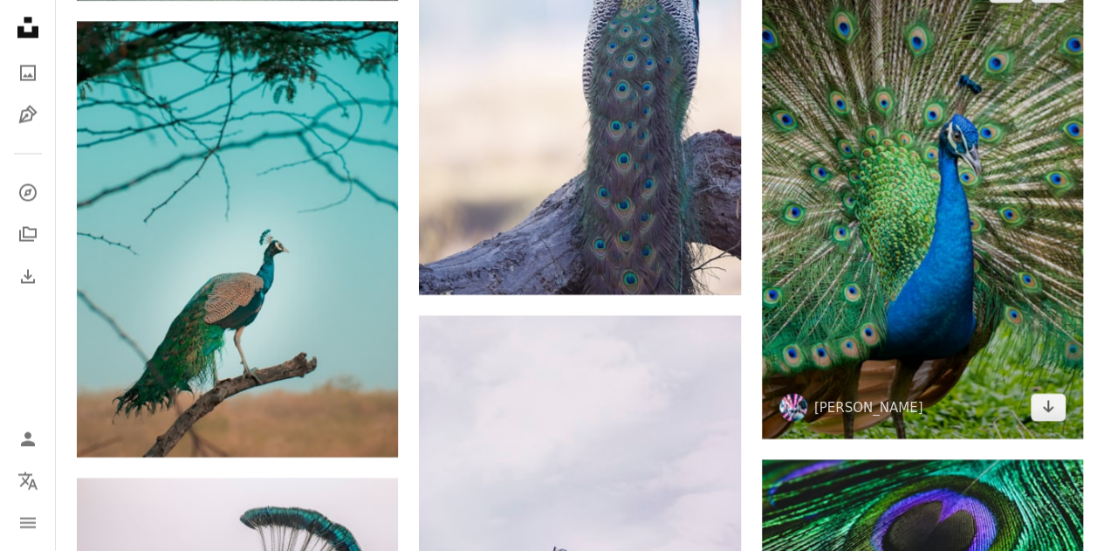
scroll to position [1919, 0]
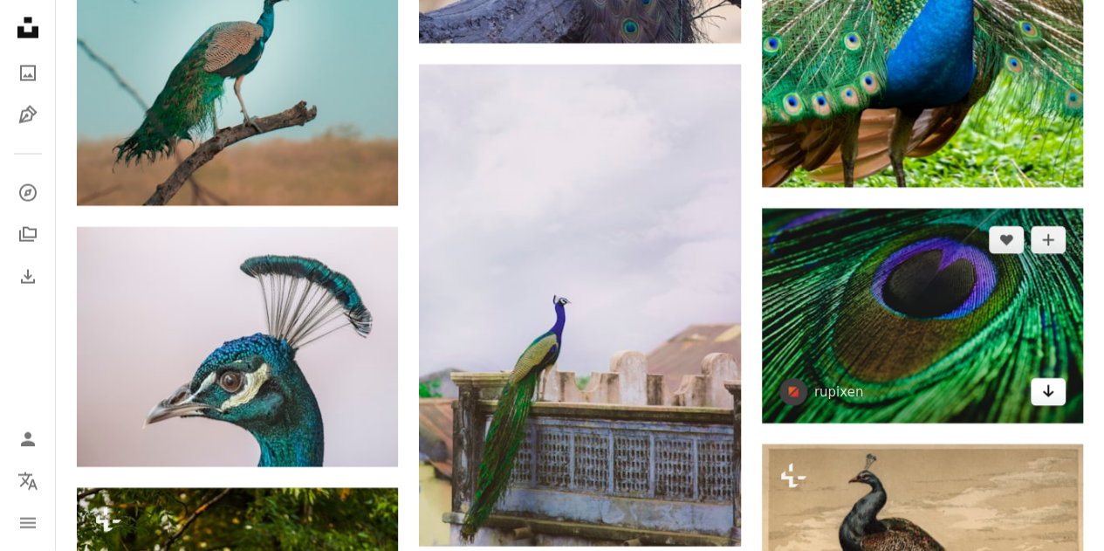
click at [1042, 395] on icon "Arrow pointing down" at bounding box center [1048, 390] width 14 height 21
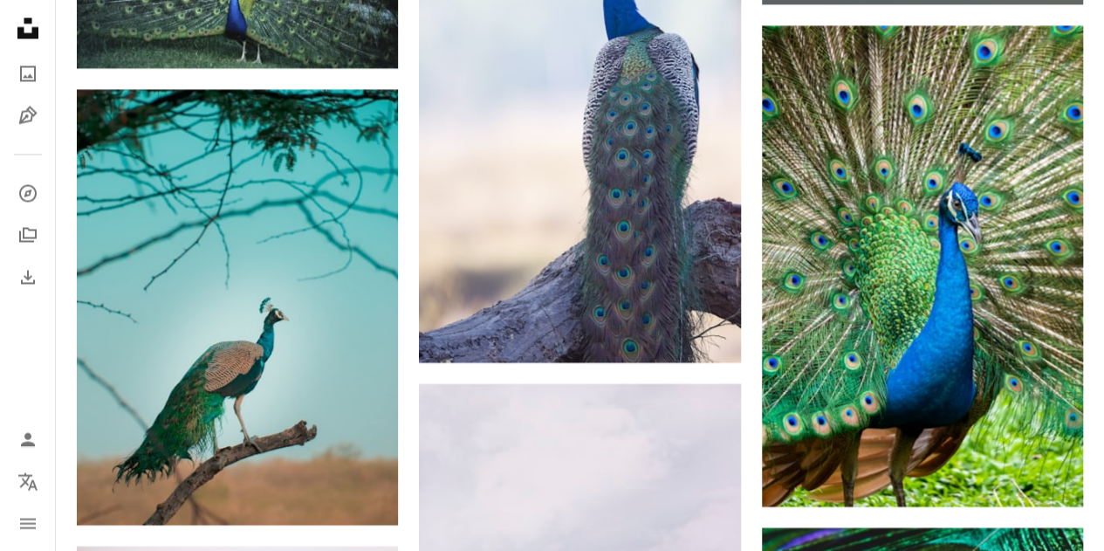
scroll to position [0, 0]
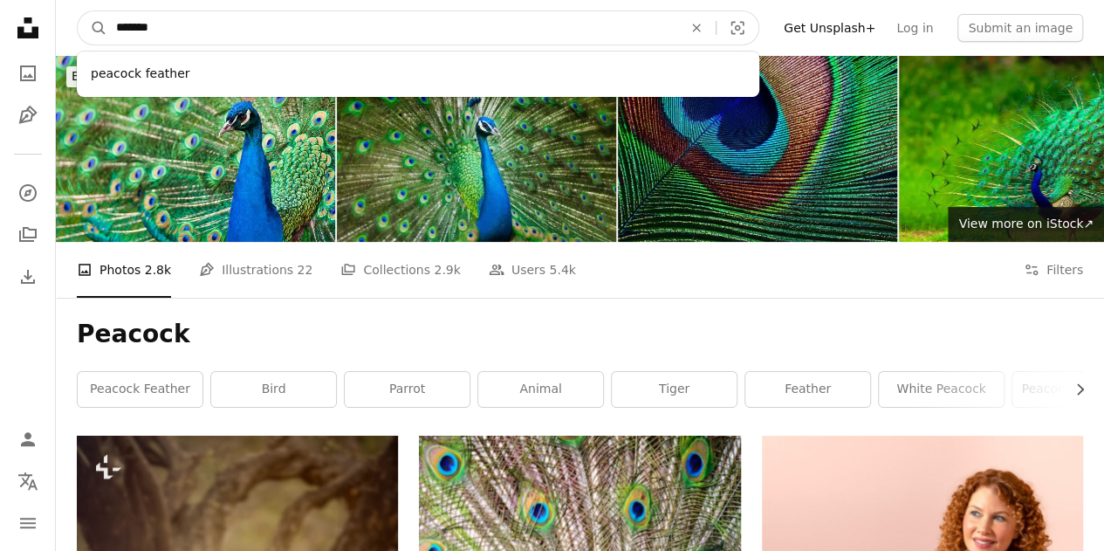
drag, startPoint x: 438, startPoint y: 24, endPoint x: 0, endPoint y: 25, distance: 438.0
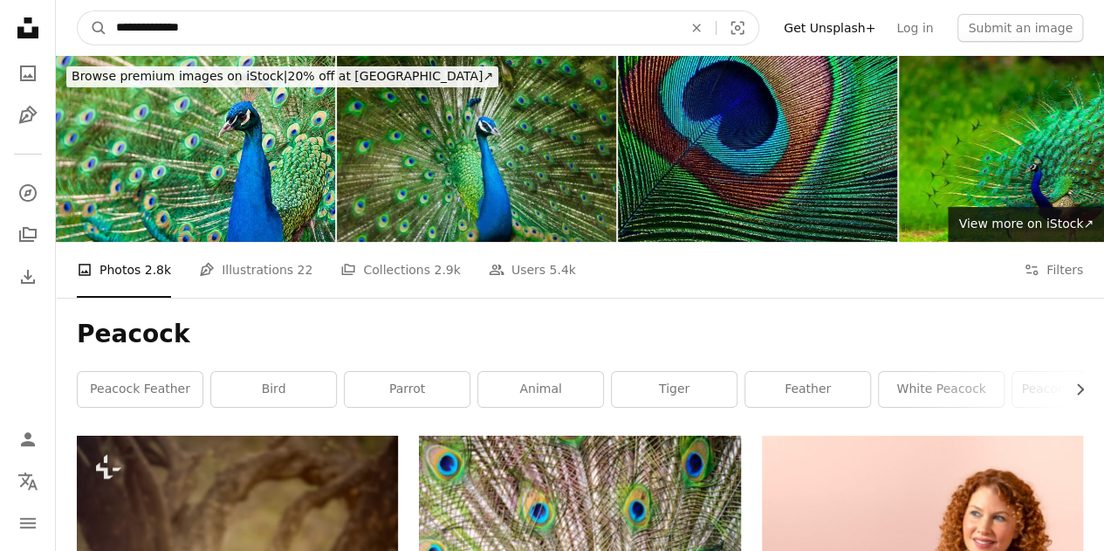
type input "**********"
click button "A magnifying glass" at bounding box center [93, 27] width 30 height 33
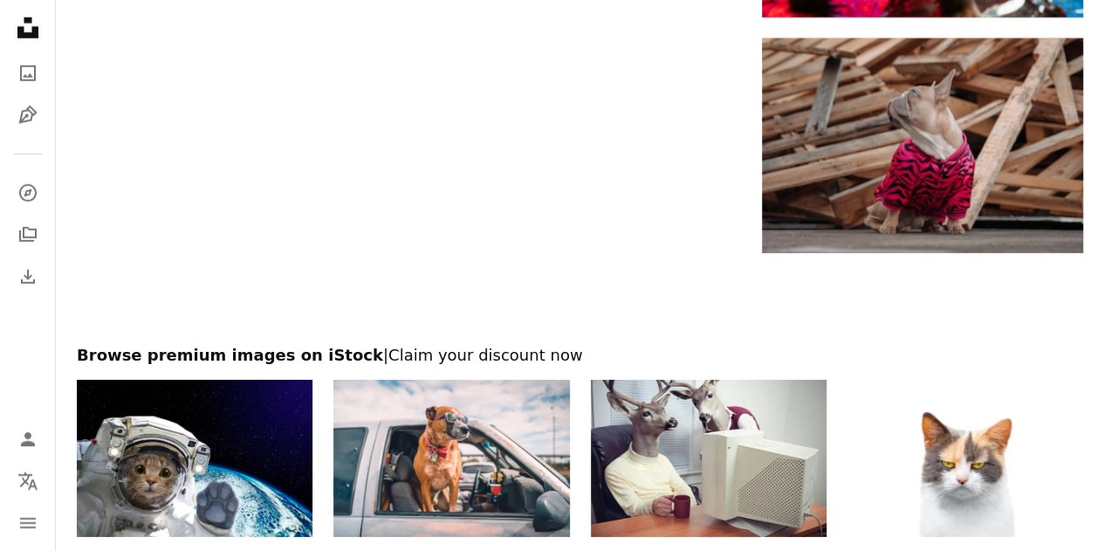
scroll to position [3019, 0]
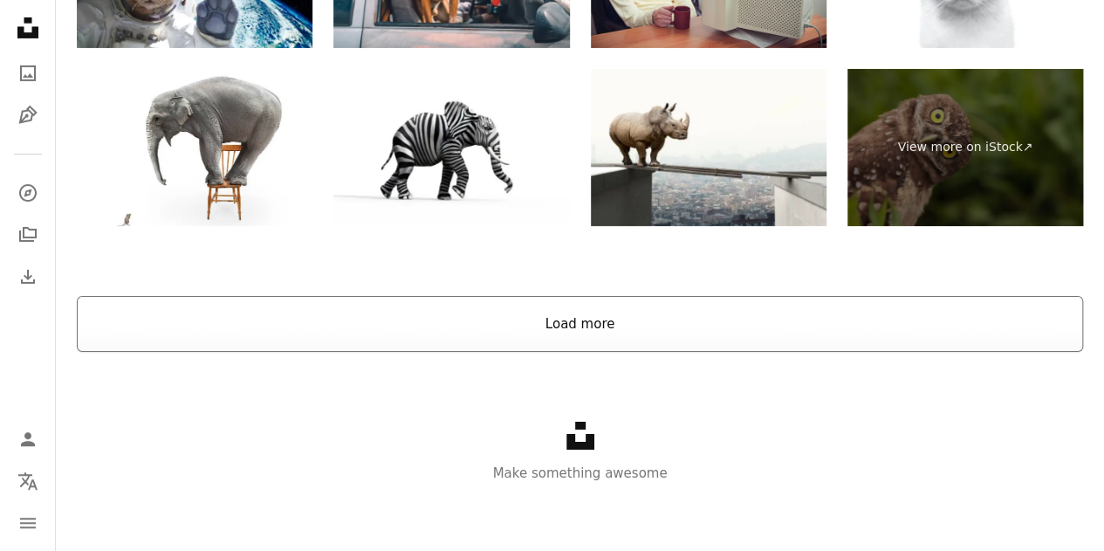
click at [712, 341] on button "Load more" at bounding box center [580, 324] width 1006 height 56
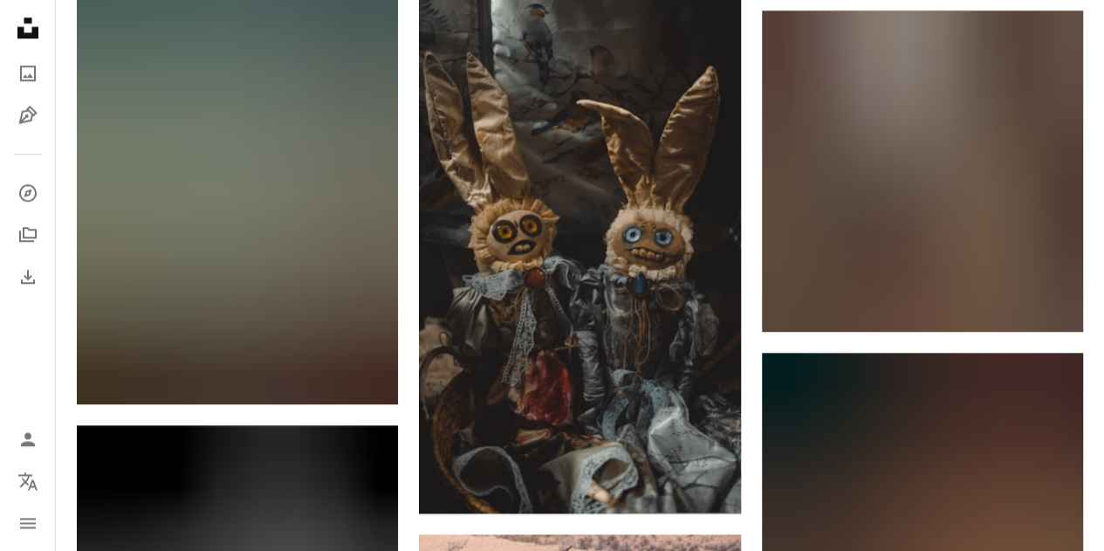
scroll to position [10784, 0]
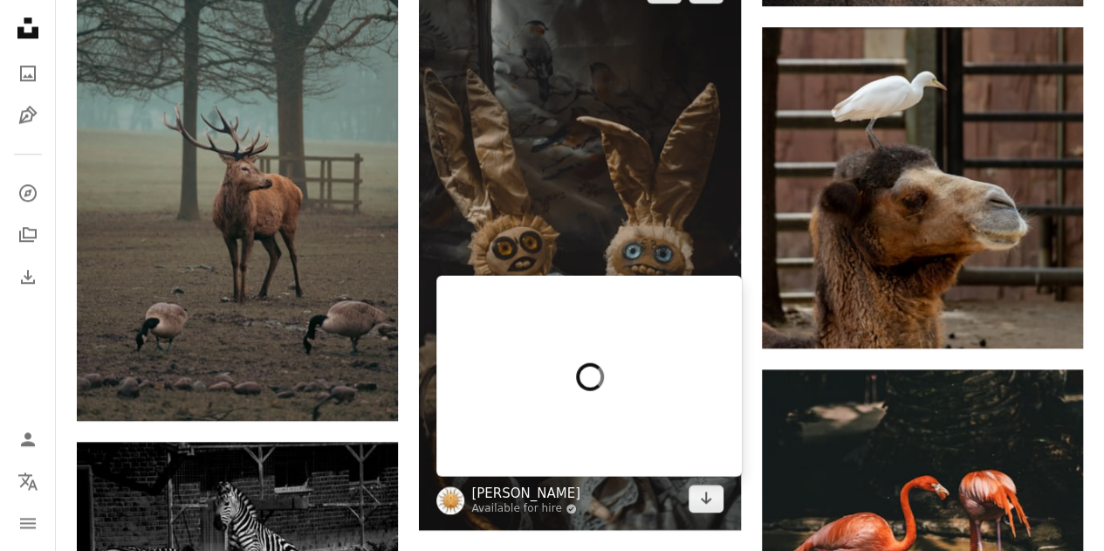
click at [555, 490] on link "Anton Kotlovskii" at bounding box center [525, 492] width 109 height 17
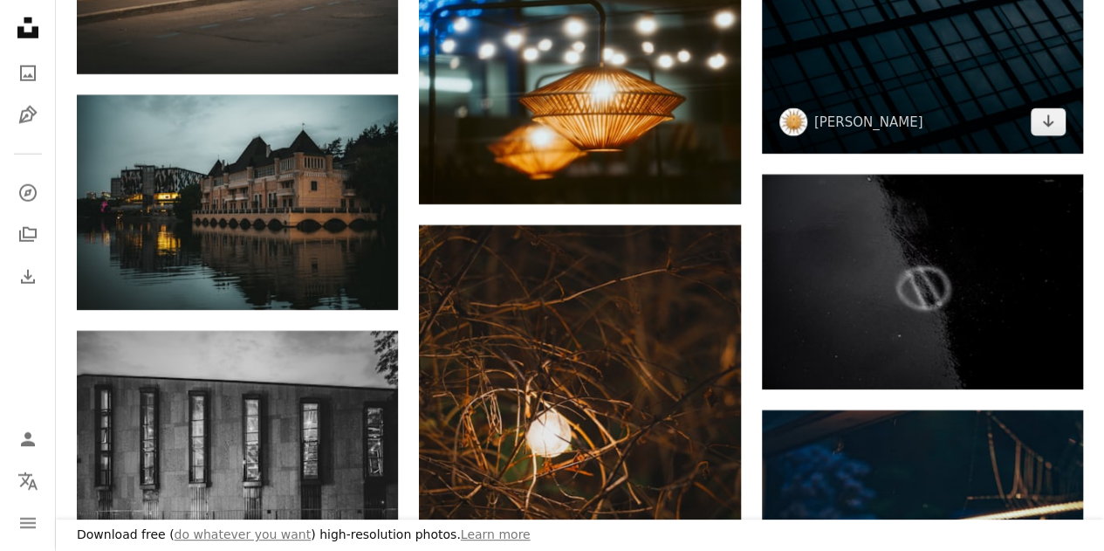
scroll to position [2966, 0]
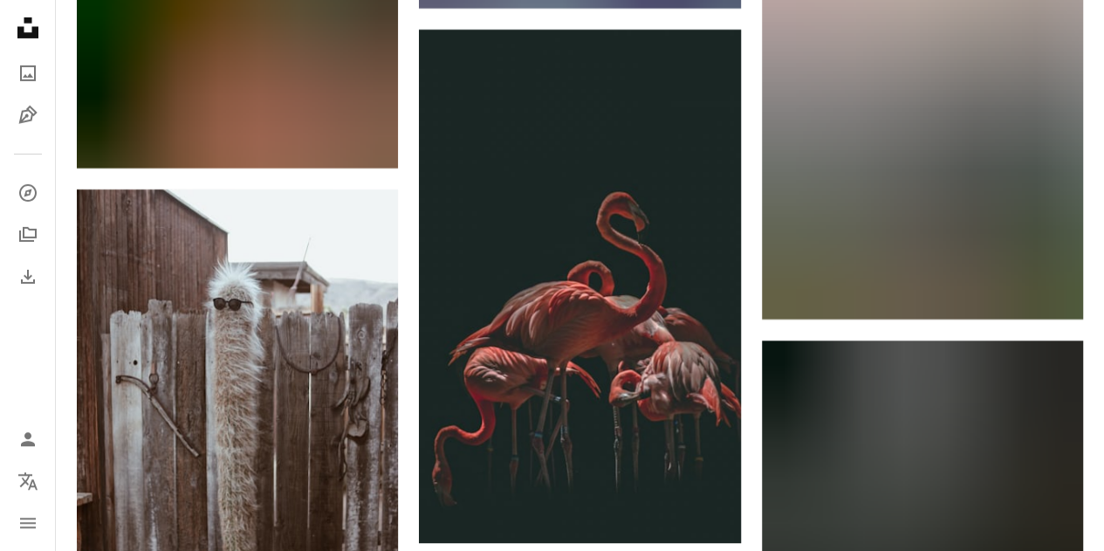
scroll to position [10784, 0]
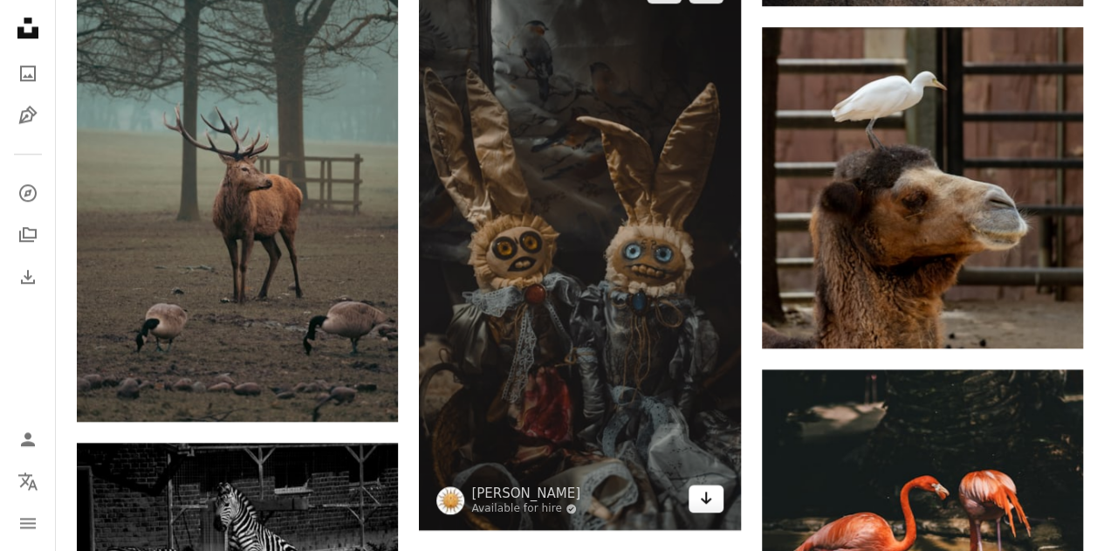
click at [717, 495] on link "Arrow pointing down" at bounding box center [705, 498] width 35 height 28
